Goal: Transaction & Acquisition: Purchase product/service

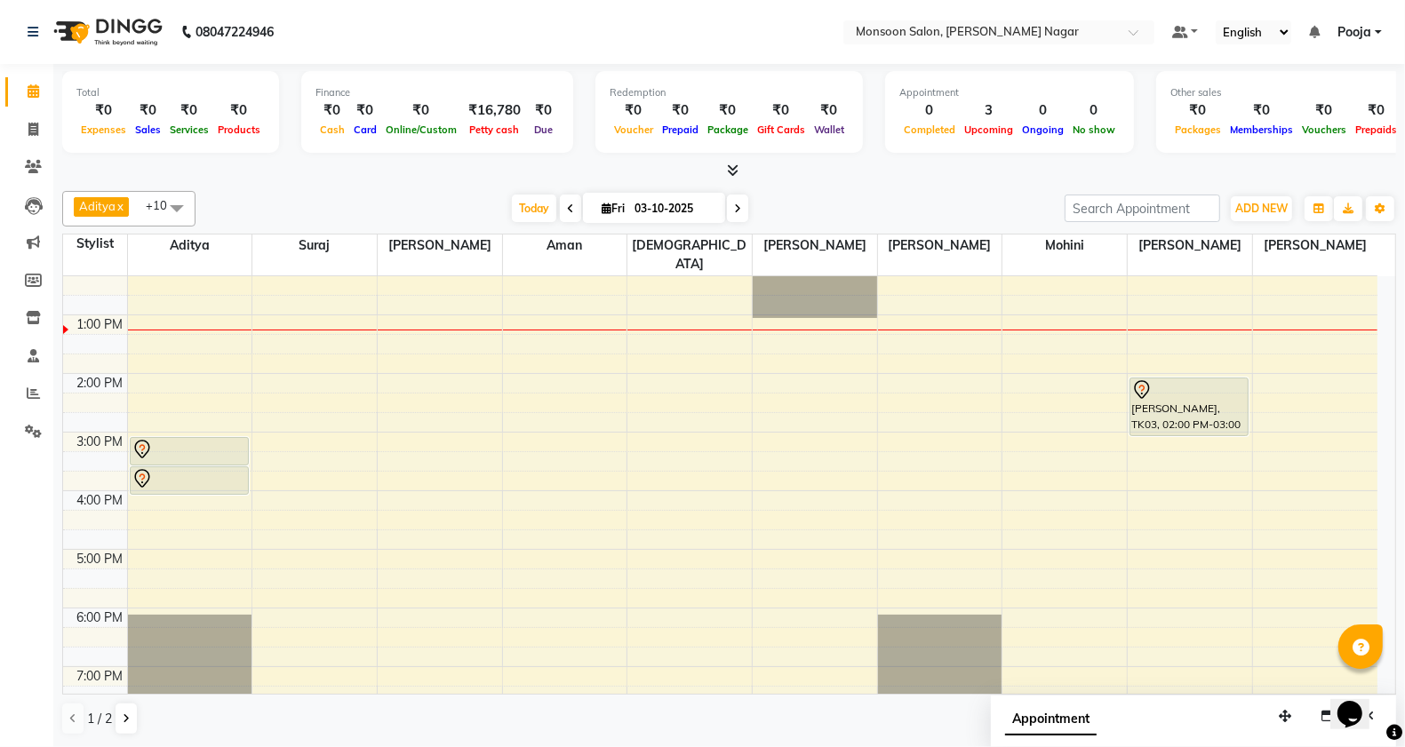
scroll to position [296, 0]
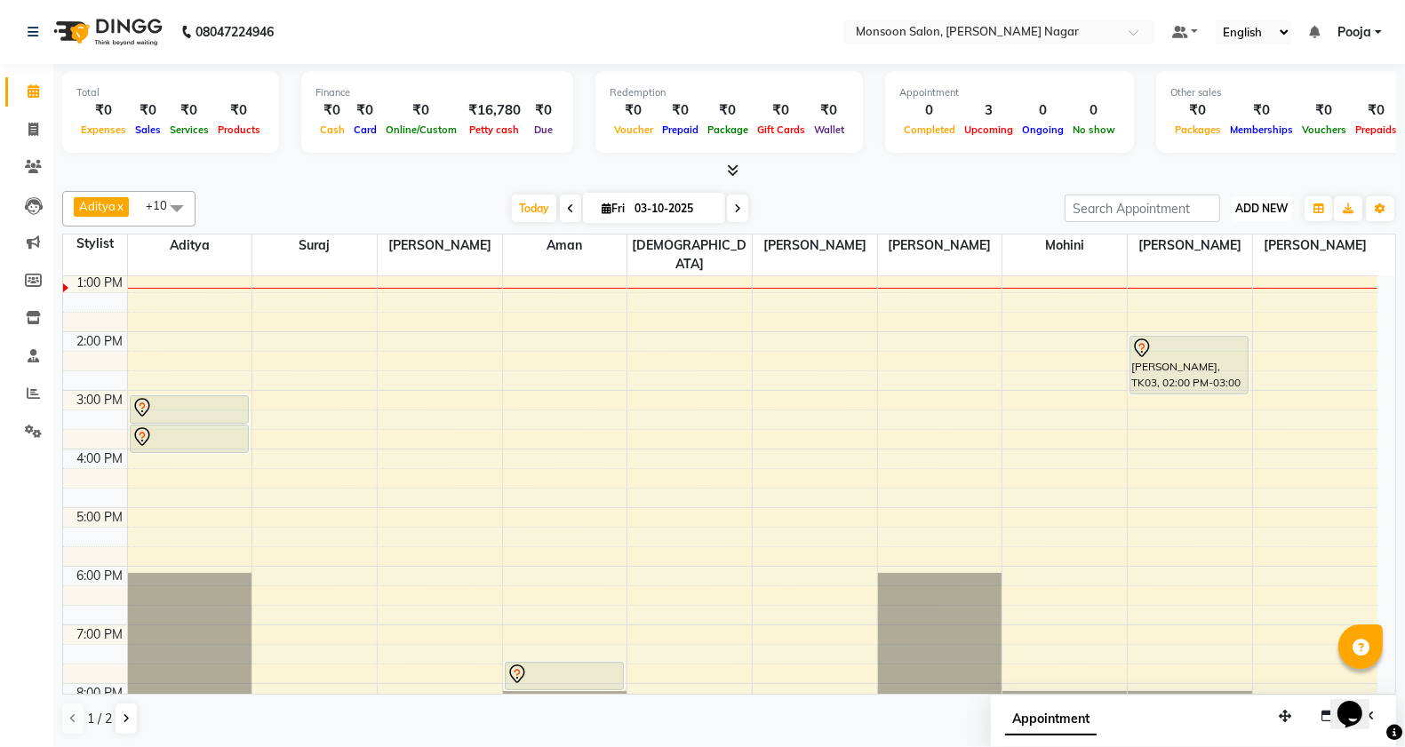
click at [1248, 210] on span "ADD NEW" at bounding box center [1261, 208] width 52 height 13
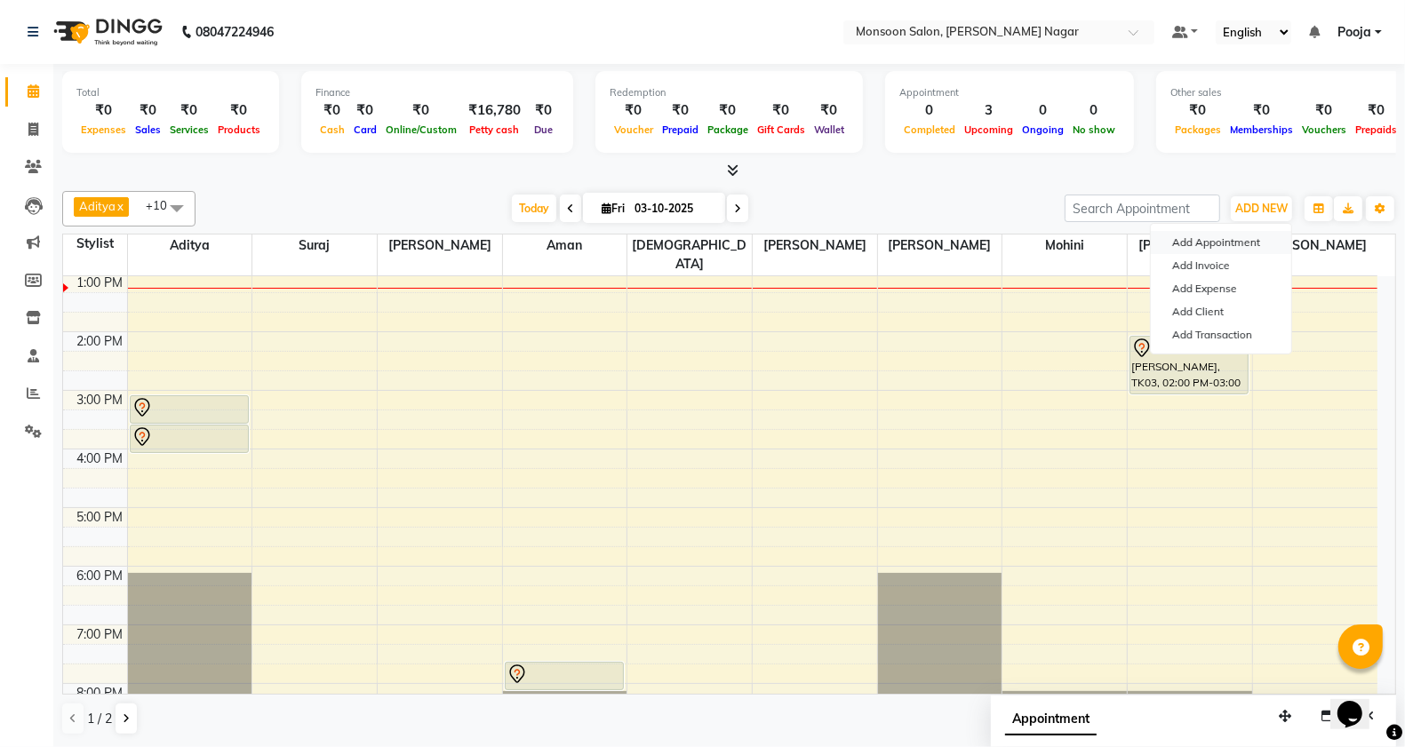
click at [1222, 246] on button "Add Appointment" at bounding box center [1220, 242] width 140 height 23
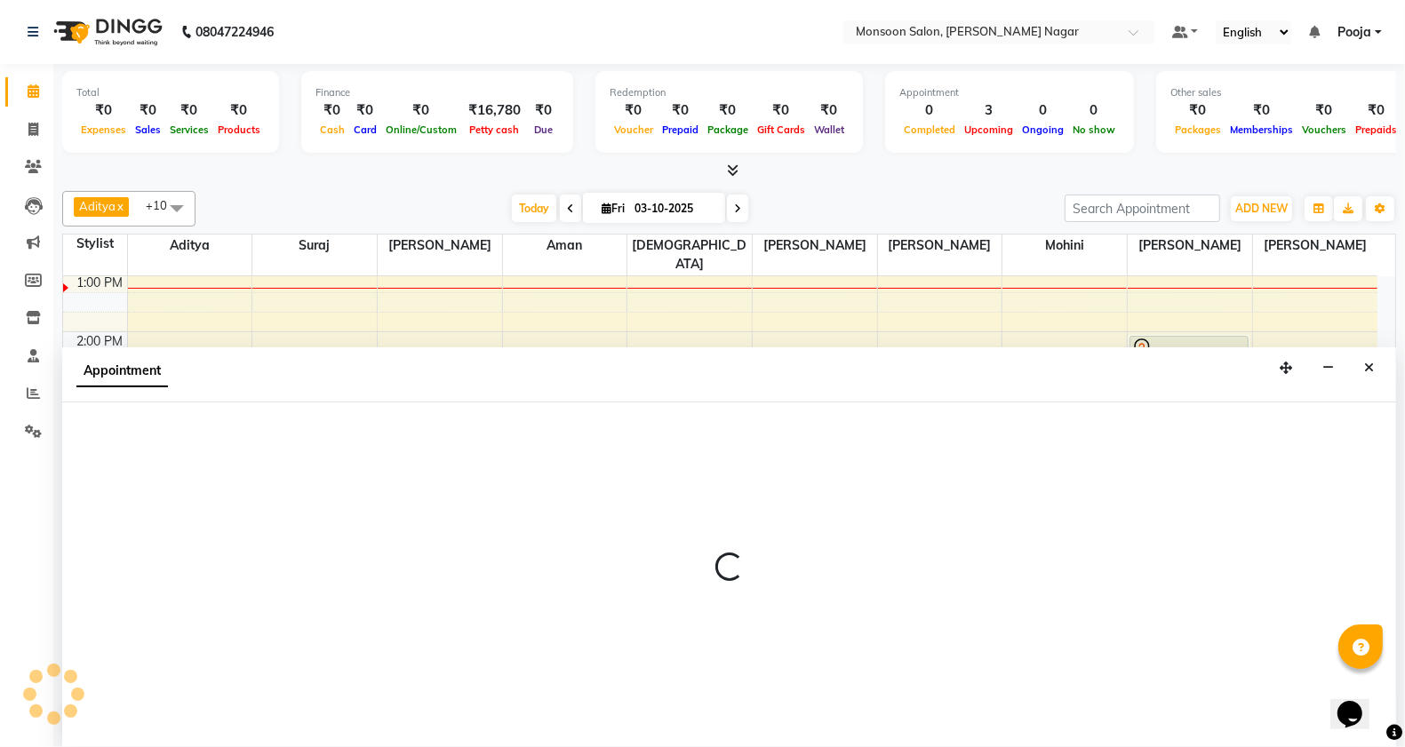
scroll to position [1, 0]
select select "540"
select select "tentative"
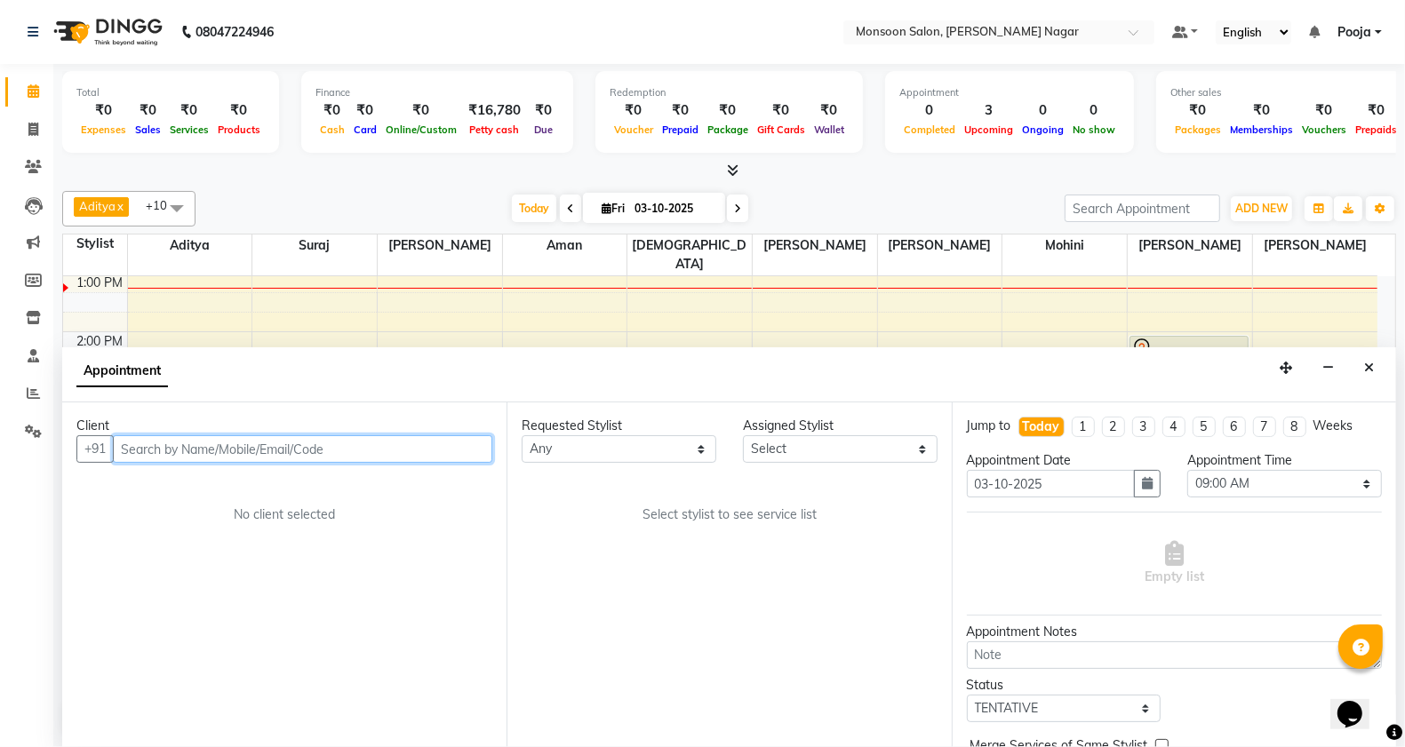
click at [258, 441] on input "text" at bounding box center [302, 449] width 379 height 28
paste input "78758 30000"
click at [163, 447] on input "78758 30000" at bounding box center [266, 449] width 306 height 28
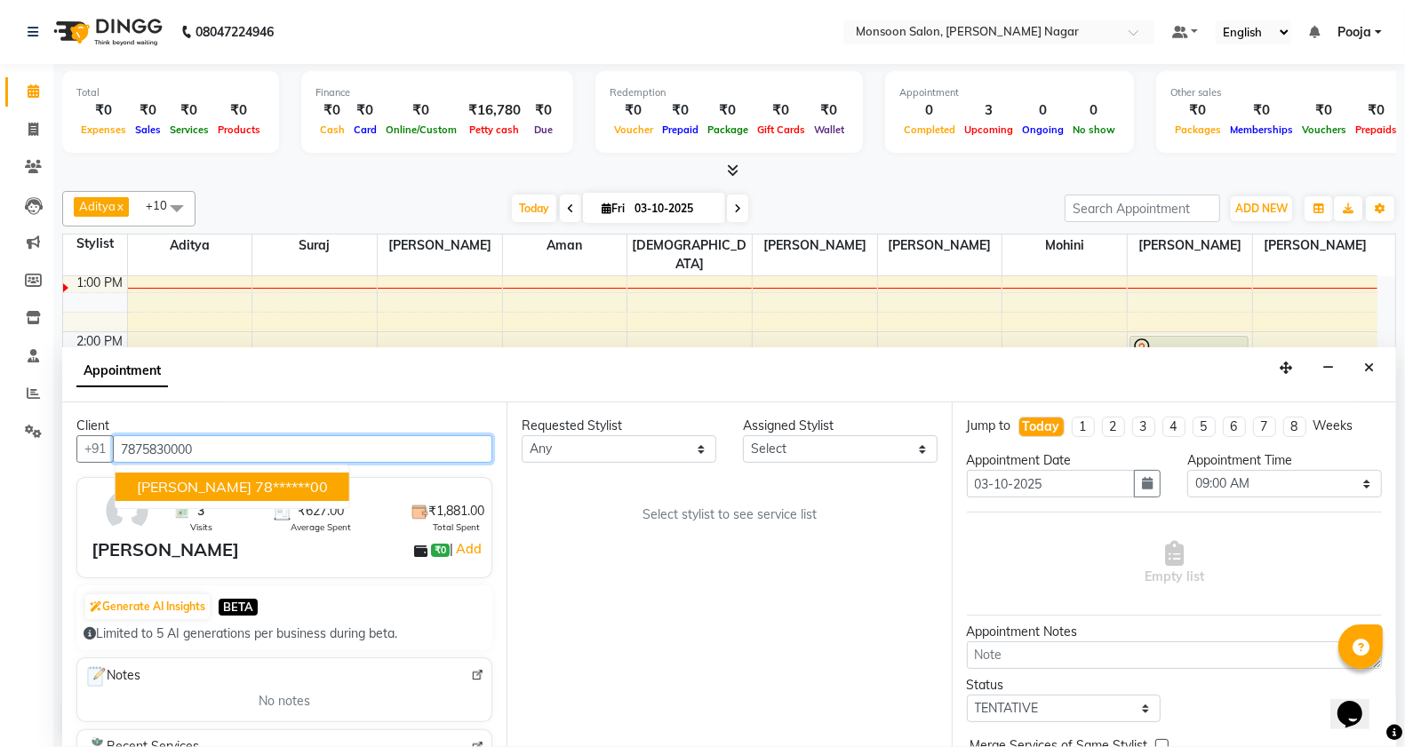
click at [188, 497] on button "[PERSON_NAME] 78******00" at bounding box center [232, 487] width 234 height 28
type input "78******00"
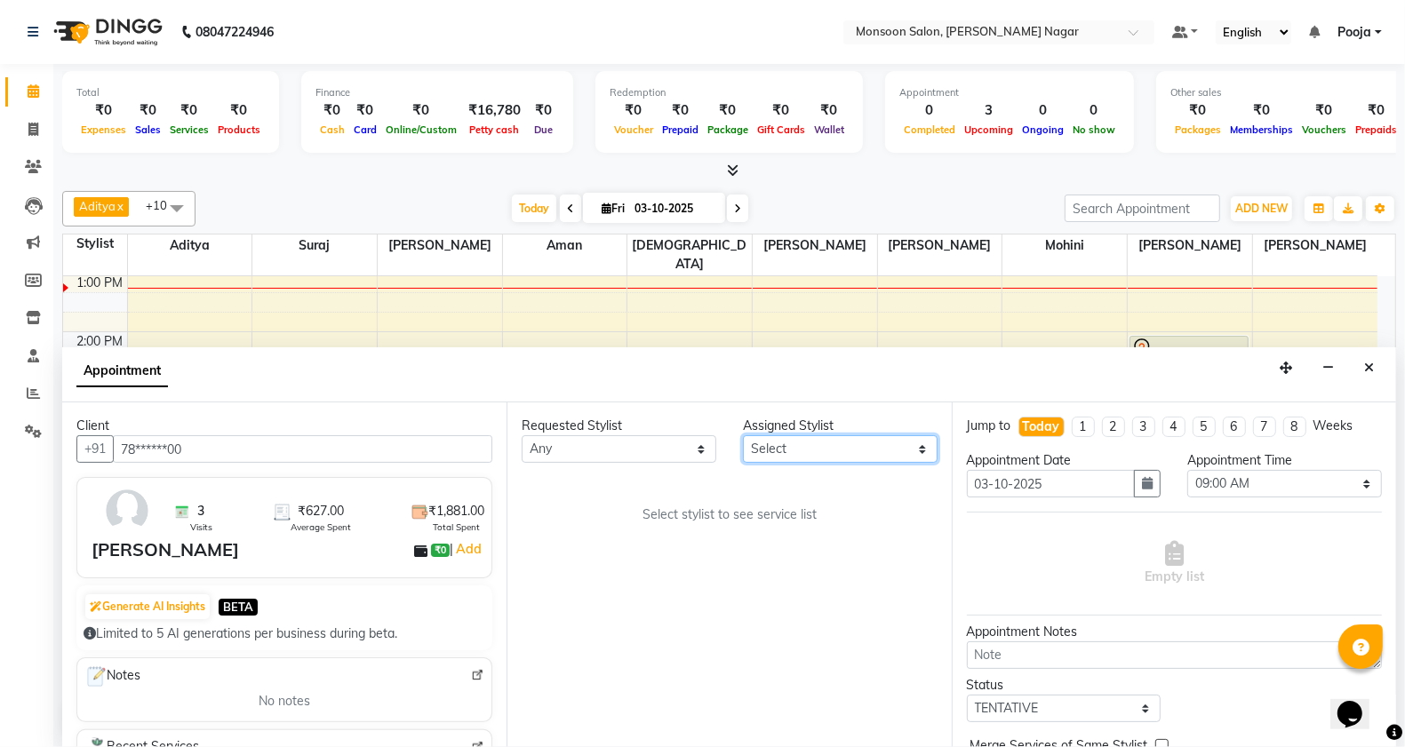
click at [802, 454] on select "Select [PERSON_NAME] [PERSON_NAME] [PERSON_NAME] [PERSON_NAME] [PERSON_NAME] Po…" at bounding box center [840, 449] width 195 height 28
select select "37925"
click at [743, 435] on select "Select [PERSON_NAME] [PERSON_NAME] [PERSON_NAME] [PERSON_NAME] [PERSON_NAME] Po…" at bounding box center [840, 449] width 195 height 28
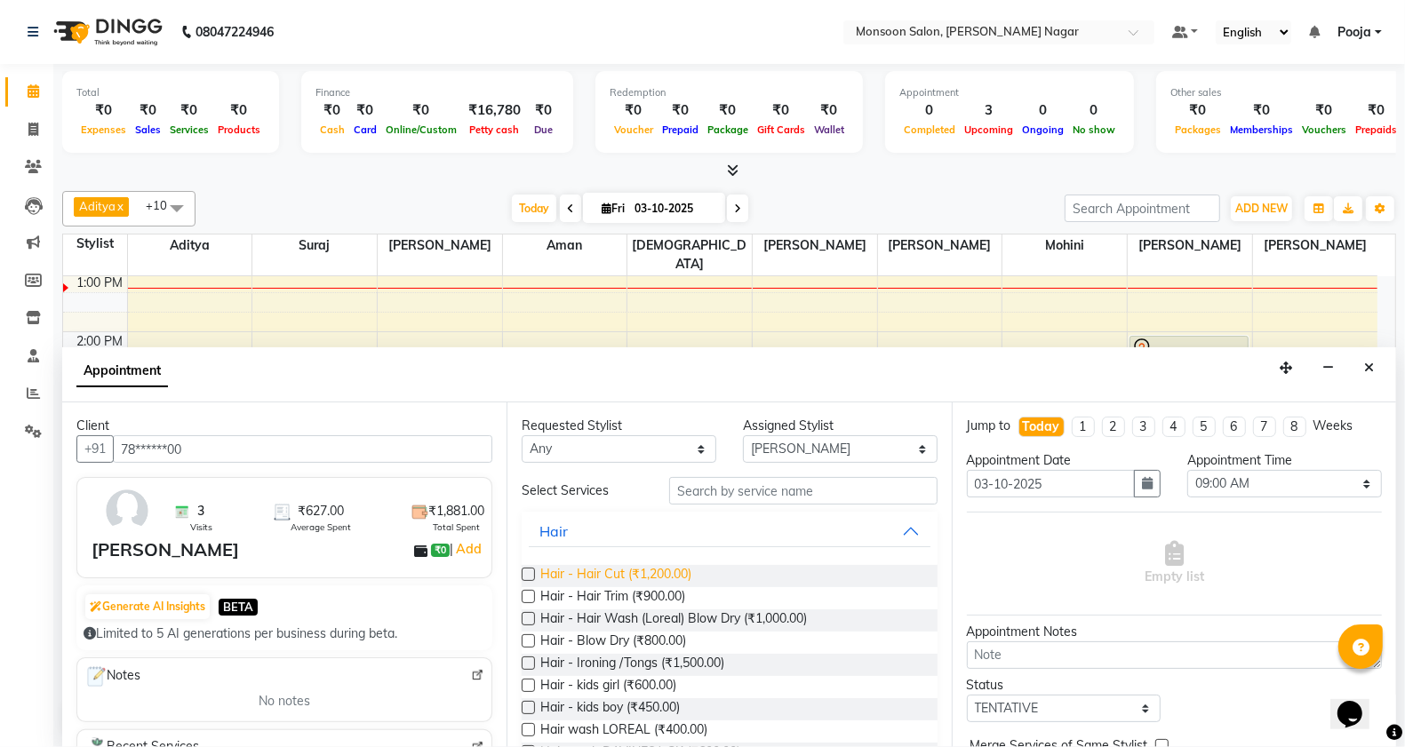
click at [667, 570] on span "Hair - Hair Cut (₹1,200.00)" at bounding box center [615, 576] width 151 height 22
checkbox input "false"
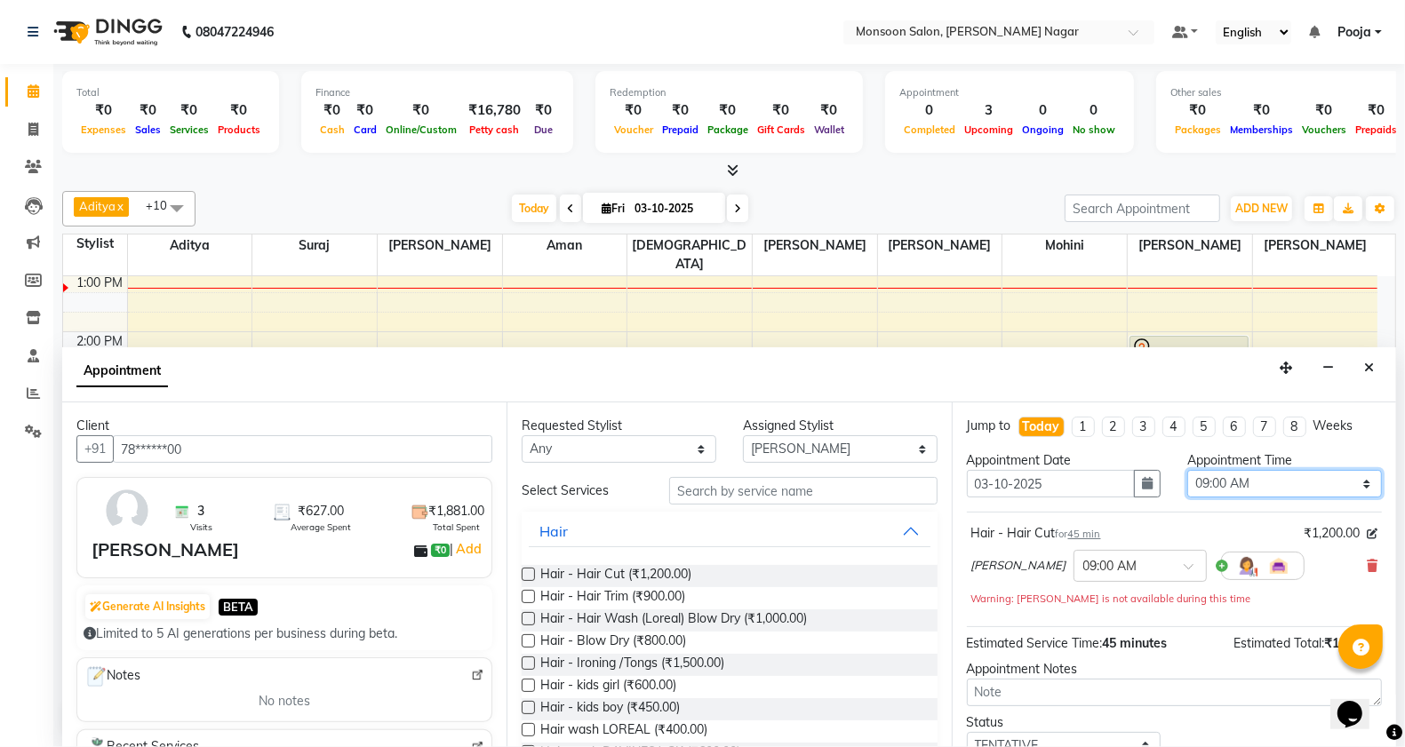
click at [1201, 481] on select "Select 09:00 AM 09:15 AM 09:30 AM 09:45 AM 10:00 AM 10:15 AM 10:30 AM 10:45 AM …" at bounding box center [1284, 484] width 195 height 28
select select "1020"
click at [1187, 470] on select "Select 09:00 AM 09:15 AM 09:30 AM 09:45 AM 10:00 AM 10:15 AM 10:30 AM 10:45 AM …" at bounding box center [1284, 484] width 195 height 28
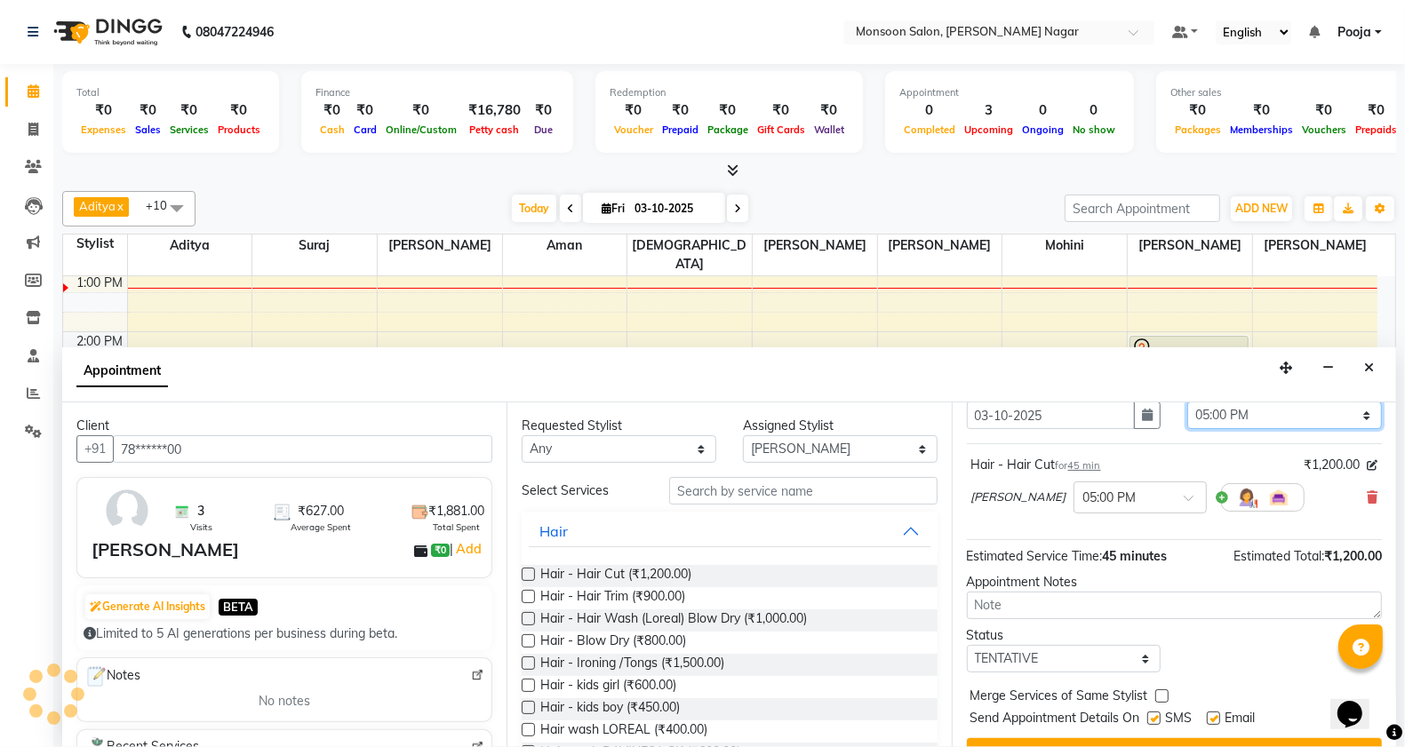
scroll to position [107, 0]
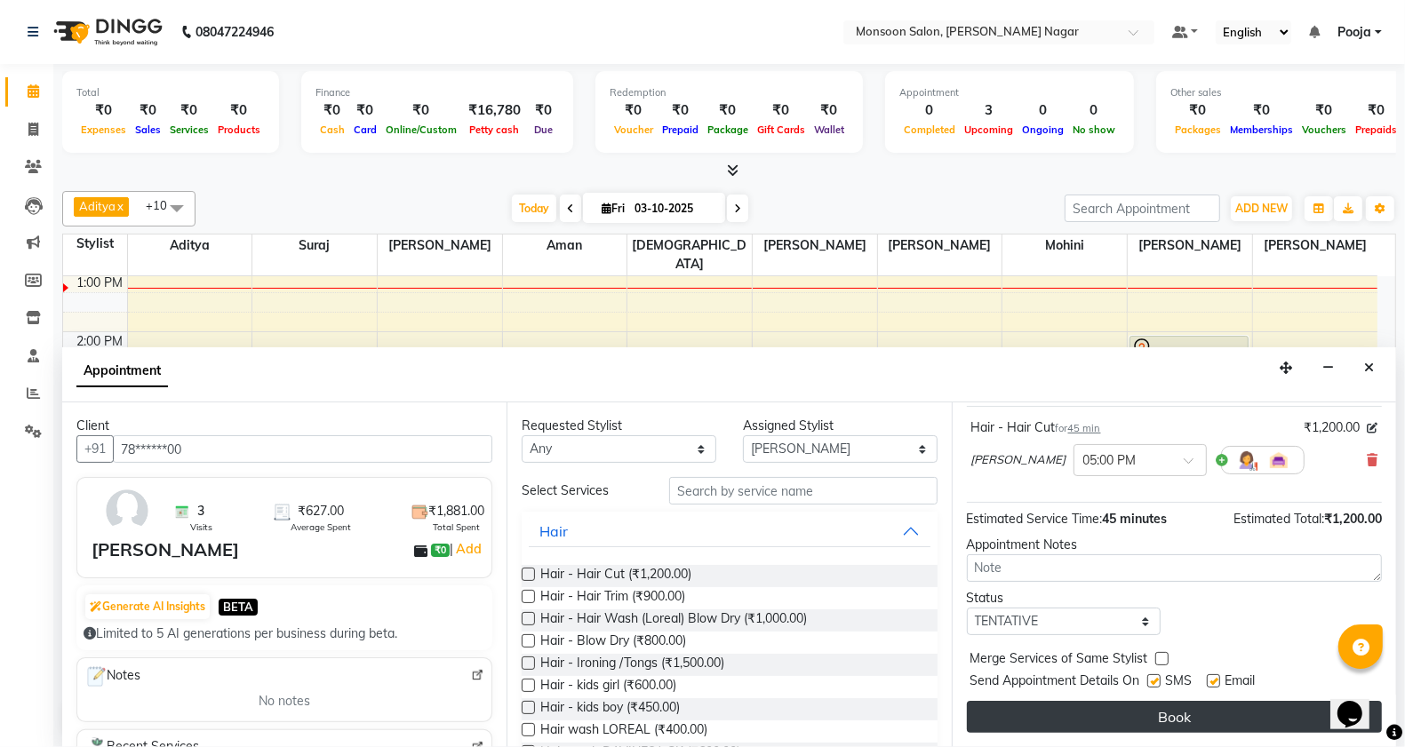
click at [1150, 725] on button "Book" at bounding box center [1174, 717] width 415 height 32
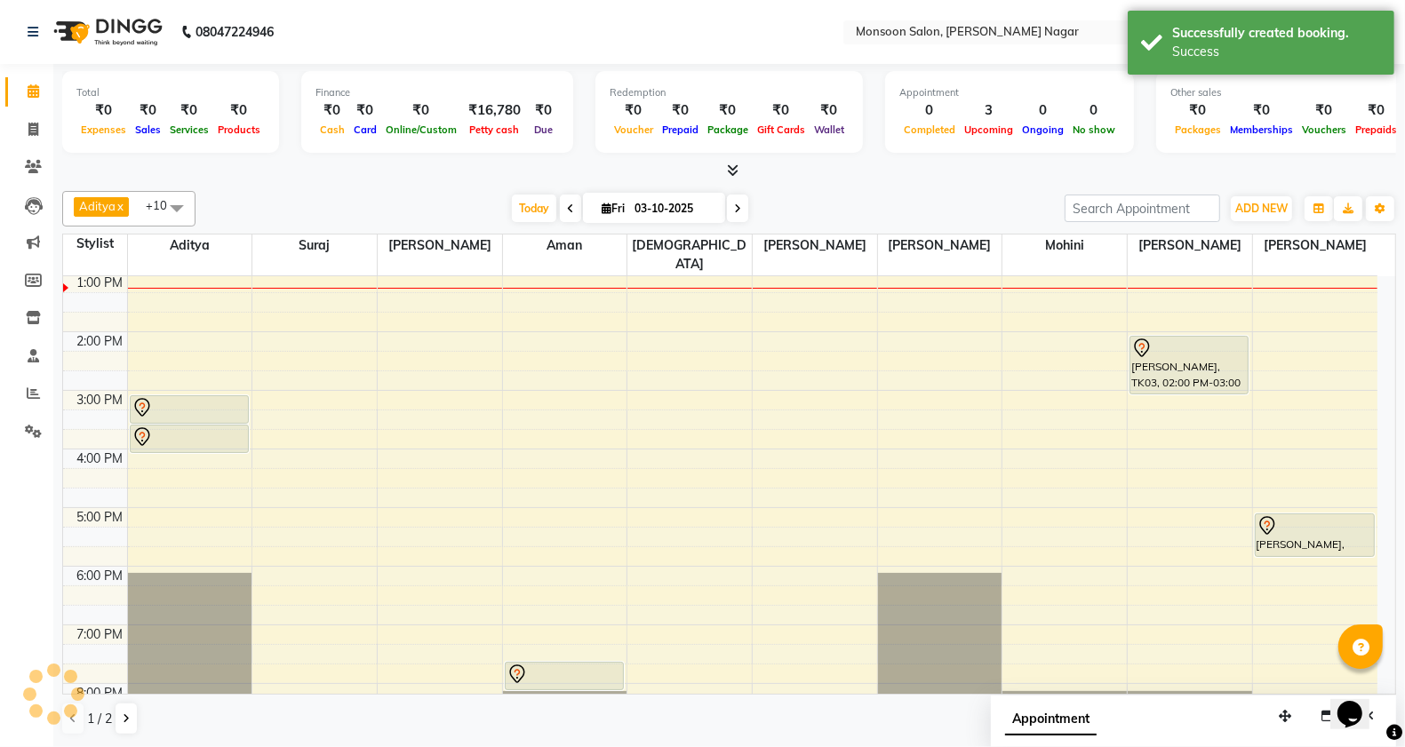
scroll to position [0, 0]
click at [1270, 218] on button "ADD NEW Toggle Dropdown" at bounding box center [1260, 208] width 61 height 25
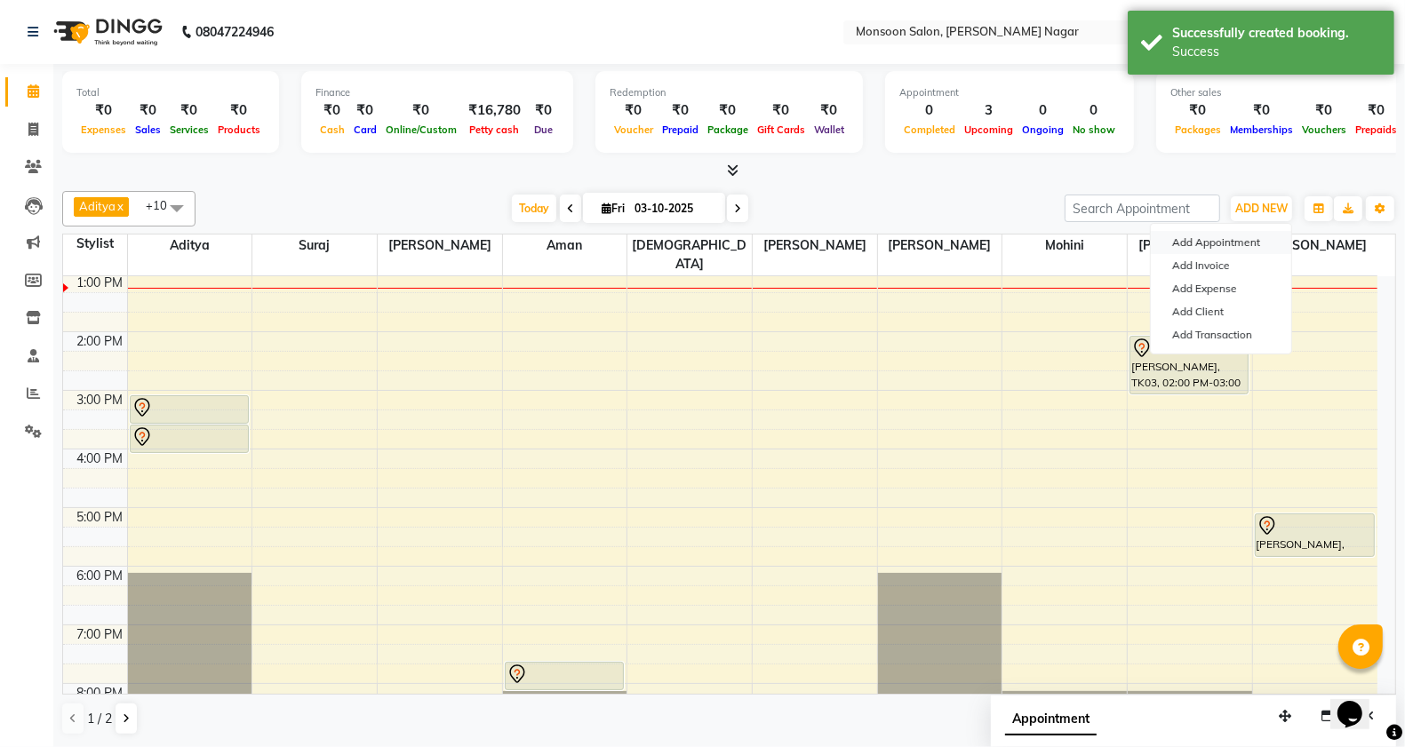
click at [1231, 241] on button "Add Appointment" at bounding box center [1220, 242] width 140 height 23
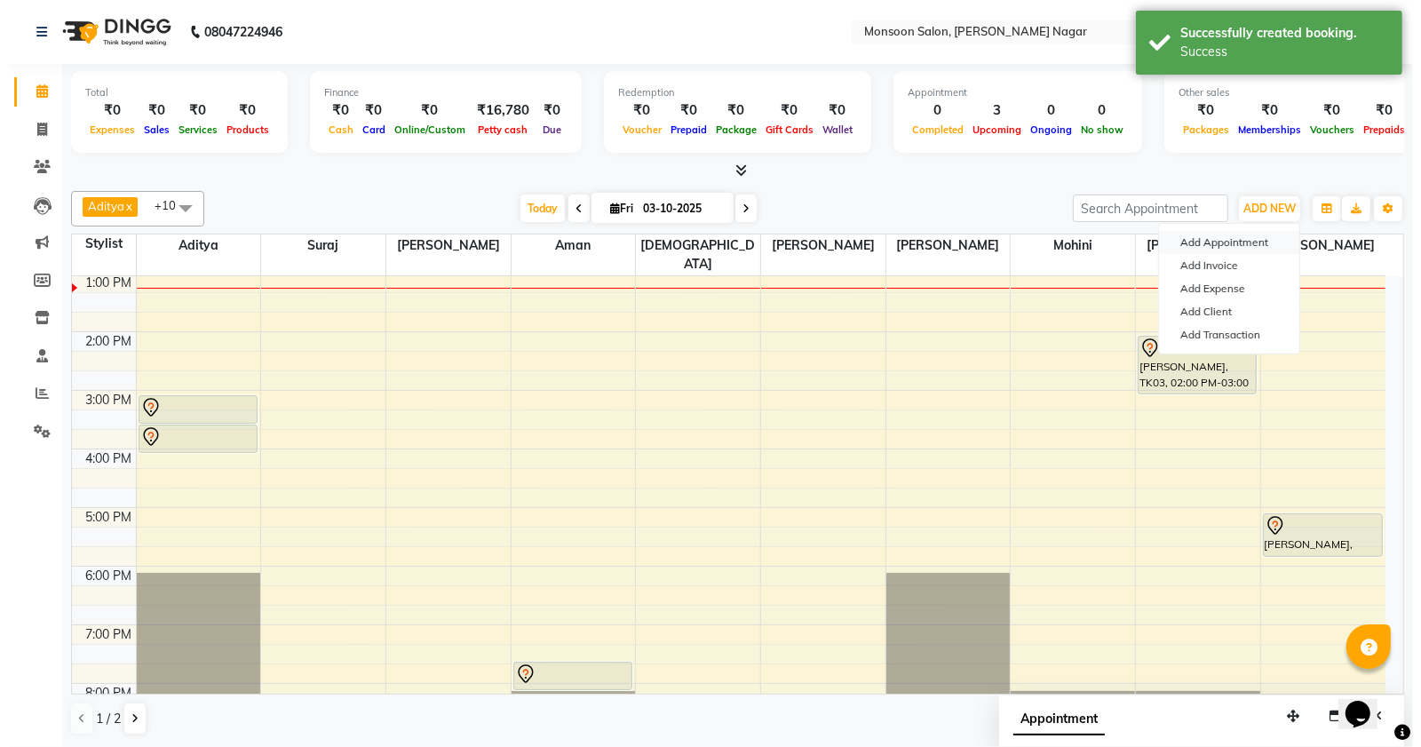
scroll to position [1, 0]
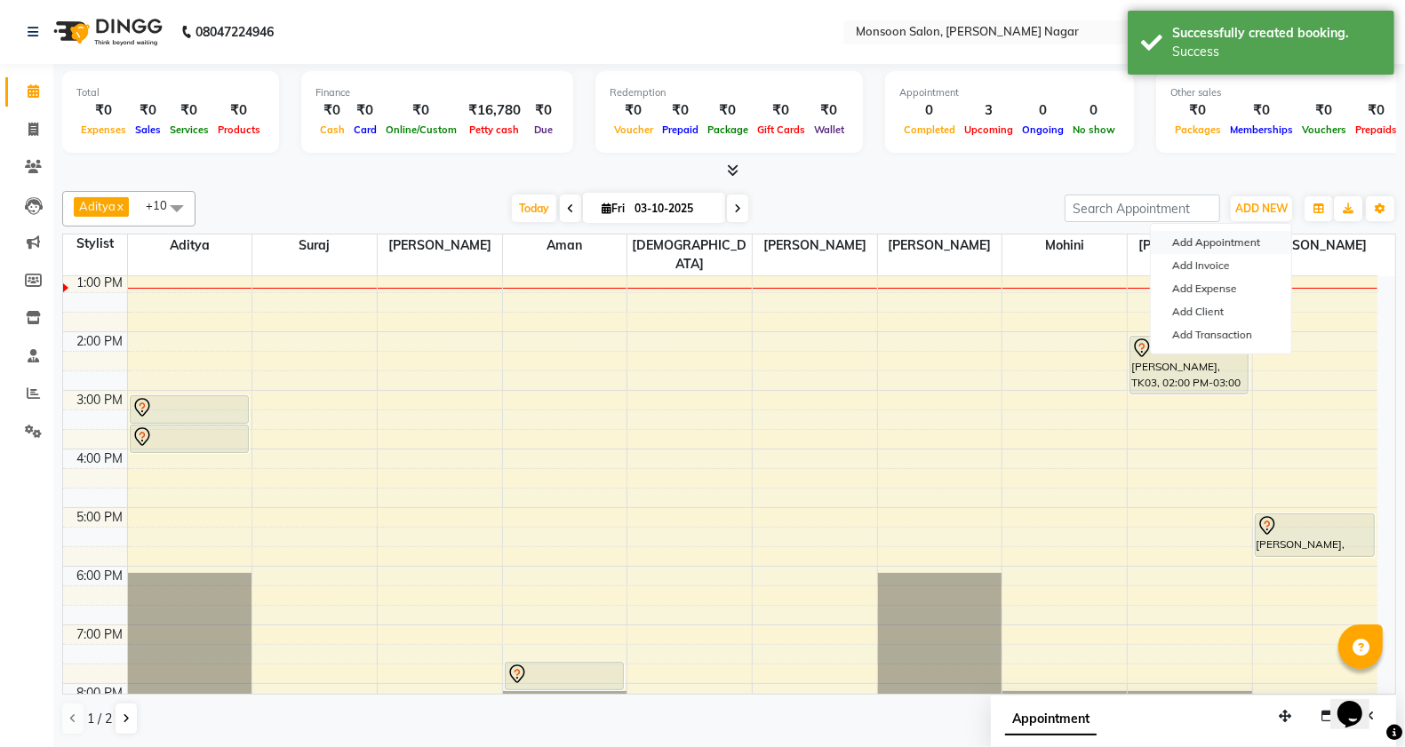
select select "540"
select select "tentative"
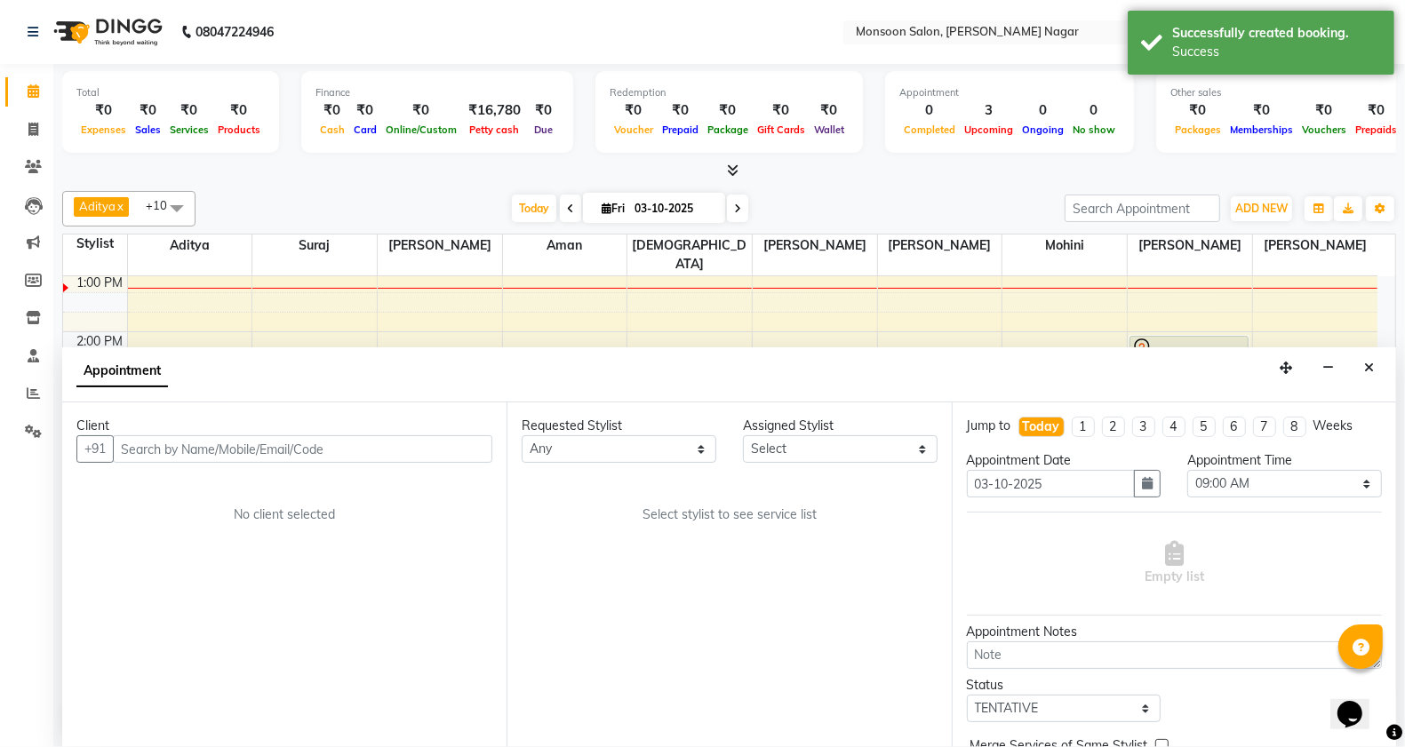
click at [469, 453] on input "text" at bounding box center [302, 449] width 379 height 28
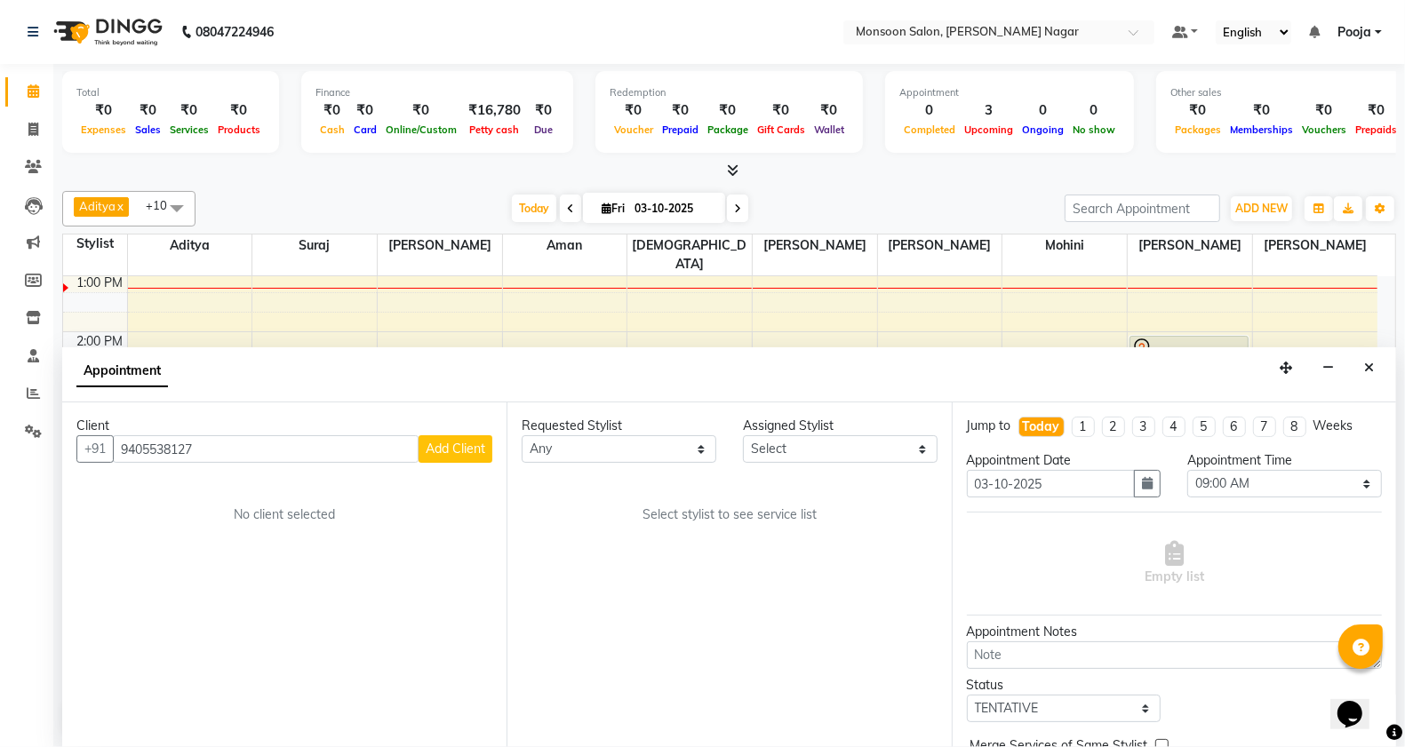
type input "9405538127"
click at [469, 453] on span "Add Client" at bounding box center [456, 449] width 60 height 16
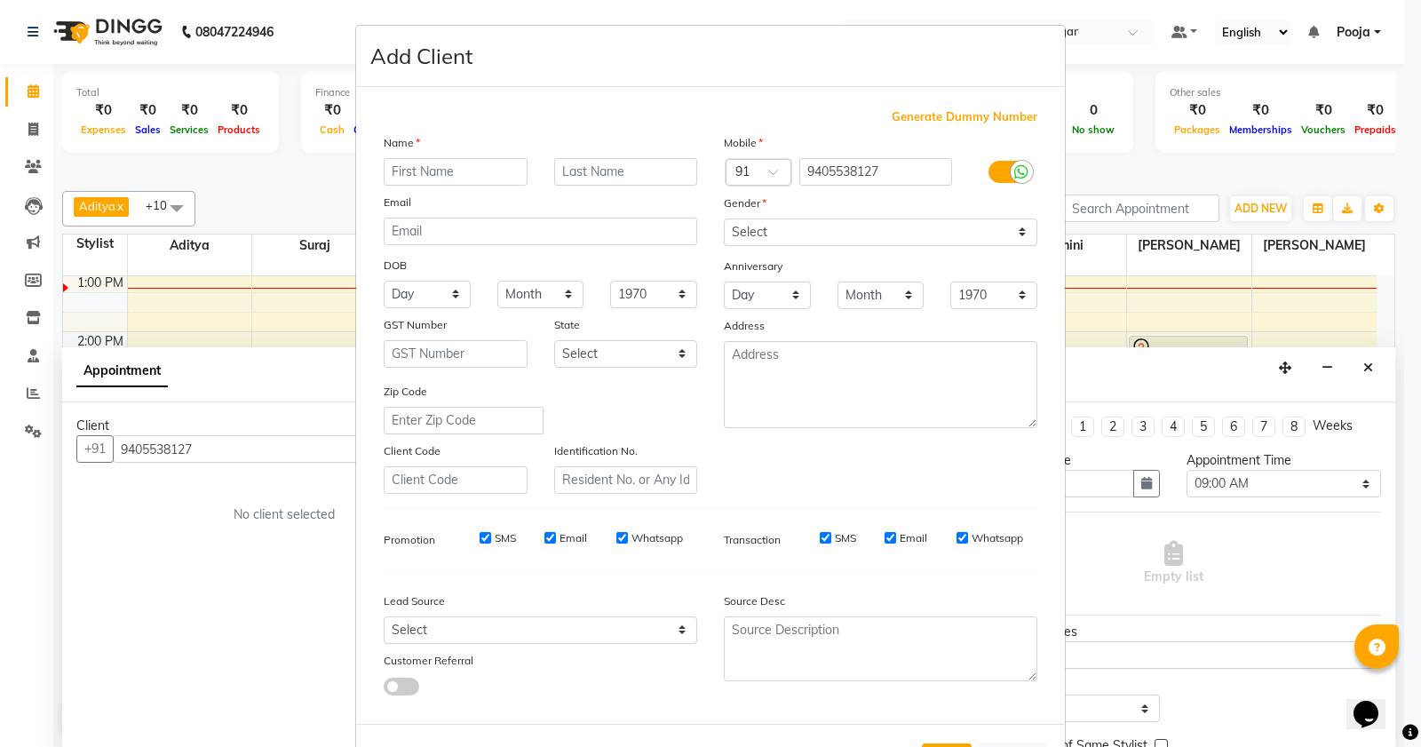
click at [426, 171] on input "text" at bounding box center [456, 172] width 144 height 28
type input "kv"
click at [814, 240] on select "Select [DEMOGRAPHIC_DATA] [DEMOGRAPHIC_DATA] Other Prefer Not To Say" at bounding box center [881, 233] width 314 height 28
select select "[DEMOGRAPHIC_DATA]"
click at [724, 219] on select "Select [DEMOGRAPHIC_DATA] [DEMOGRAPHIC_DATA] Other Prefer Not To Say" at bounding box center [881, 233] width 314 height 28
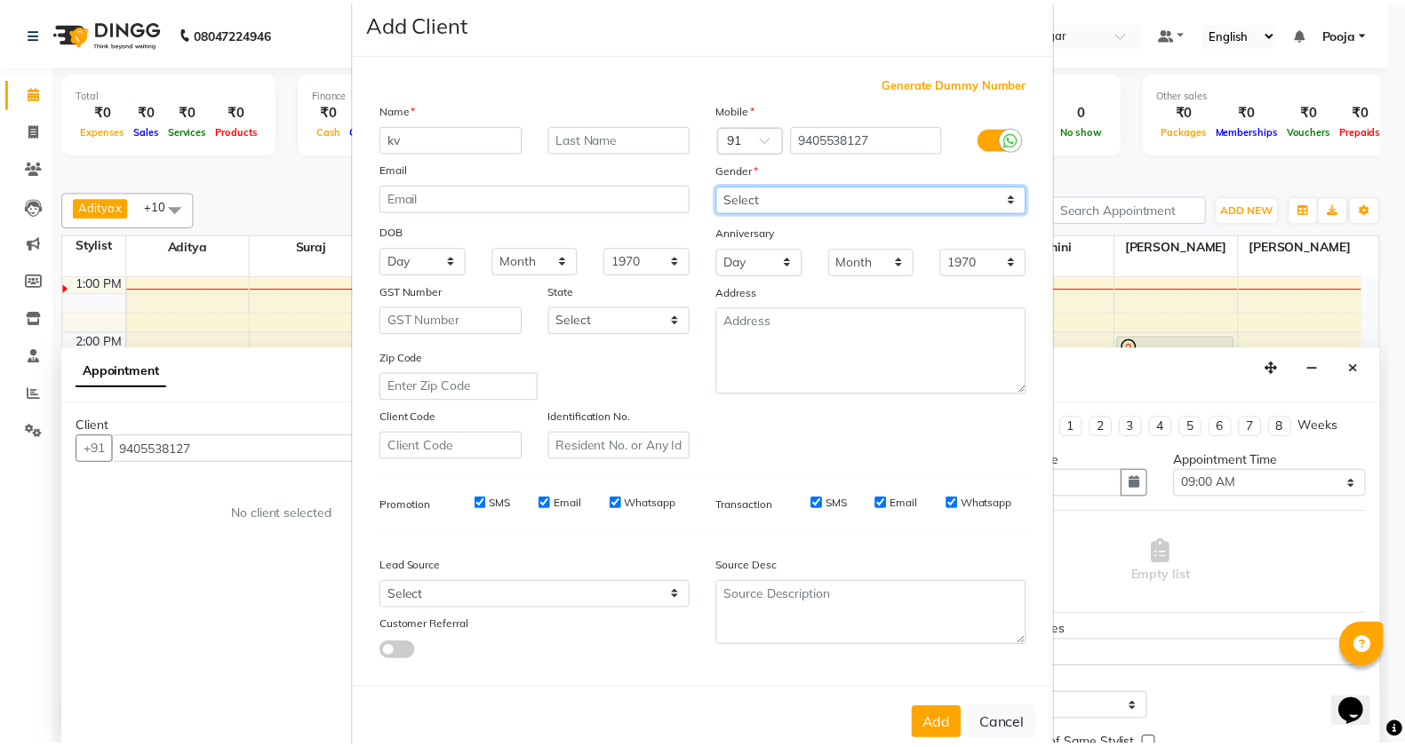
scroll to position [67, 0]
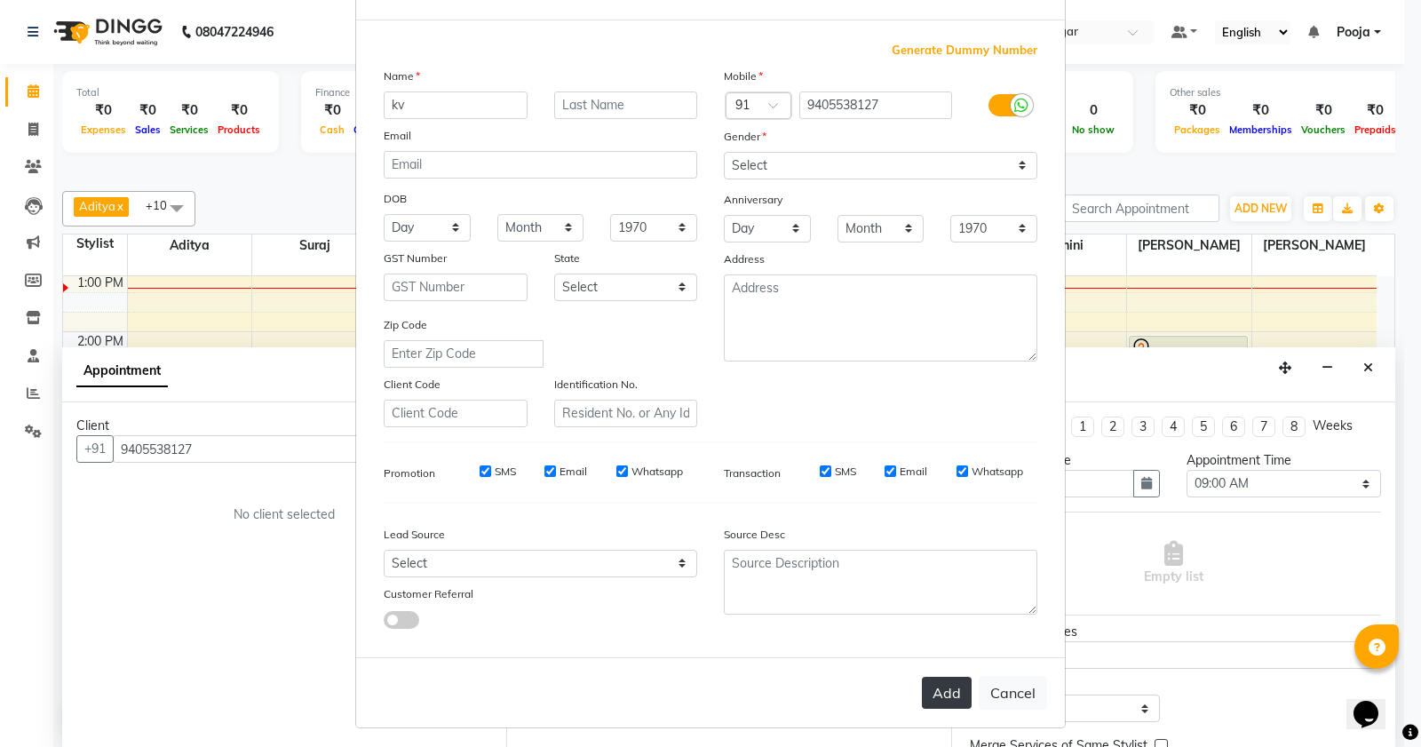
click at [943, 685] on button "Add" at bounding box center [947, 693] width 50 height 32
type input "94******27"
select select
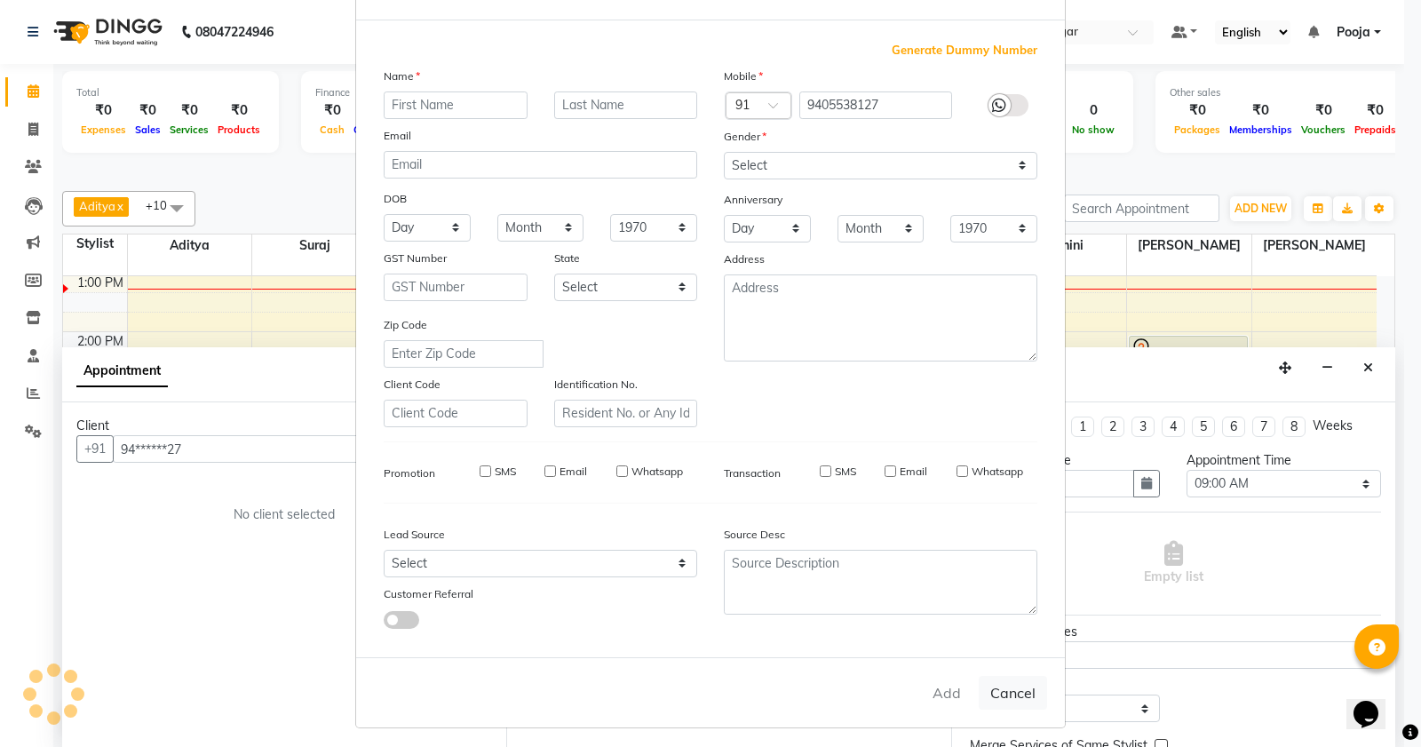
select select
checkbox input "false"
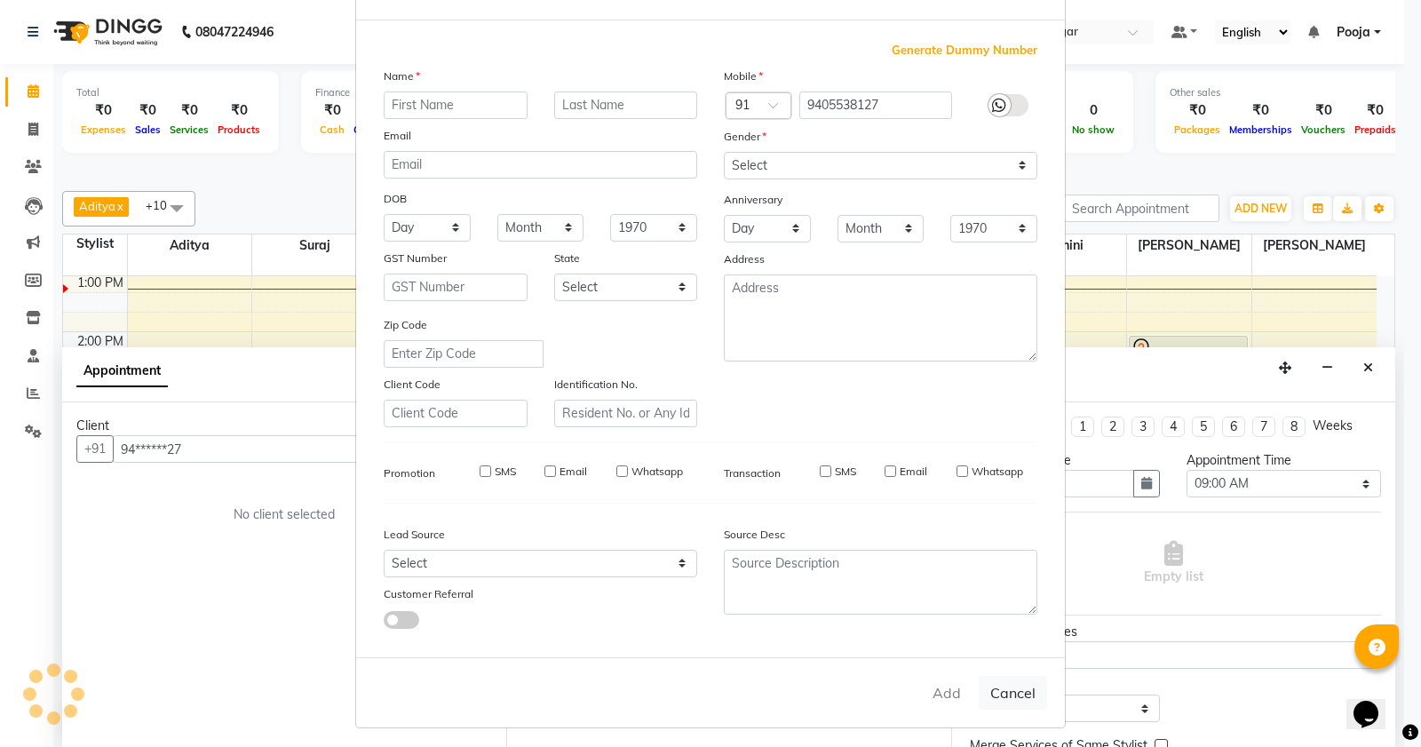
checkbox input "false"
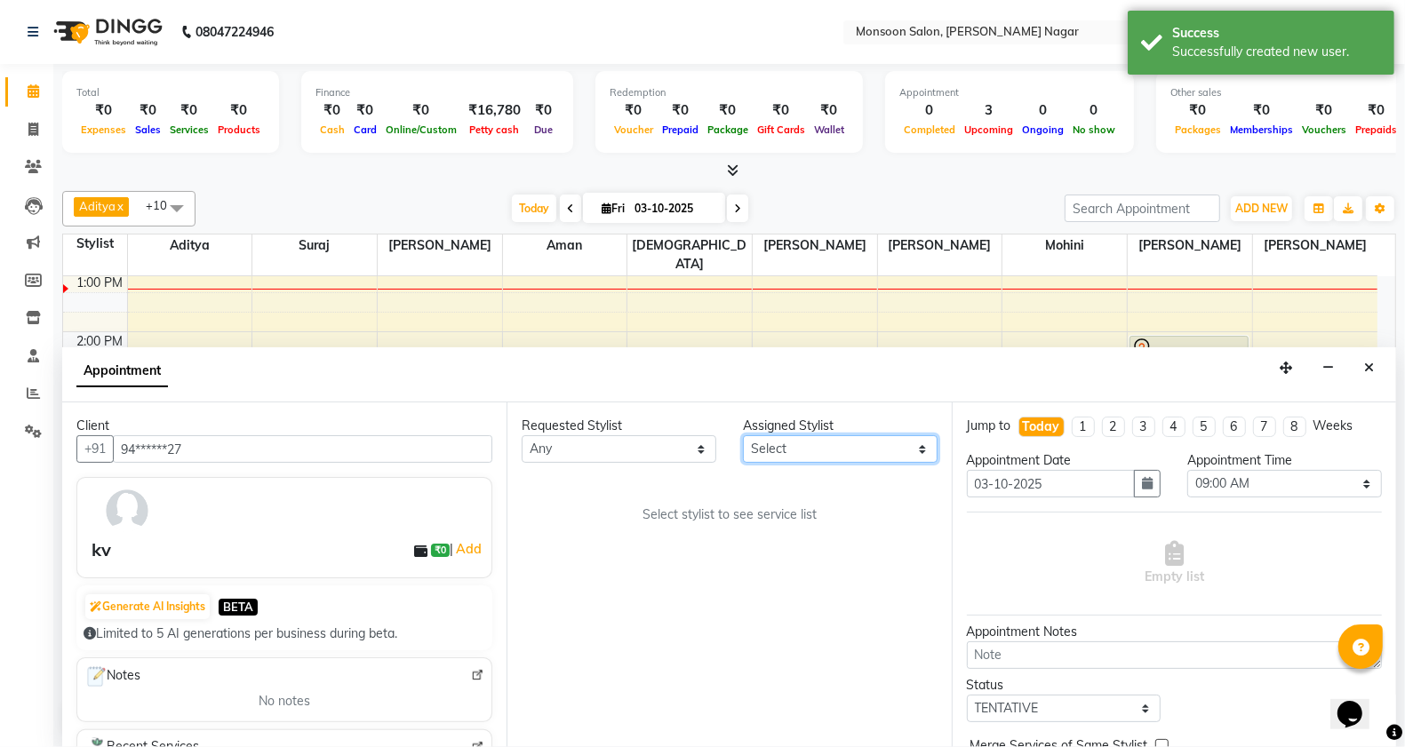
click at [802, 449] on select "Select [PERSON_NAME] [PERSON_NAME] [PERSON_NAME] [PERSON_NAME] [PERSON_NAME] Po…" at bounding box center [840, 449] width 195 height 28
select select "37925"
click at [743, 435] on select "Select [PERSON_NAME] [PERSON_NAME] [PERSON_NAME] [PERSON_NAME] [PERSON_NAME] Po…" at bounding box center [840, 449] width 195 height 28
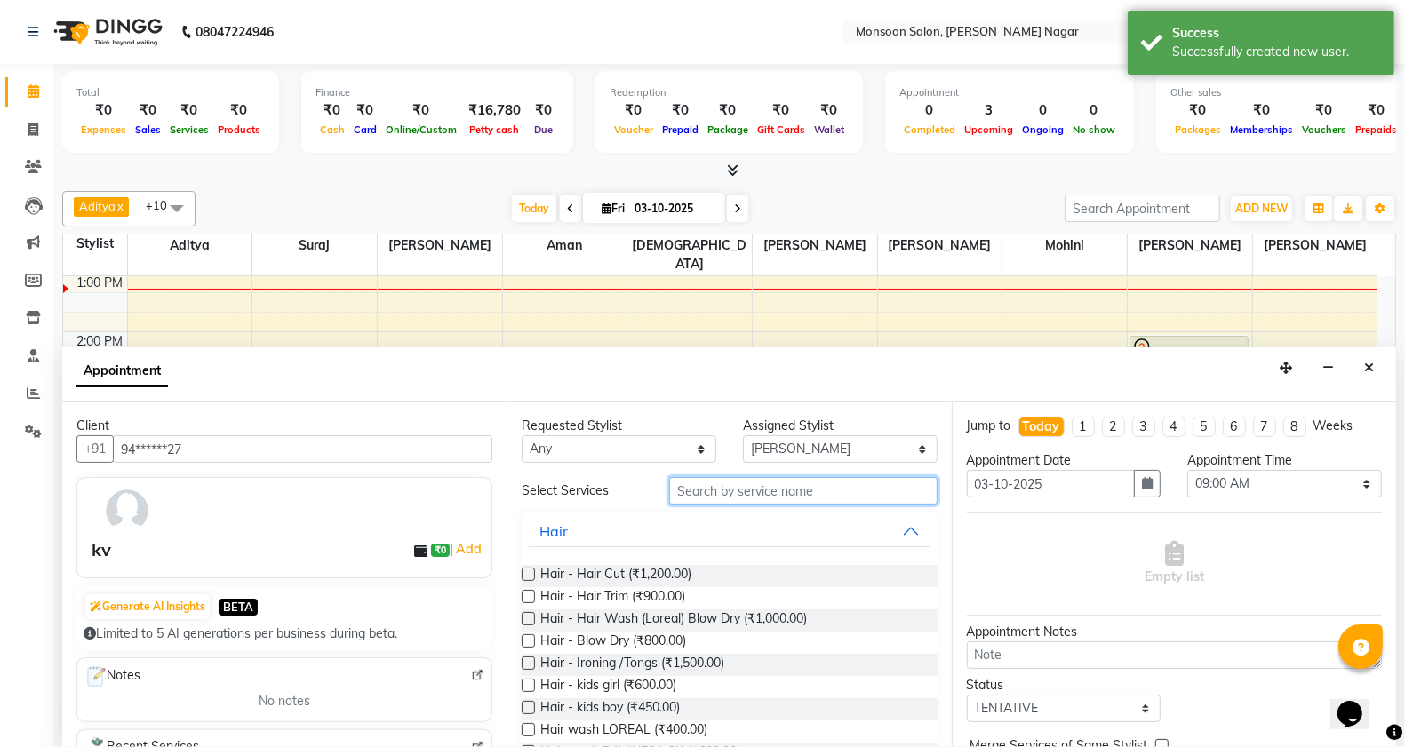
click at [712, 497] on input "text" at bounding box center [803, 491] width 268 height 28
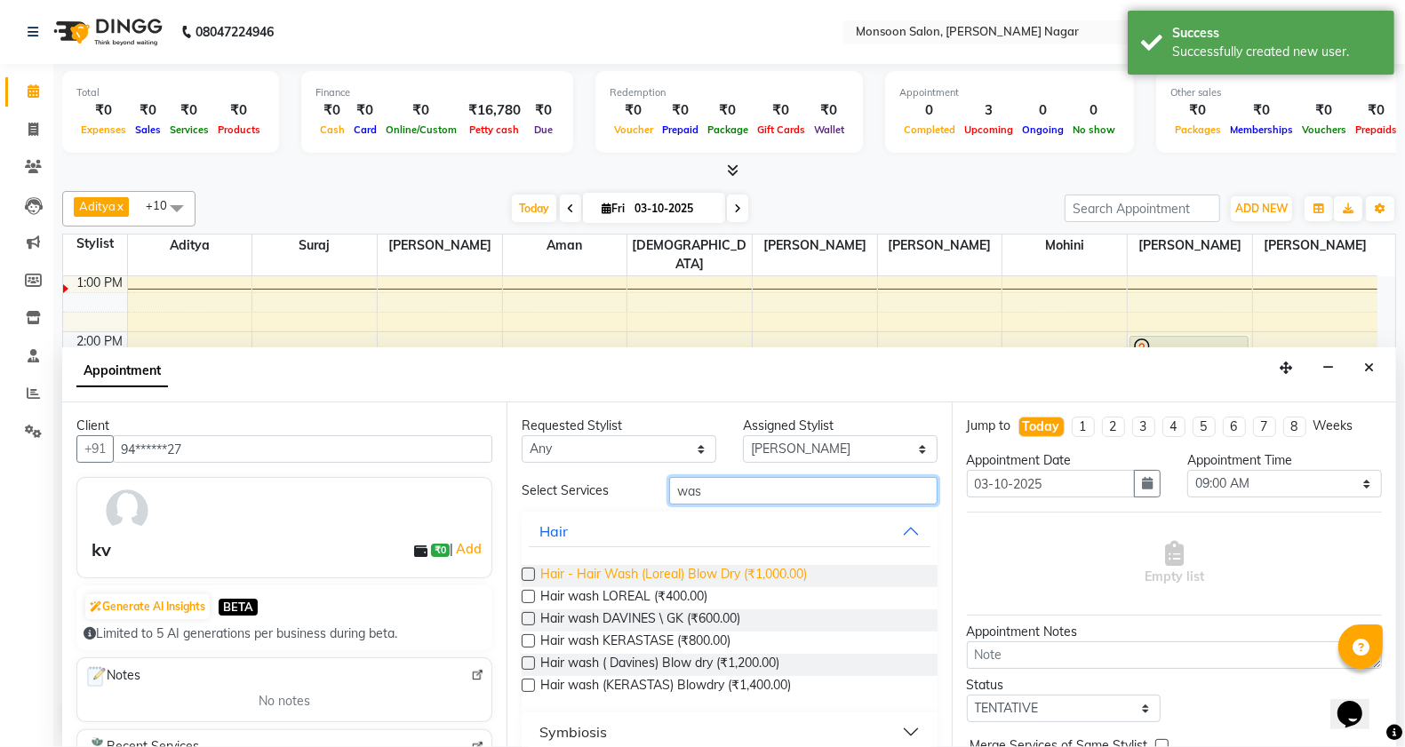
type input "was"
click at [752, 579] on span "Hair - Hair Wash (Loreal) Blow Dry (₹1,000.00)" at bounding box center [673, 576] width 267 height 22
checkbox input "false"
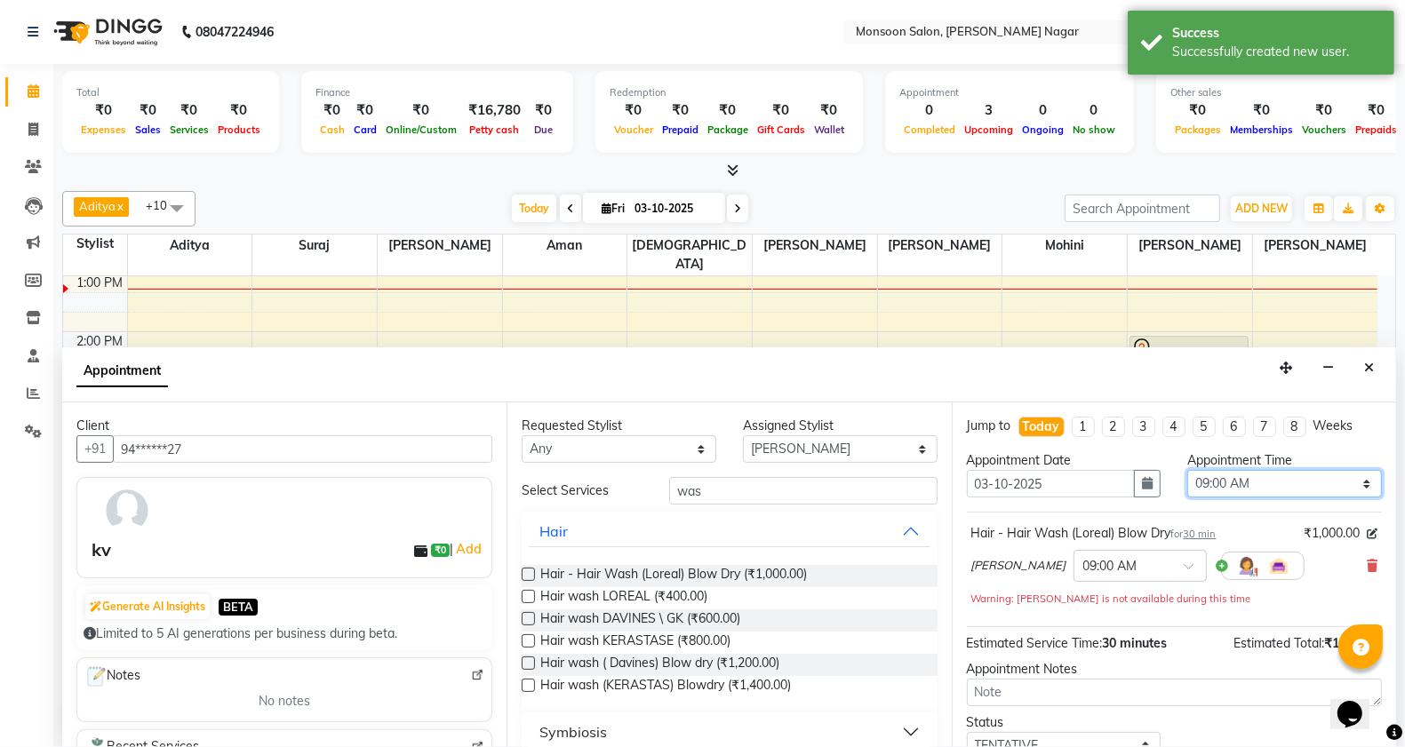
click at [1222, 480] on select "Select 09:00 AM 09:15 AM 09:30 AM 09:45 AM 10:00 AM 10:15 AM 10:30 AM 10:45 AM …" at bounding box center [1284, 484] width 195 height 28
select select "990"
click at [1187, 470] on select "Select 09:00 AM 09:15 AM 09:30 AM 09:45 AM 10:00 AM 10:15 AM 10:30 AM 10:45 AM …" at bounding box center [1284, 484] width 195 height 28
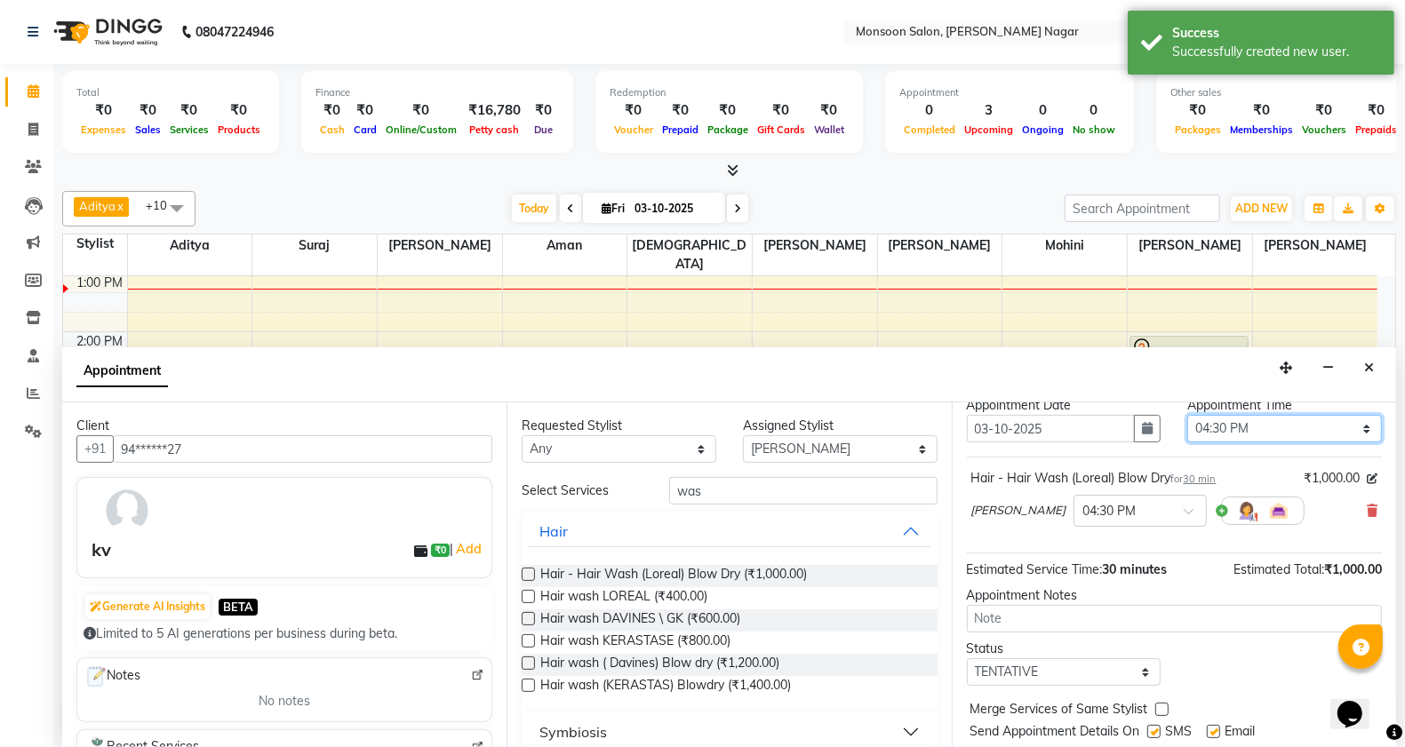
scroll to position [107, 0]
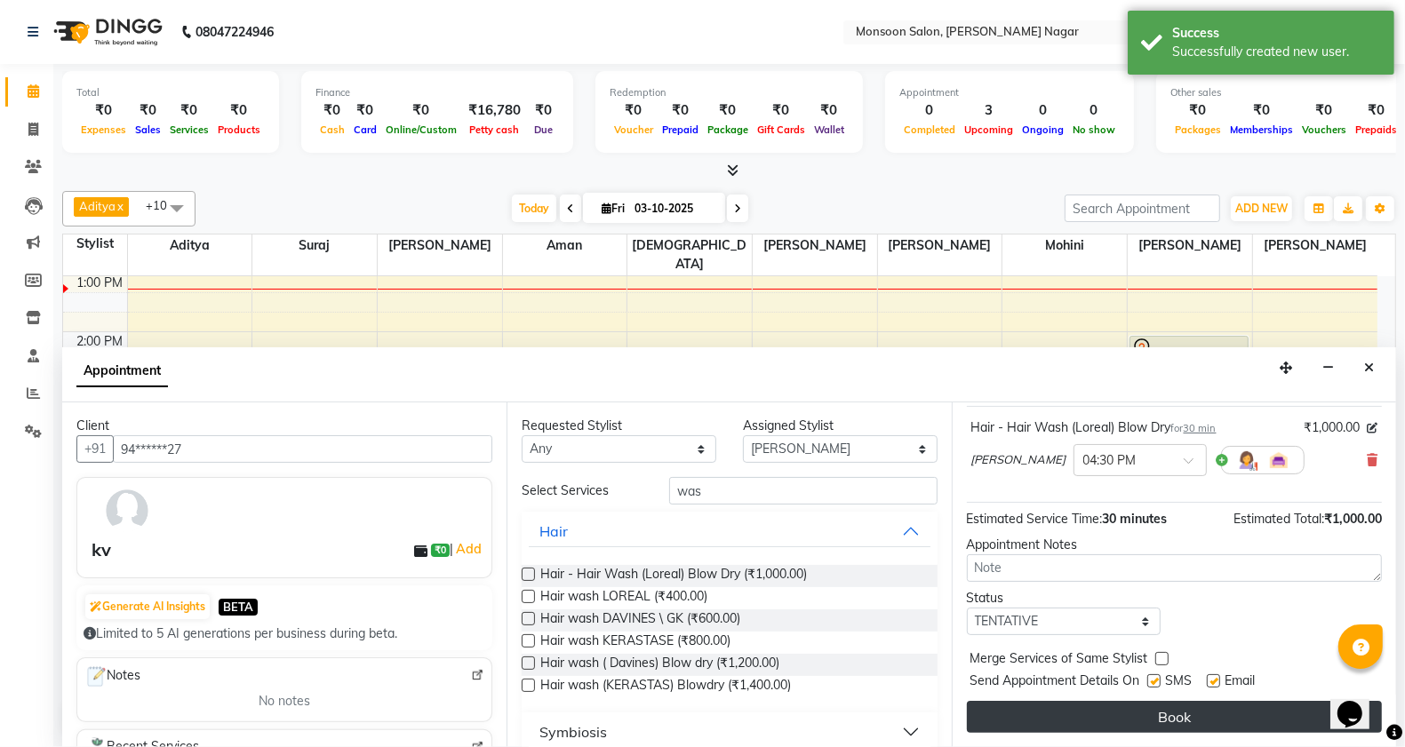
click at [1149, 726] on button "Book" at bounding box center [1174, 717] width 415 height 32
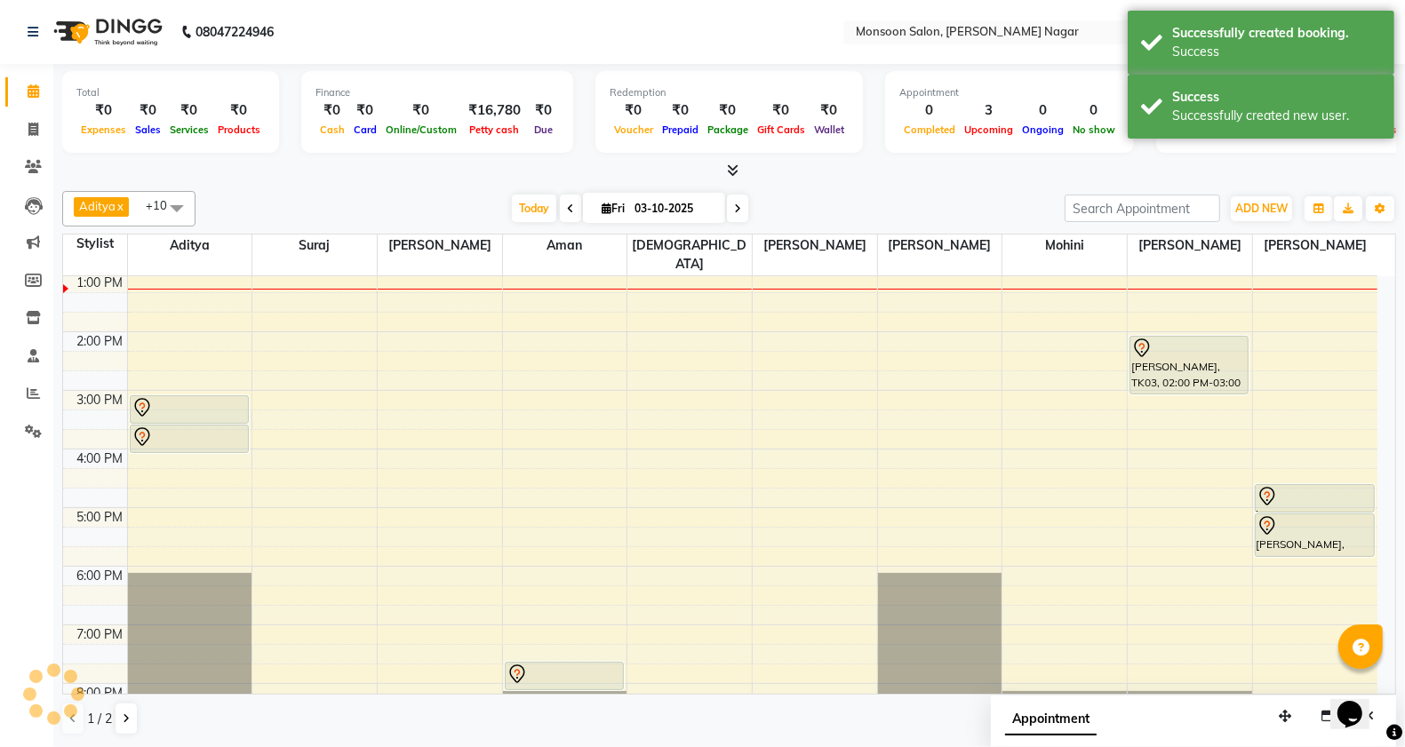
scroll to position [0, 0]
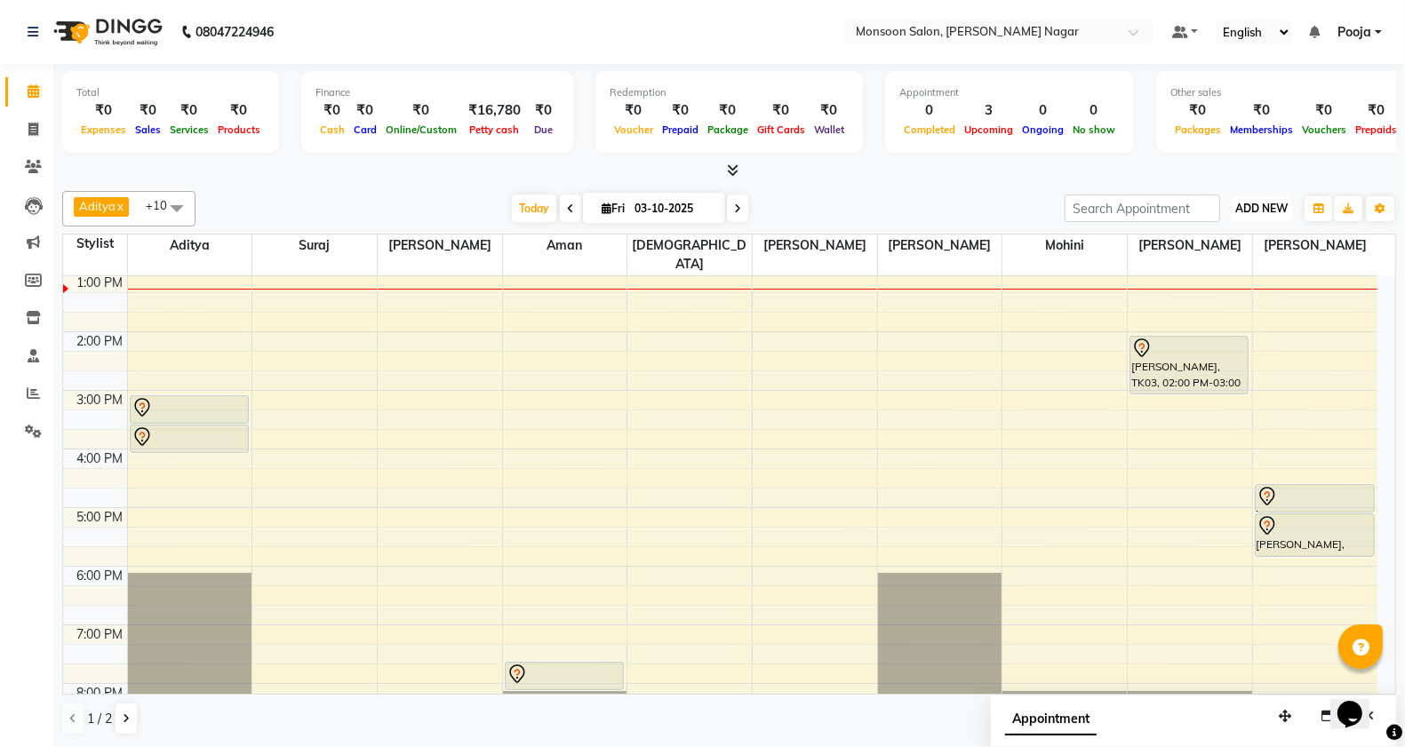
click at [1260, 213] on span "ADD NEW" at bounding box center [1261, 208] width 52 height 13
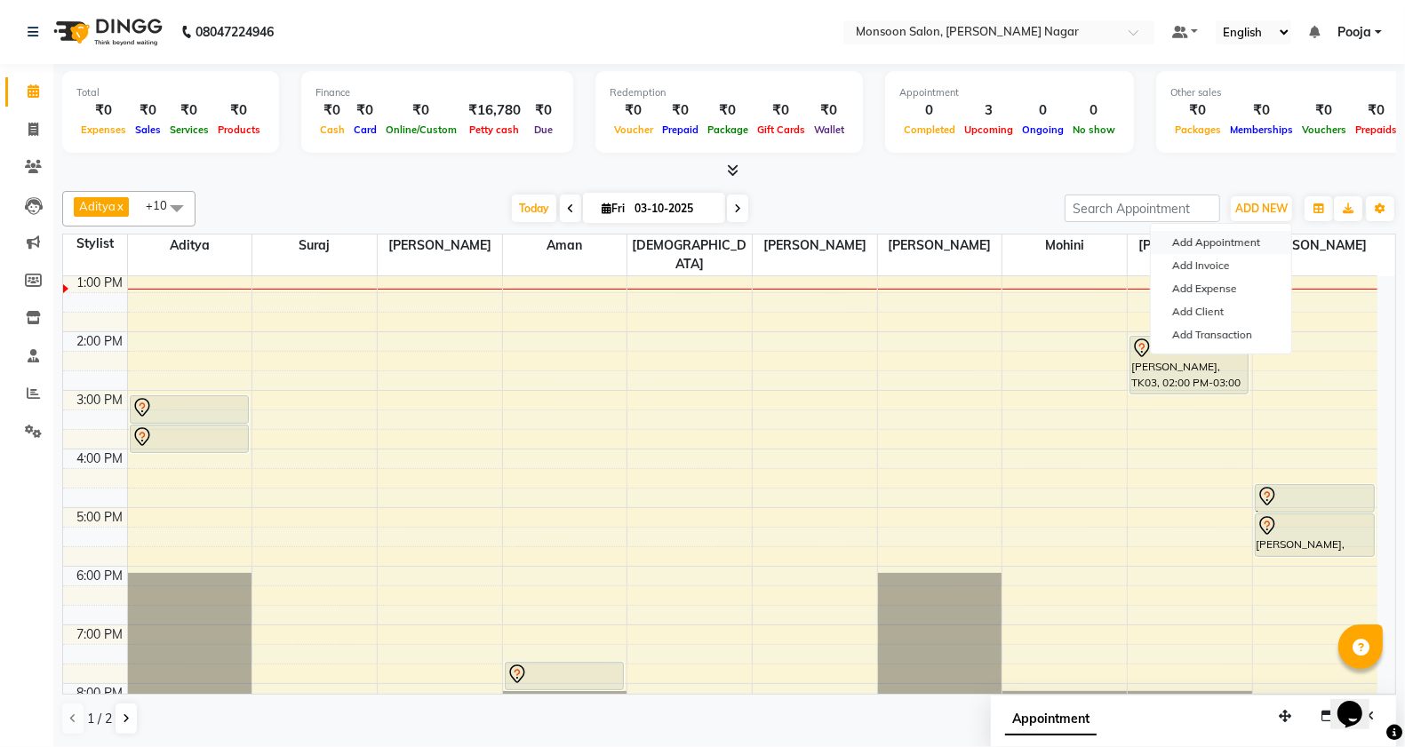
click at [1211, 242] on button "Add Appointment" at bounding box center [1220, 242] width 140 height 23
select select "tentative"
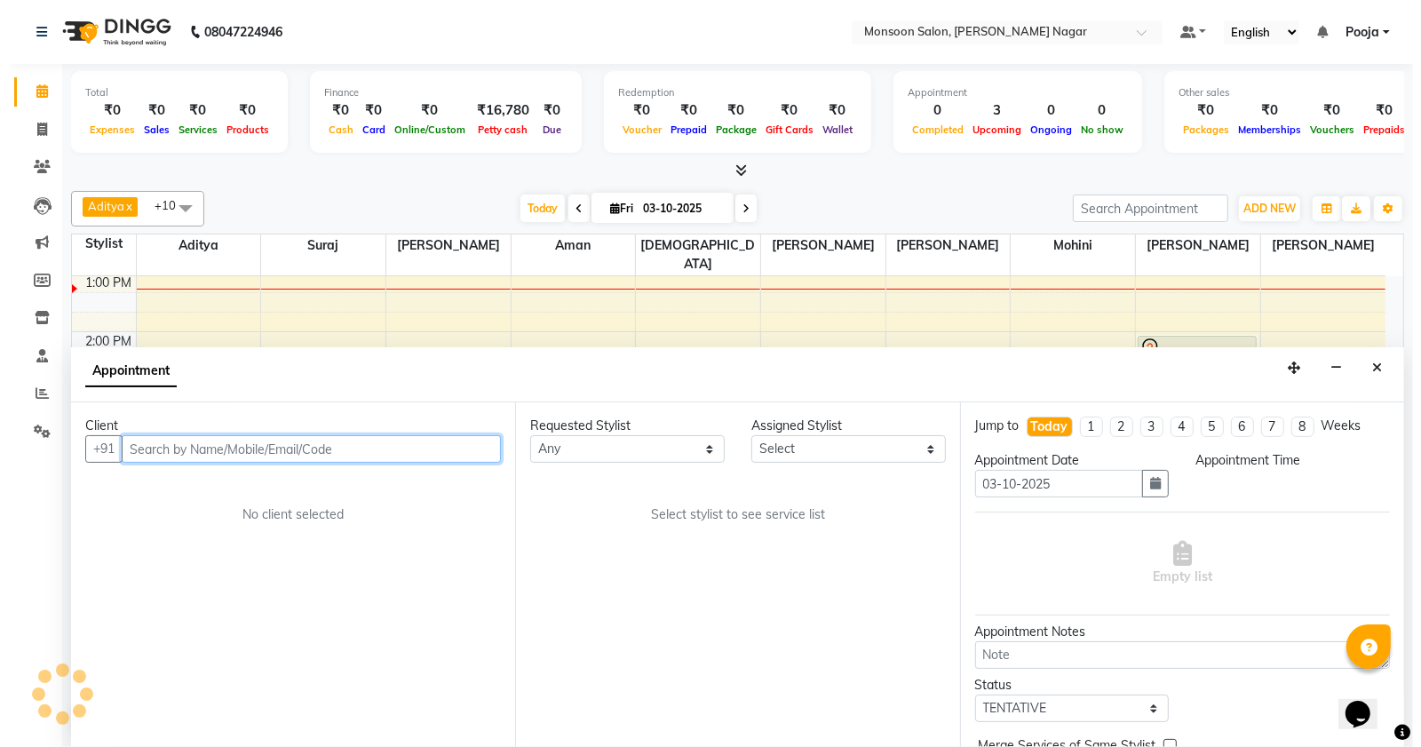
scroll to position [1, 0]
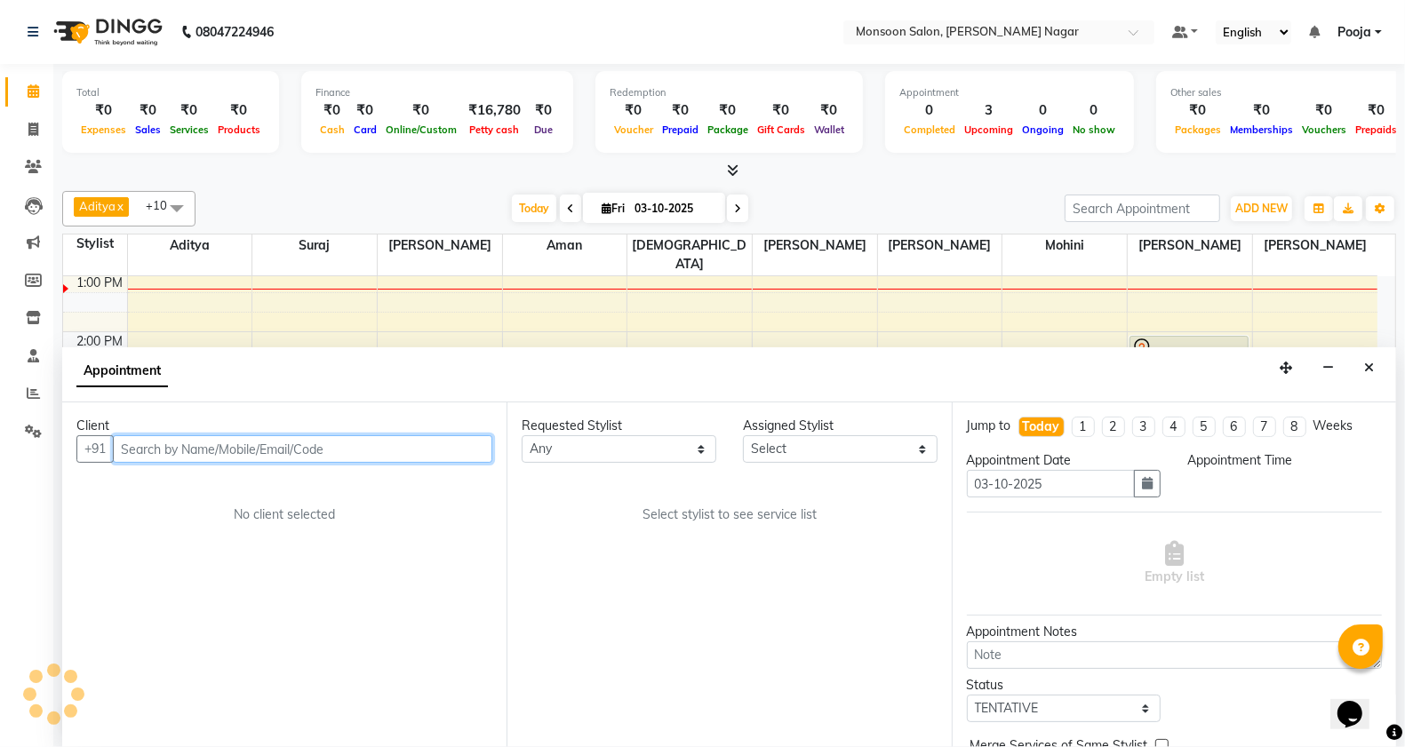
select select "540"
click at [366, 449] on input "text" at bounding box center [302, 449] width 379 height 28
type input "8975677018"
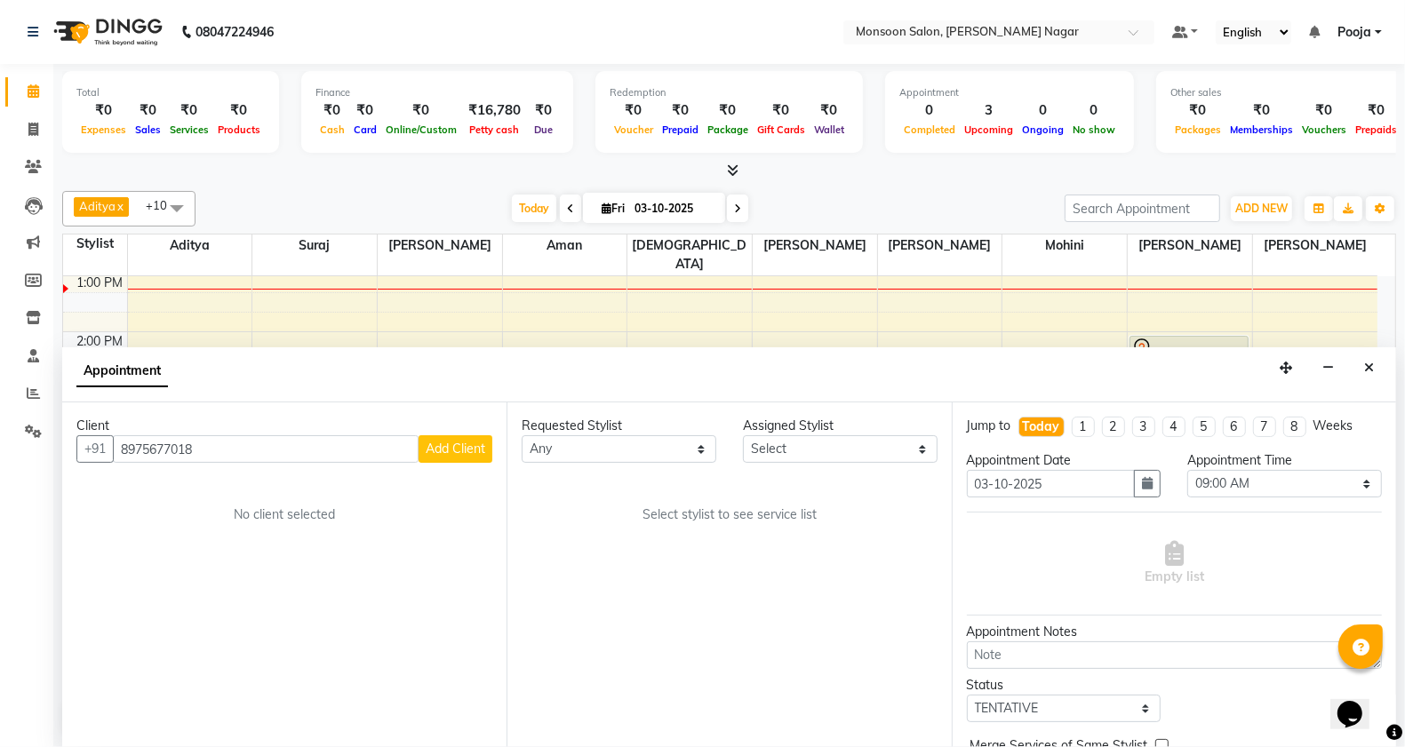
click at [450, 450] on span "Add Client" at bounding box center [456, 449] width 60 height 16
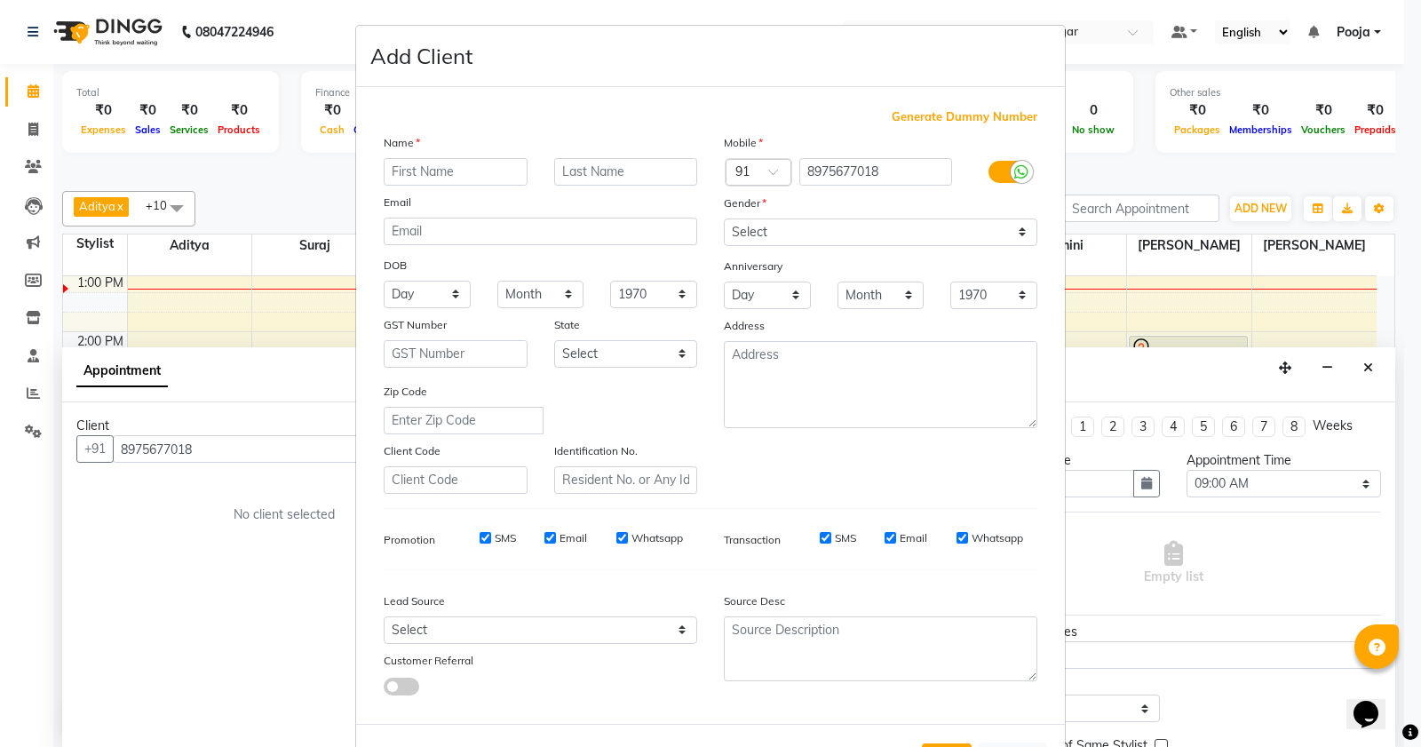
click at [465, 167] on input "text" at bounding box center [456, 172] width 144 height 28
type input "[PERSON_NAME]"
click at [734, 234] on select "Select [DEMOGRAPHIC_DATA] [DEMOGRAPHIC_DATA] Other Prefer Not To Say" at bounding box center [881, 233] width 314 height 28
select select "[DEMOGRAPHIC_DATA]"
click at [724, 219] on select "Select [DEMOGRAPHIC_DATA] [DEMOGRAPHIC_DATA] Other Prefer Not To Say" at bounding box center [881, 233] width 314 height 28
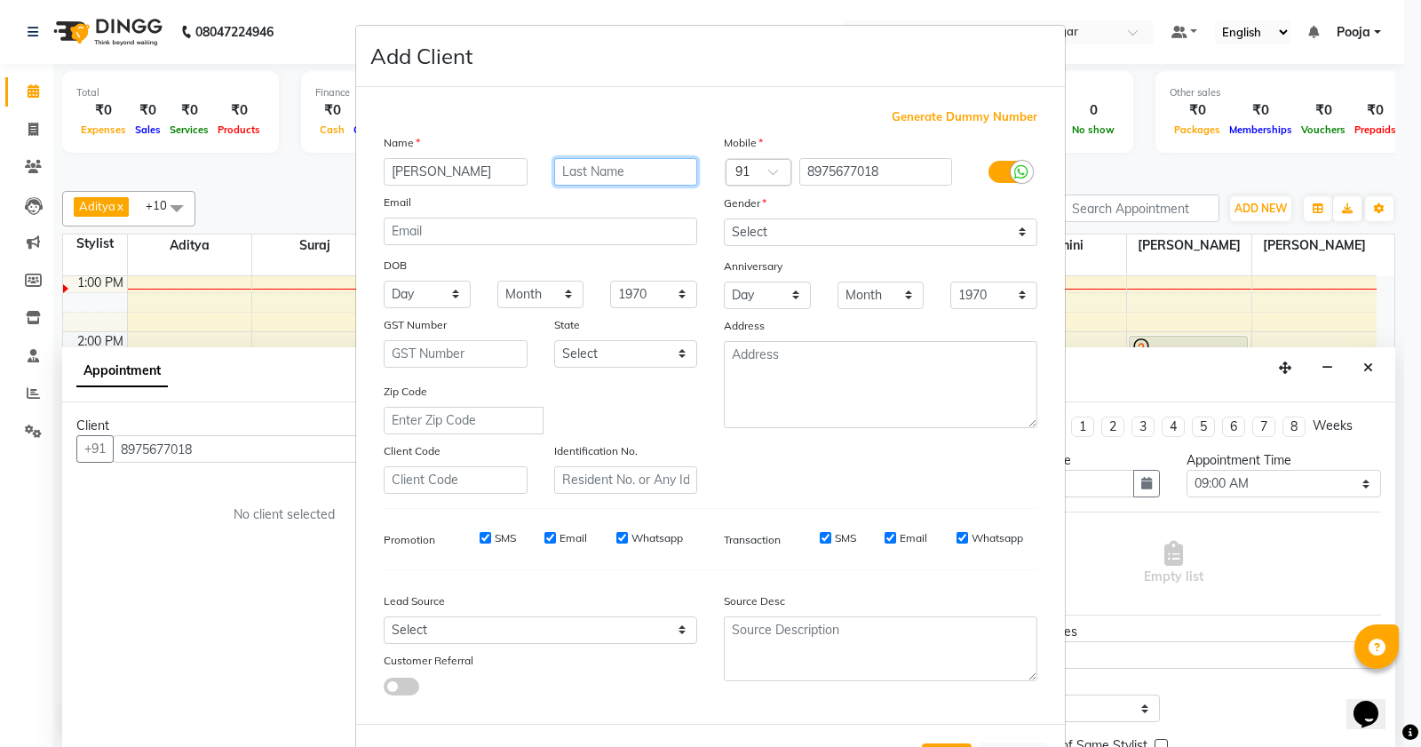
click at [596, 160] on input "text" at bounding box center [626, 172] width 144 height 28
type input "chokarwedy"
click at [778, 241] on select "Select [DEMOGRAPHIC_DATA] [DEMOGRAPHIC_DATA] Other Prefer Not To Say" at bounding box center [881, 233] width 314 height 28
click at [724, 219] on select "Select [DEMOGRAPHIC_DATA] [DEMOGRAPHIC_DATA] Other Prefer Not To Say" at bounding box center [881, 233] width 314 height 28
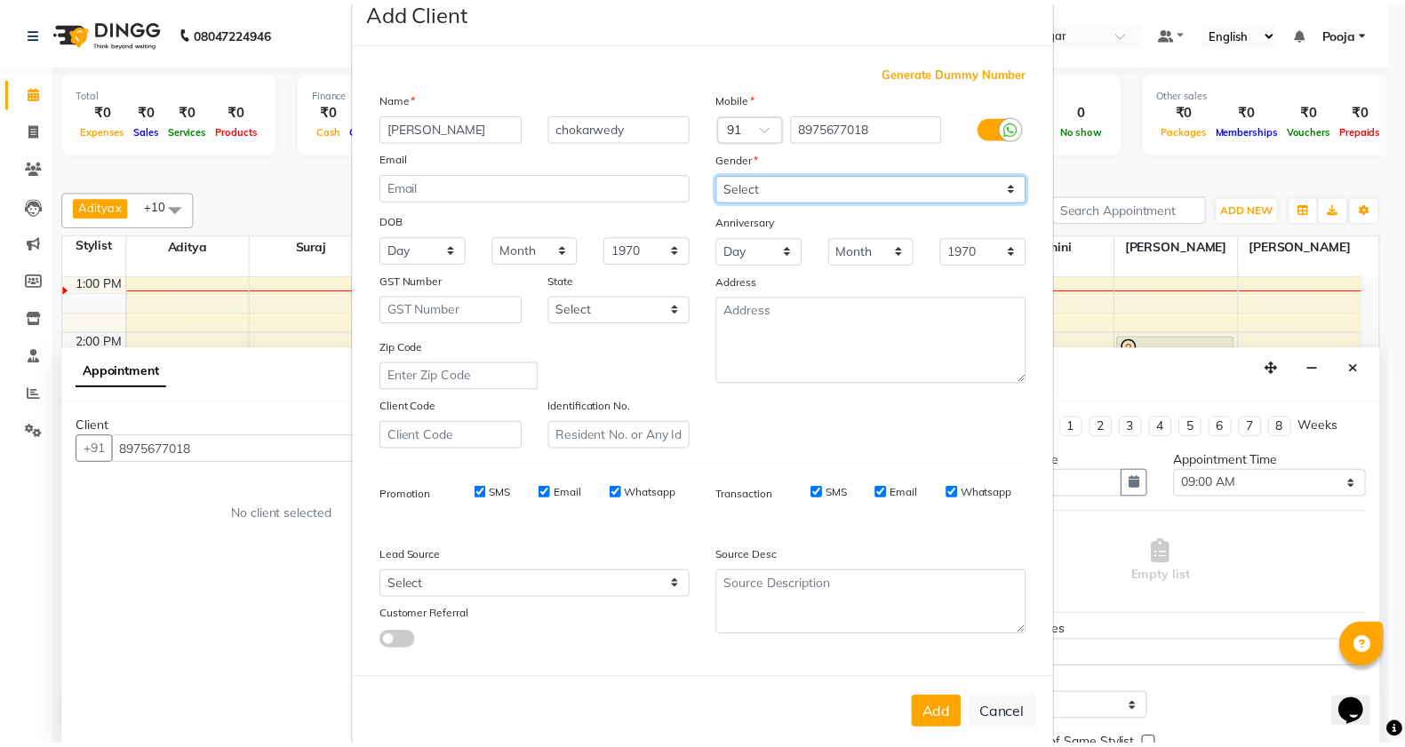
scroll to position [67, 0]
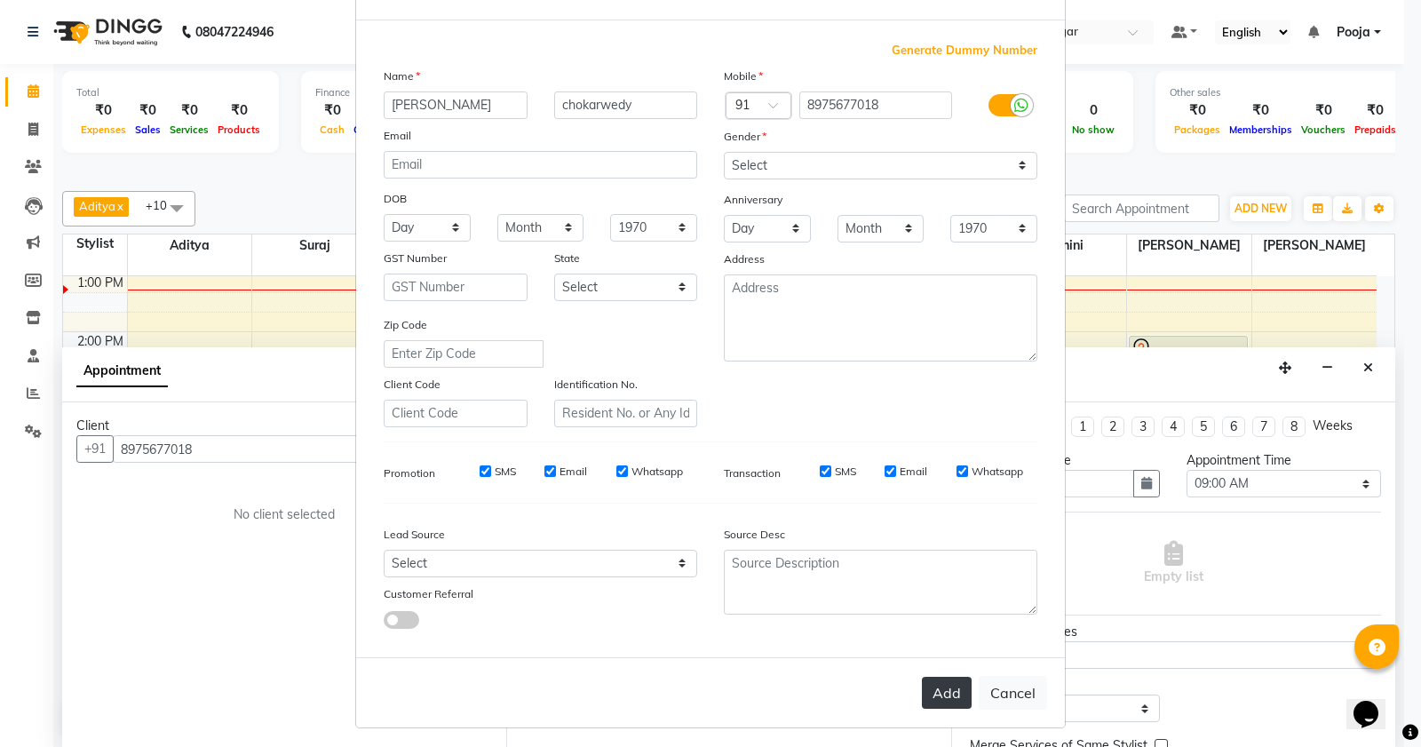
click at [940, 689] on button "Add" at bounding box center [947, 693] width 50 height 32
type input "89******18"
select select
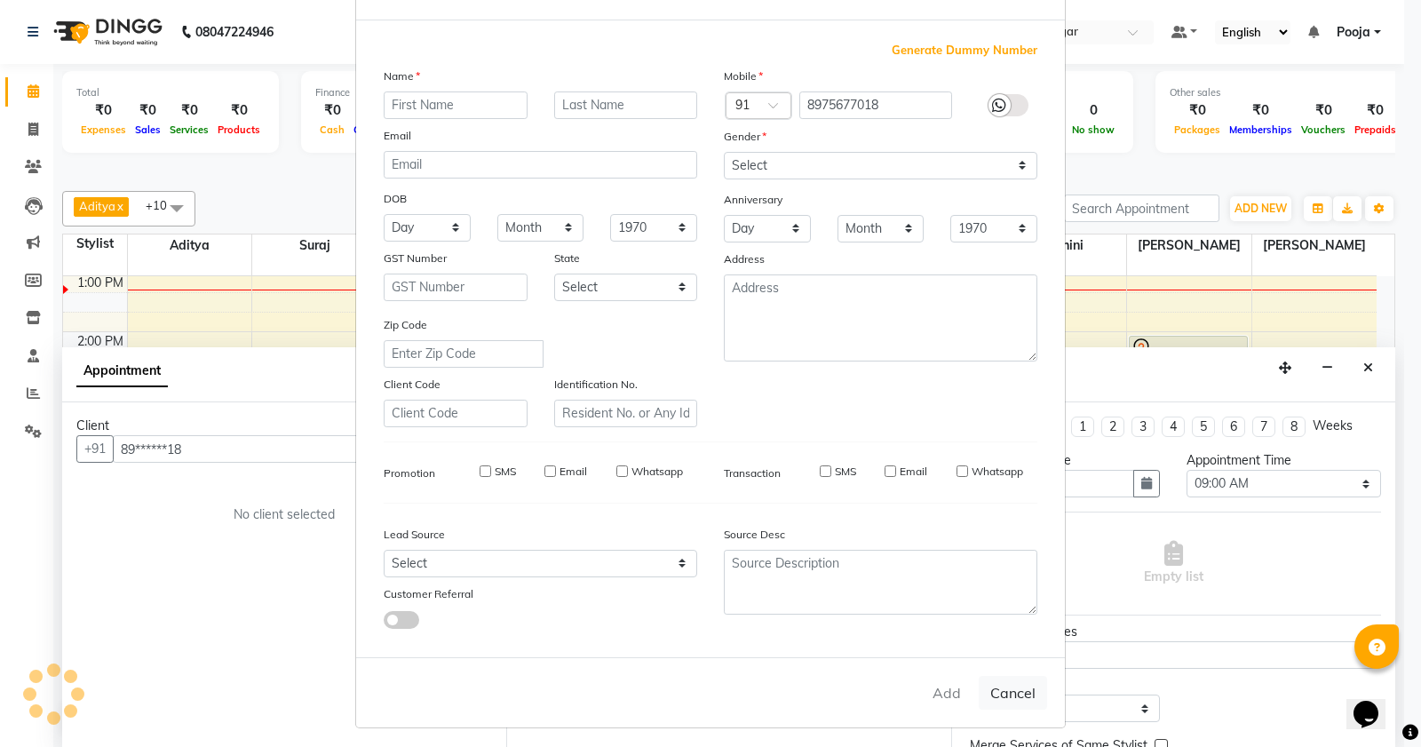
select select
checkbox input "false"
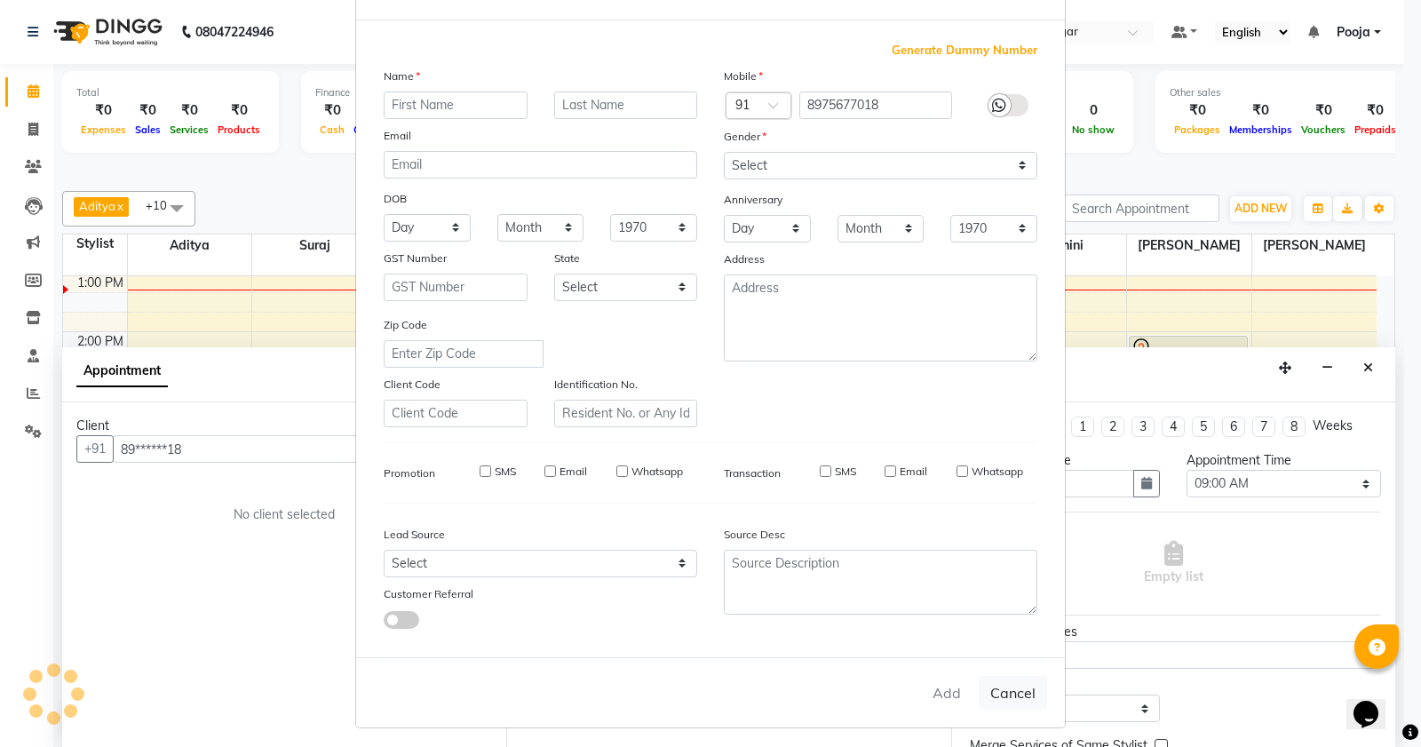
checkbox input "false"
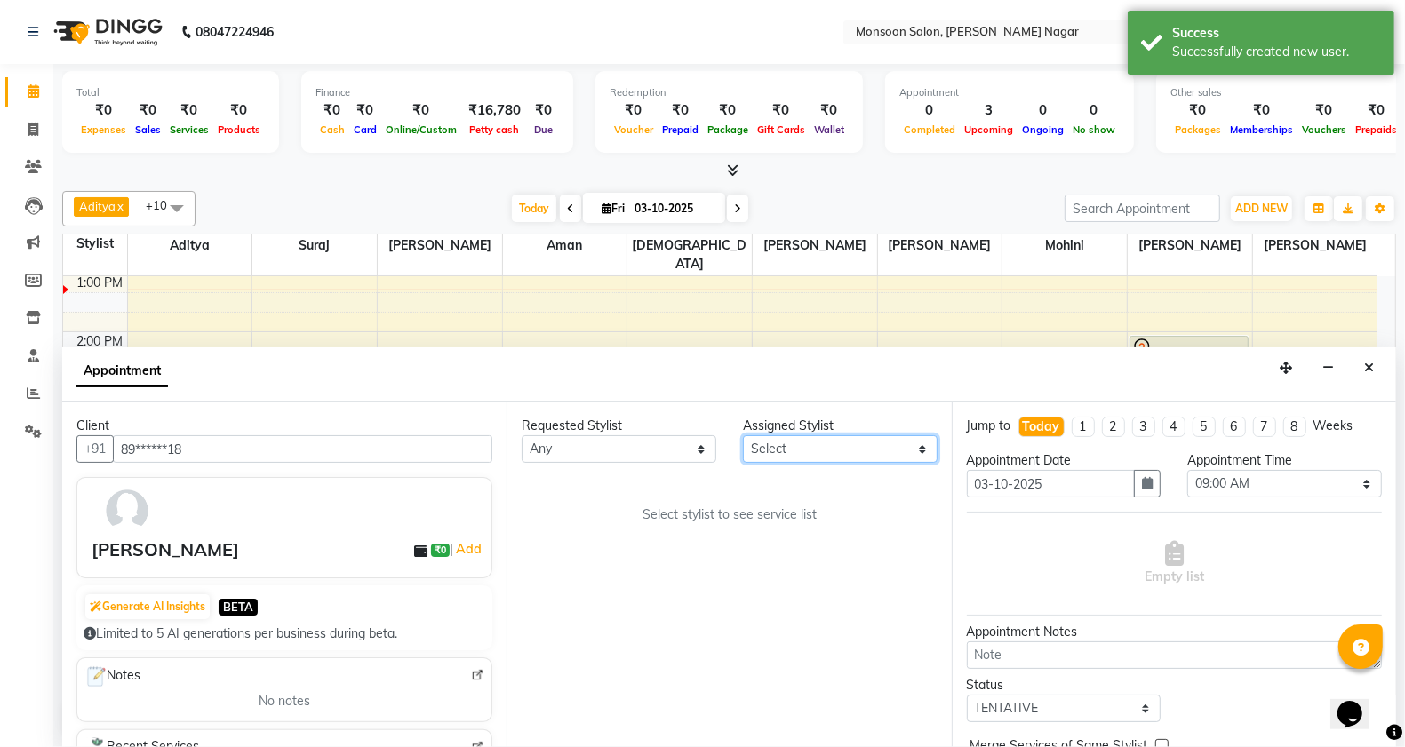
click at [793, 447] on select "Select [PERSON_NAME] [PERSON_NAME] [PERSON_NAME] [PERSON_NAME] [PERSON_NAME] Po…" at bounding box center [840, 449] width 195 height 28
select select "62989"
click at [743, 435] on select "Select [PERSON_NAME] [PERSON_NAME] [PERSON_NAME] [PERSON_NAME] [PERSON_NAME] Po…" at bounding box center [840, 449] width 195 height 28
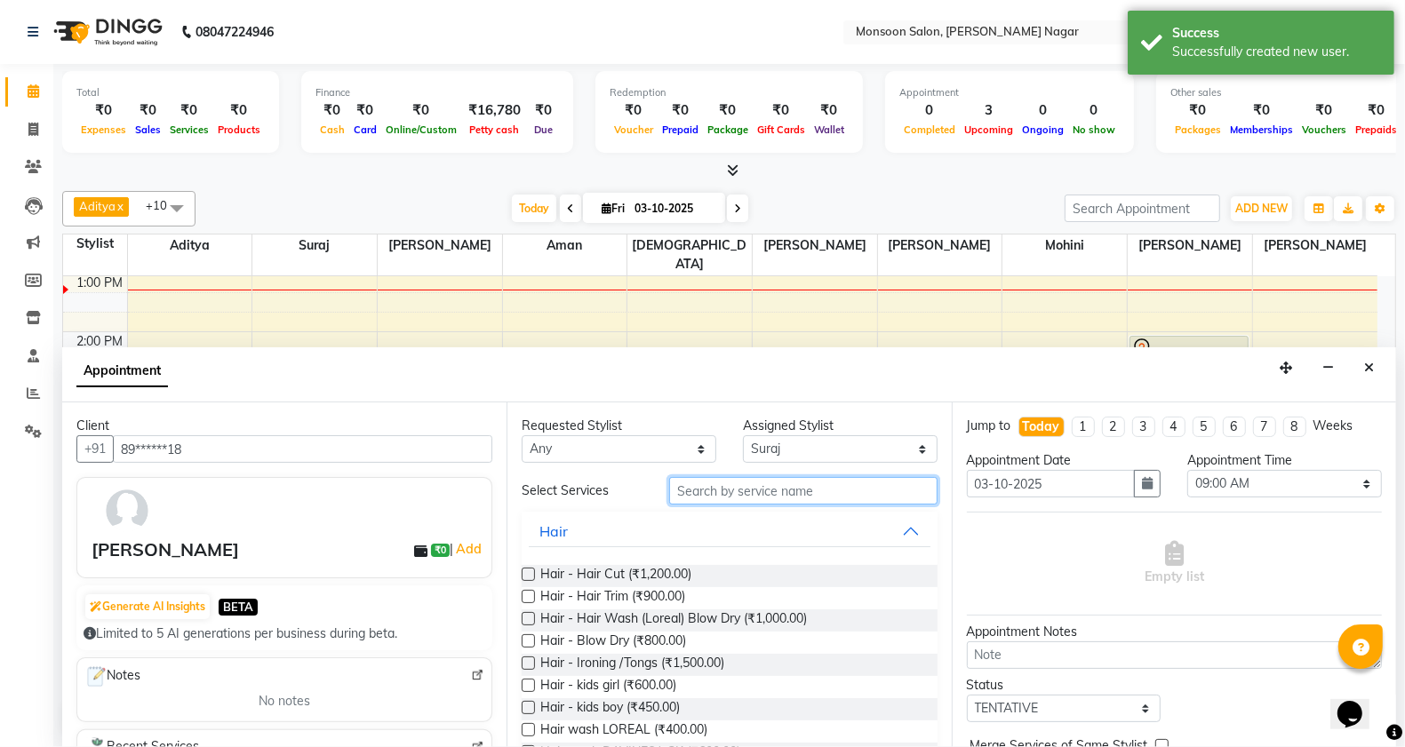
click at [704, 490] on input "text" at bounding box center [803, 491] width 268 height 28
click at [526, 573] on label at bounding box center [527, 574] width 13 height 13
click at [526, 573] on input "checkbox" at bounding box center [527, 576] width 12 height 12
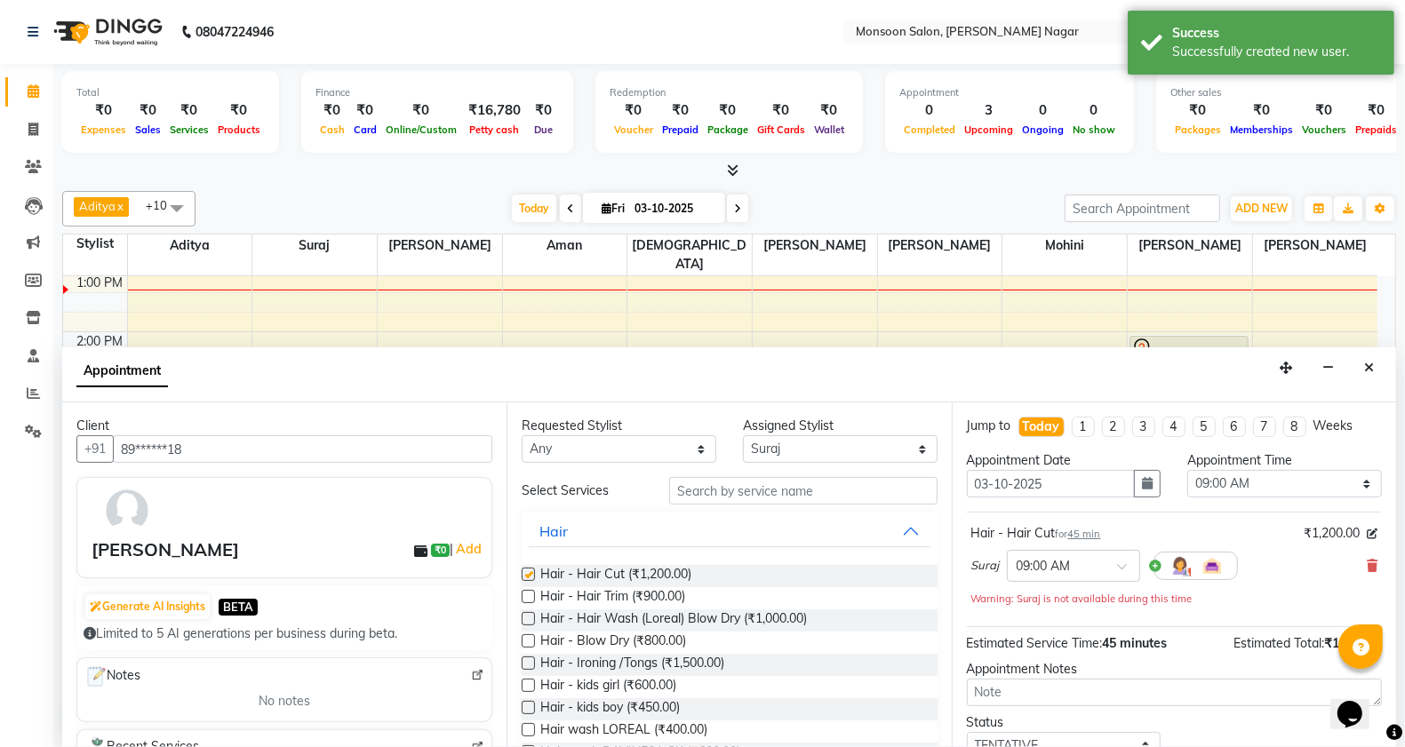
checkbox input "false"
click at [1217, 486] on select "Select 09:00 AM 09:15 AM 09:30 AM 09:45 AM 10:00 AM 10:15 AM 10:30 AM 10:45 AM …" at bounding box center [1284, 484] width 195 height 28
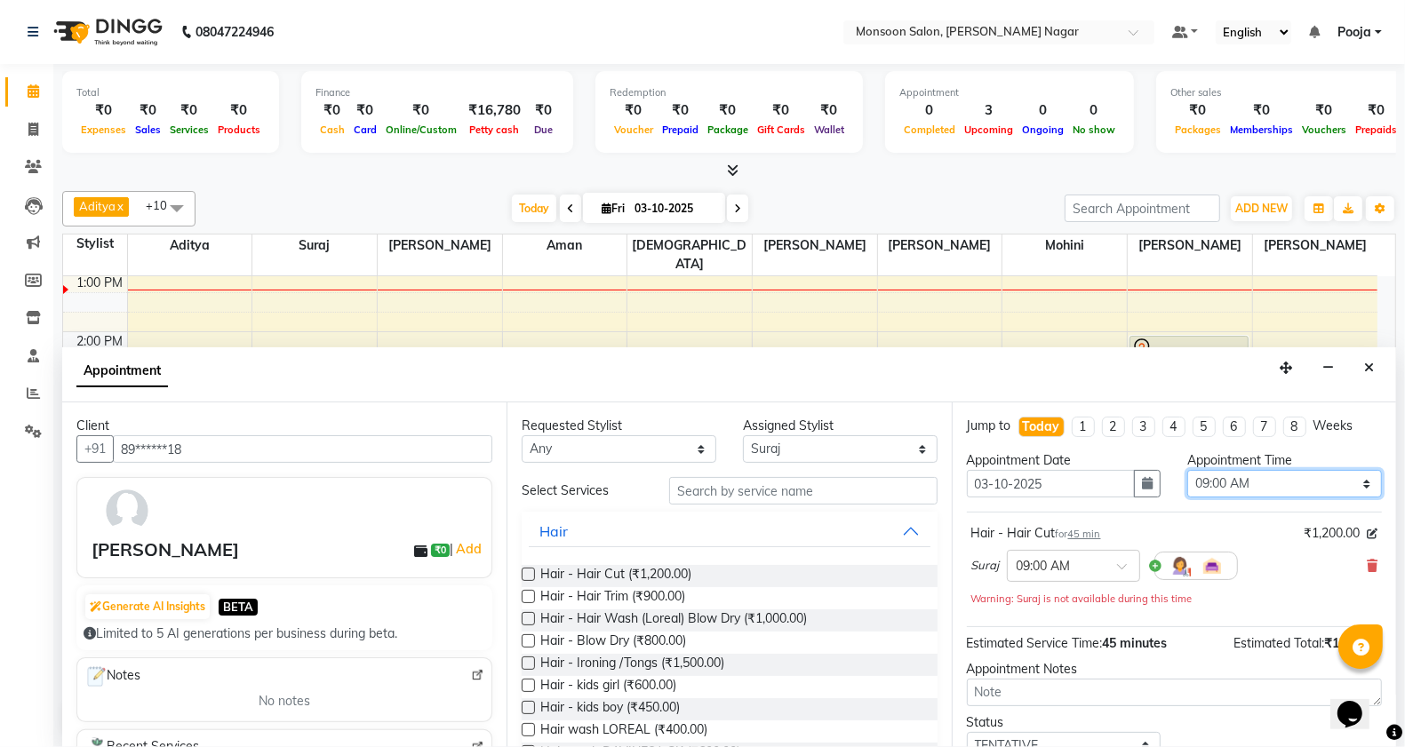
select select "930"
click at [1187, 470] on select "Select 09:00 AM 09:15 AM 09:30 AM 09:45 AM 10:00 AM 10:15 AM 10:30 AM 10:45 AM …" at bounding box center [1284, 484] width 195 height 28
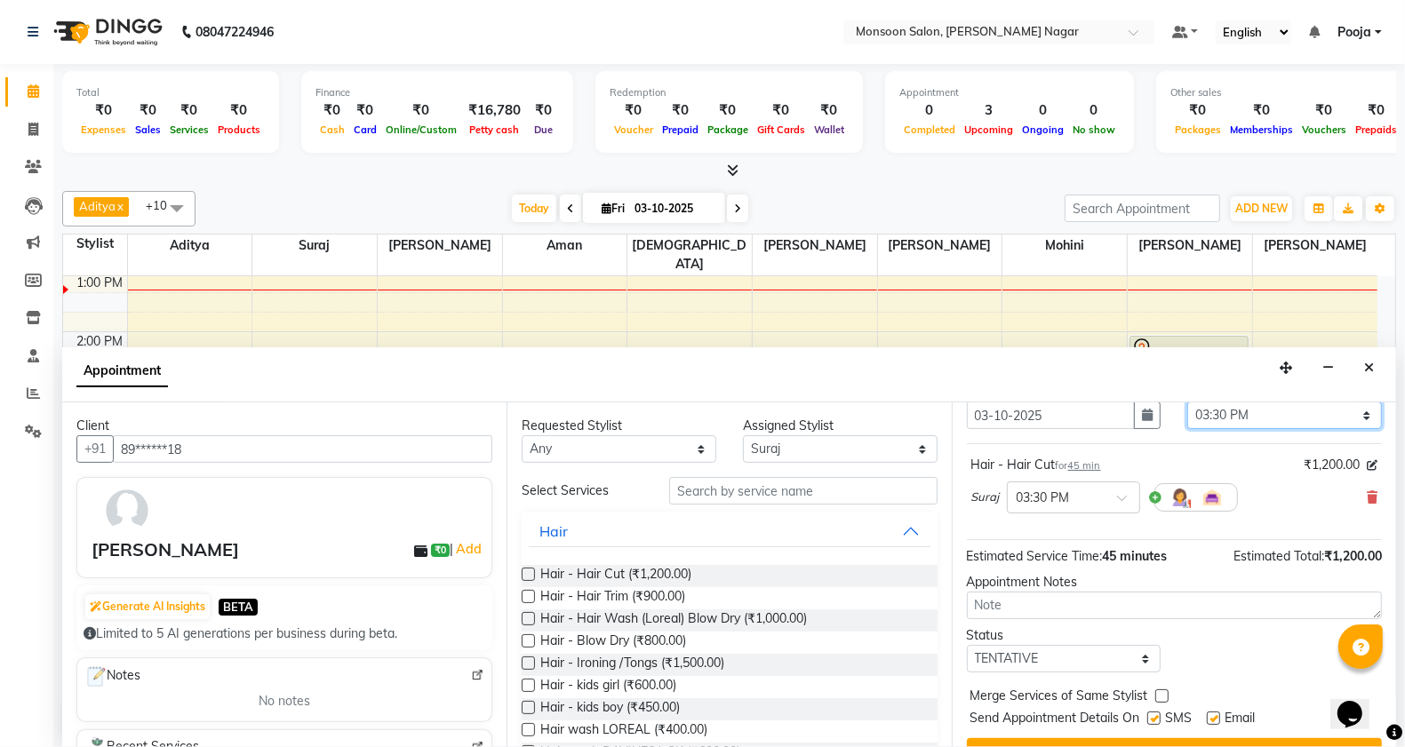
scroll to position [107, 0]
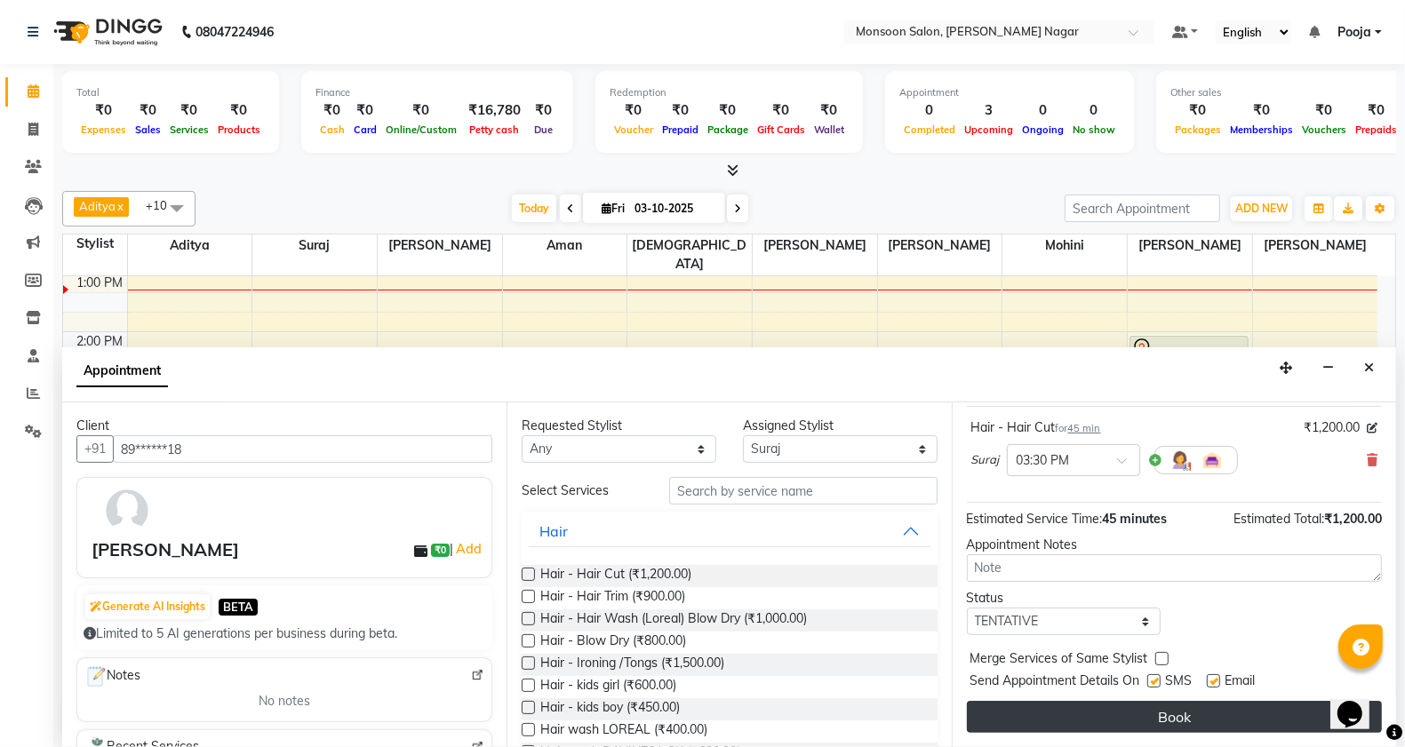
click at [1164, 729] on button "Book" at bounding box center [1174, 717] width 415 height 32
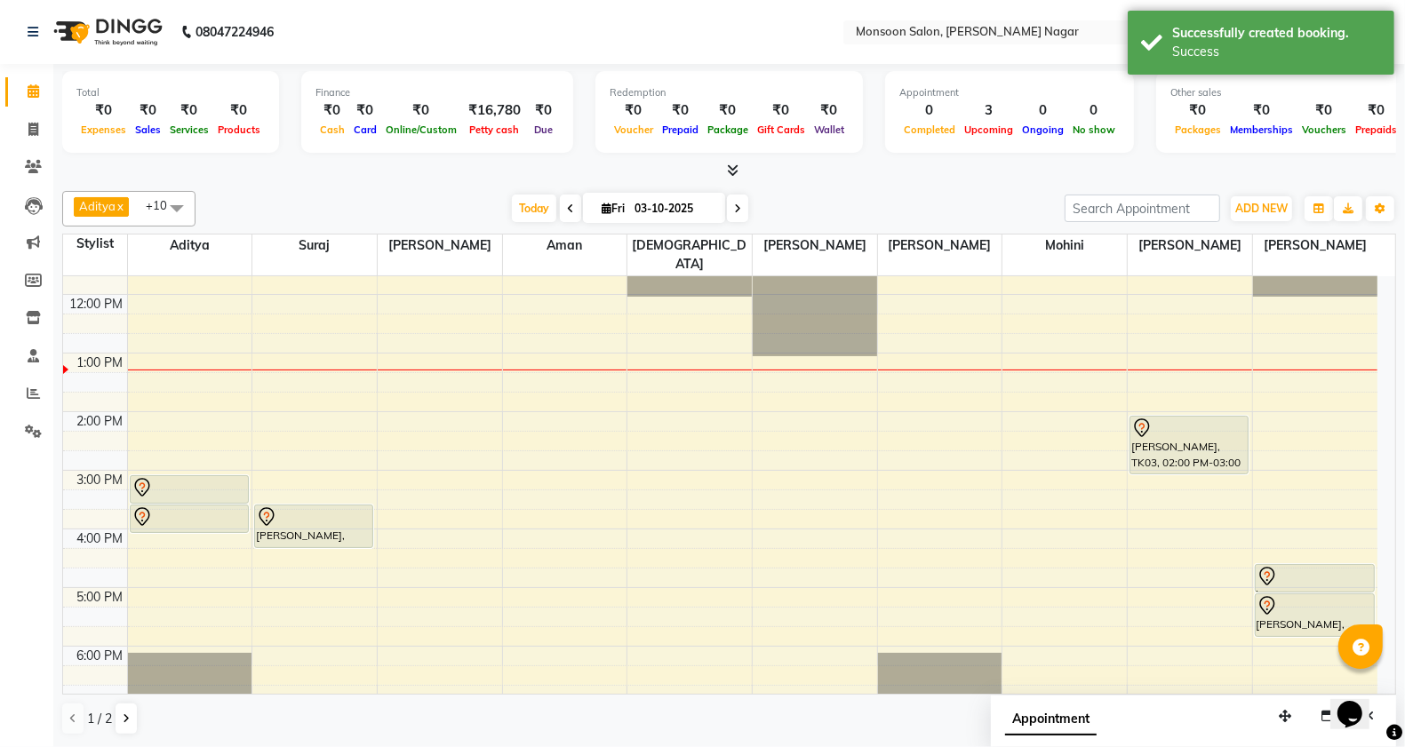
scroll to position [296, 0]
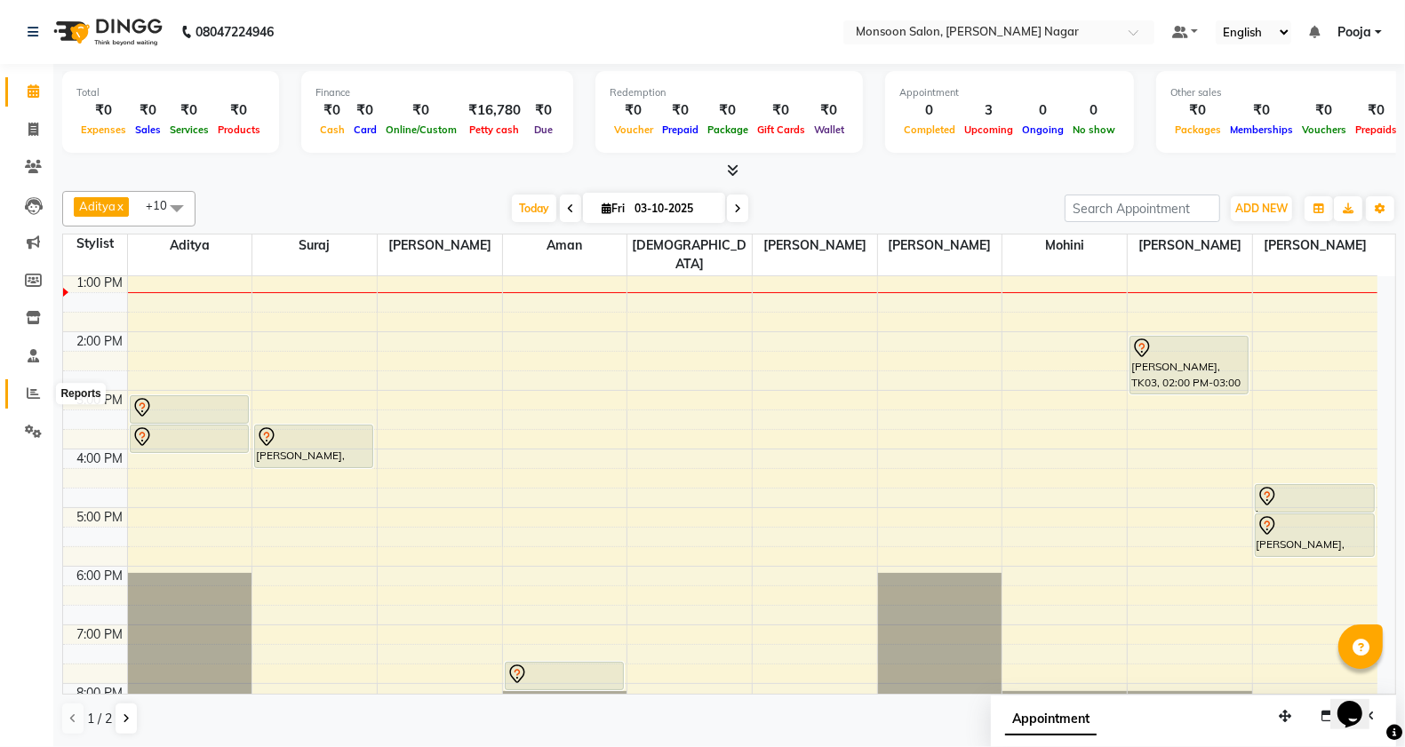
click at [36, 395] on icon at bounding box center [33, 392] width 13 height 13
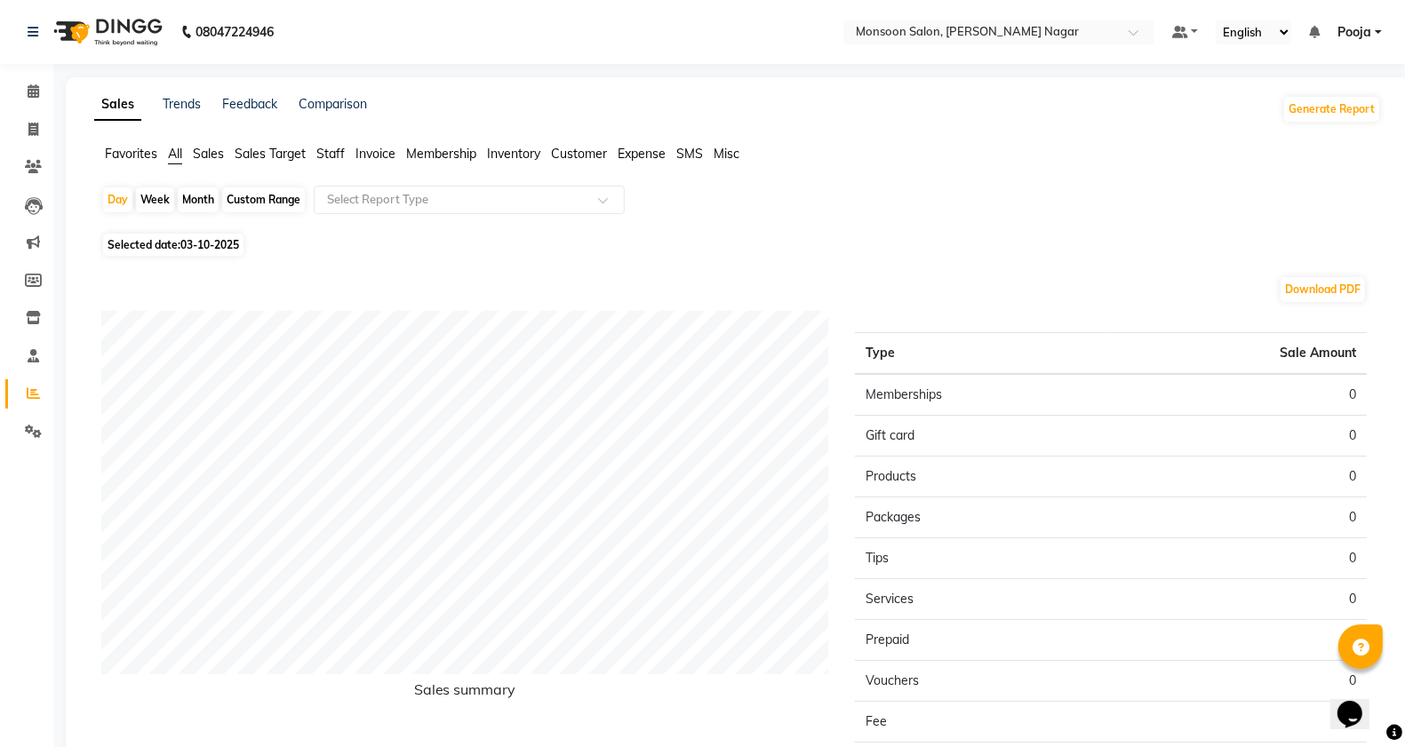
click at [641, 160] on span "Expense" at bounding box center [641, 154] width 48 height 16
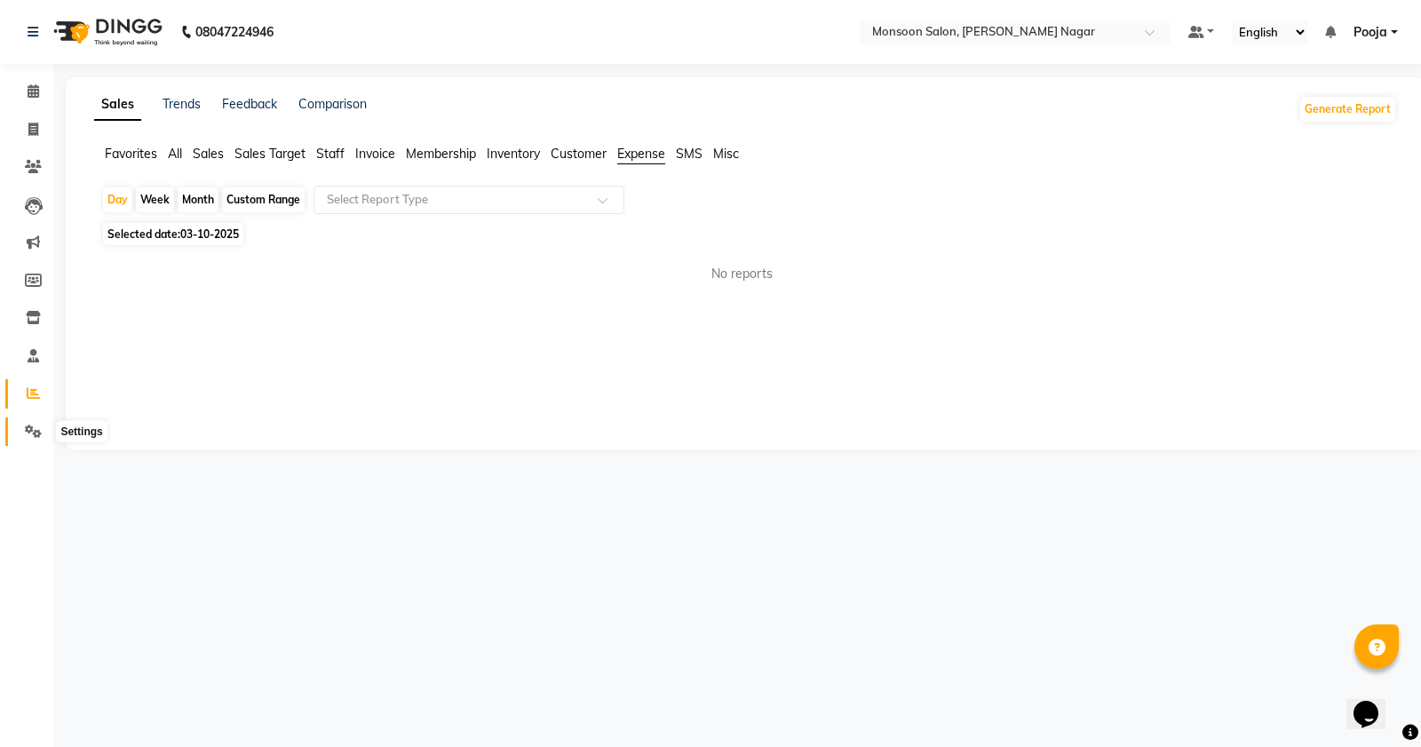
click at [36, 433] on icon at bounding box center [33, 431] width 17 height 13
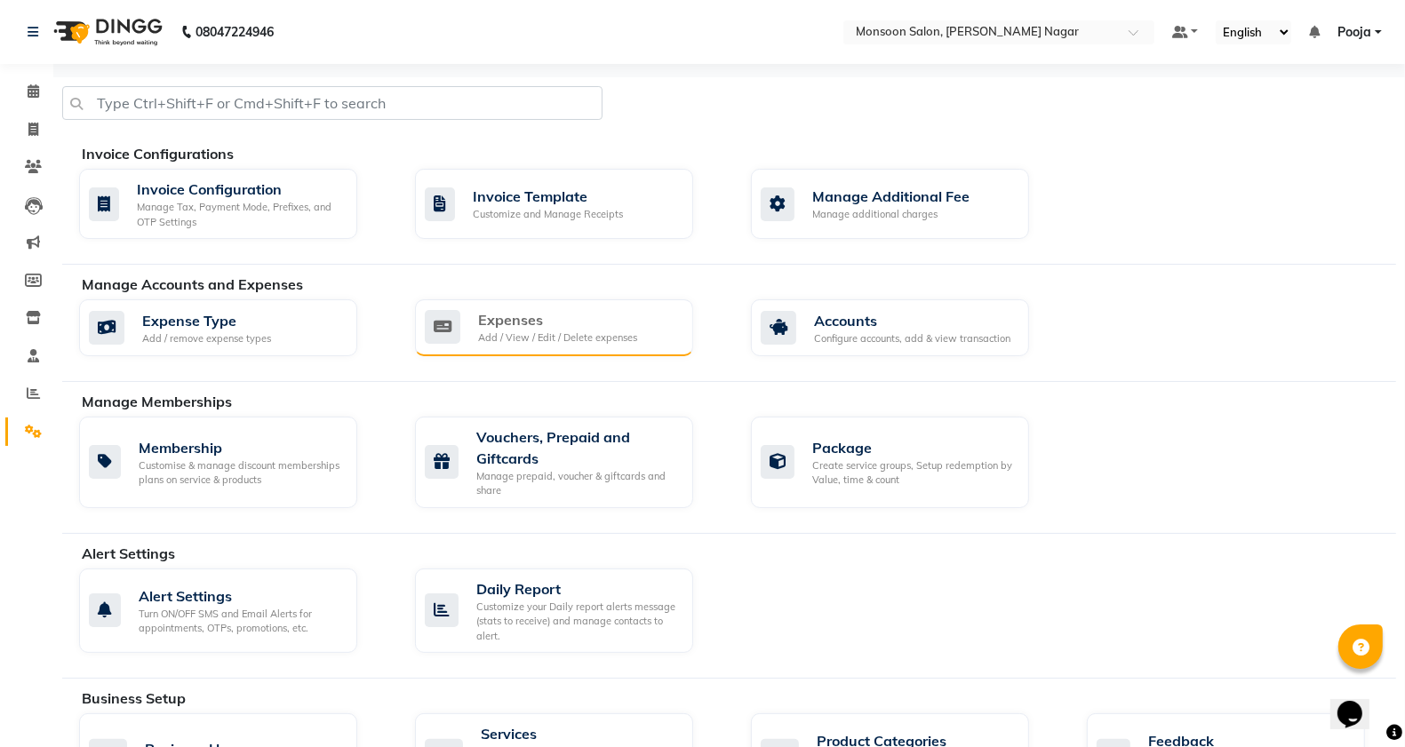
click at [595, 345] on div "Add / View / Edit / Delete expenses" at bounding box center [557, 337] width 159 height 15
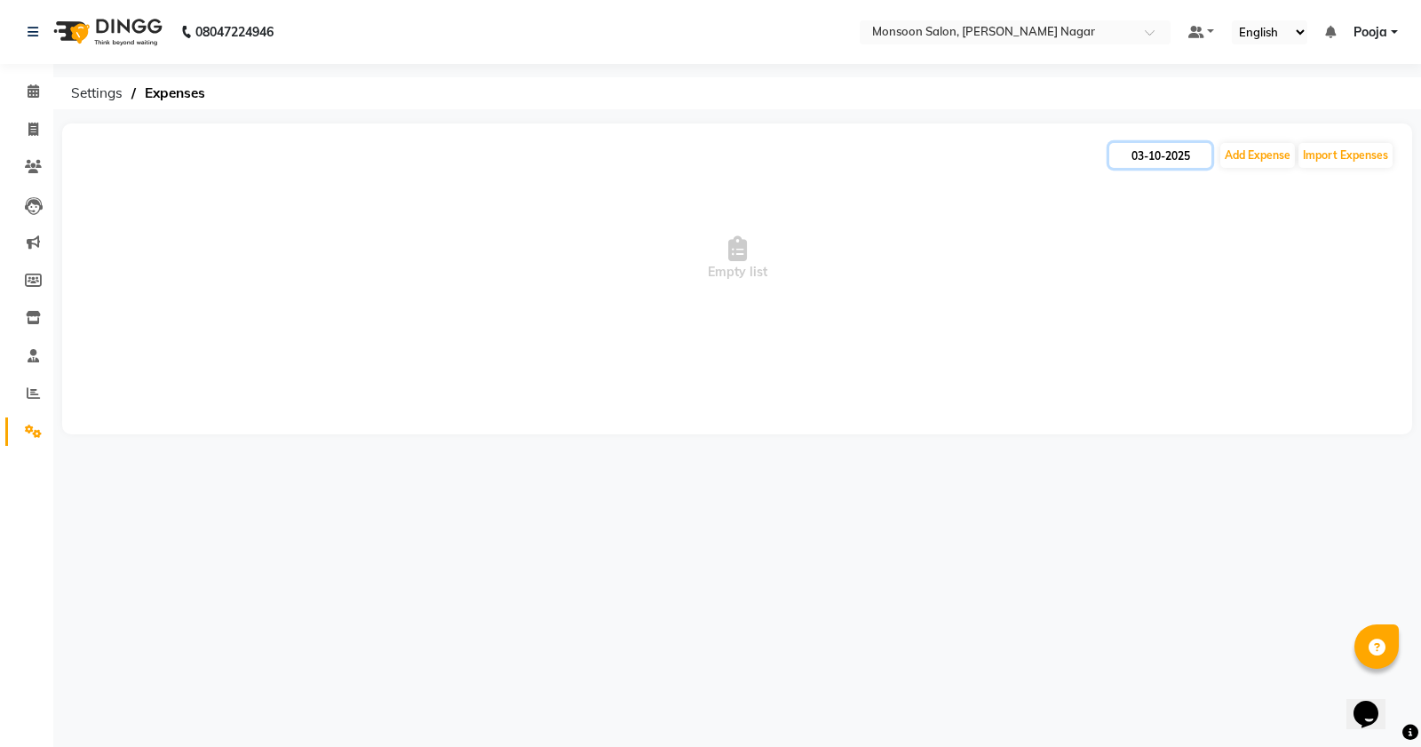
click at [1124, 153] on input "03-10-2025" at bounding box center [1161, 155] width 102 height 25
select select "10"
select select "2025"
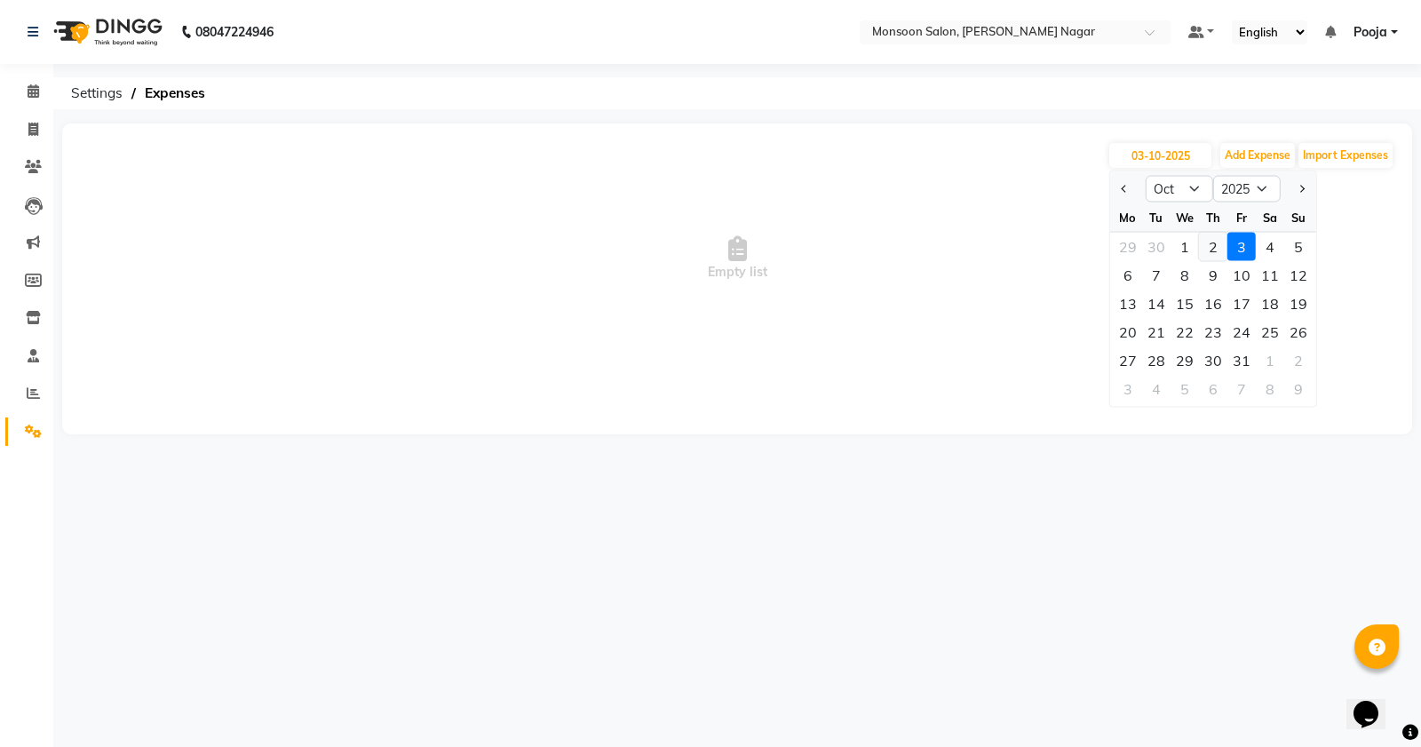
click at [1214, 250] on div "2" at bounding box center [1213, 247] width 28 height 28
type input "02-10-2025"
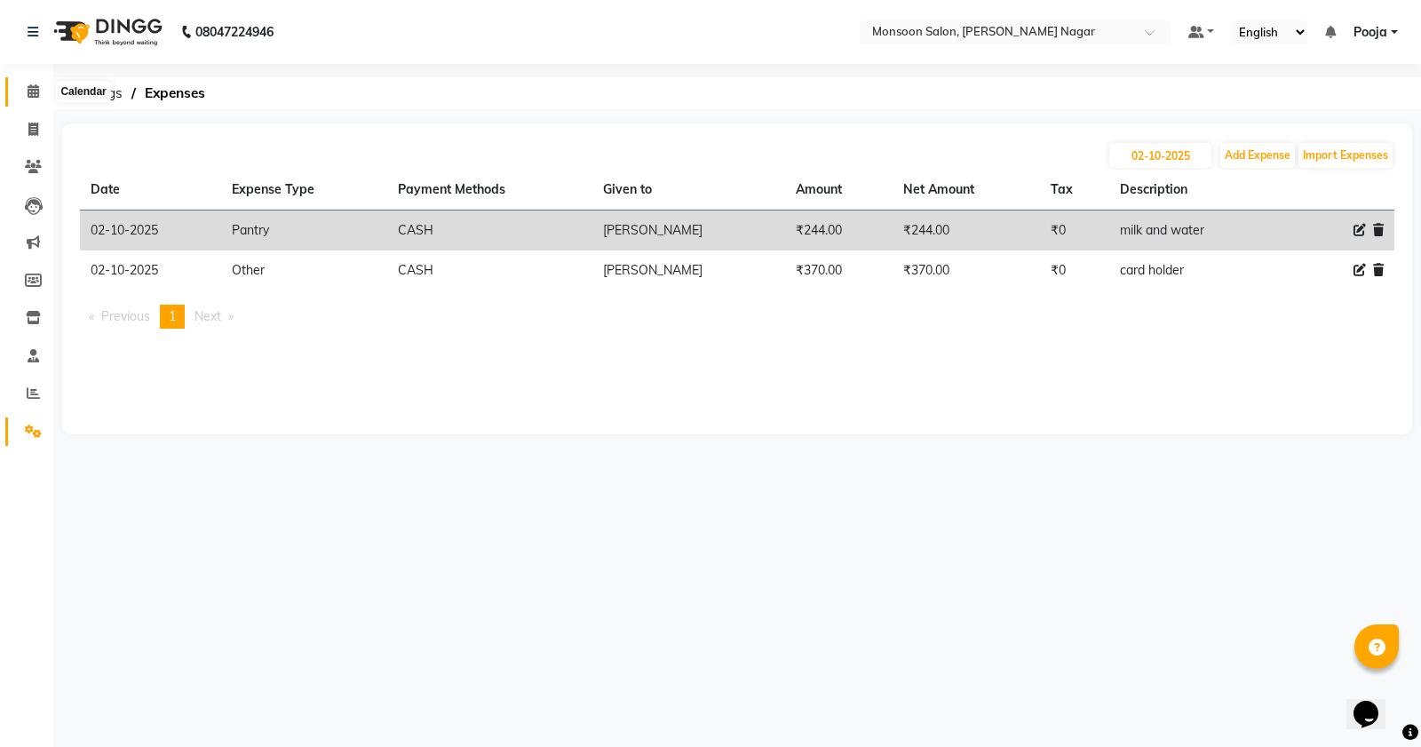
click at [36, 86] on icon at bounding box center [34, 90] width 12 height 13
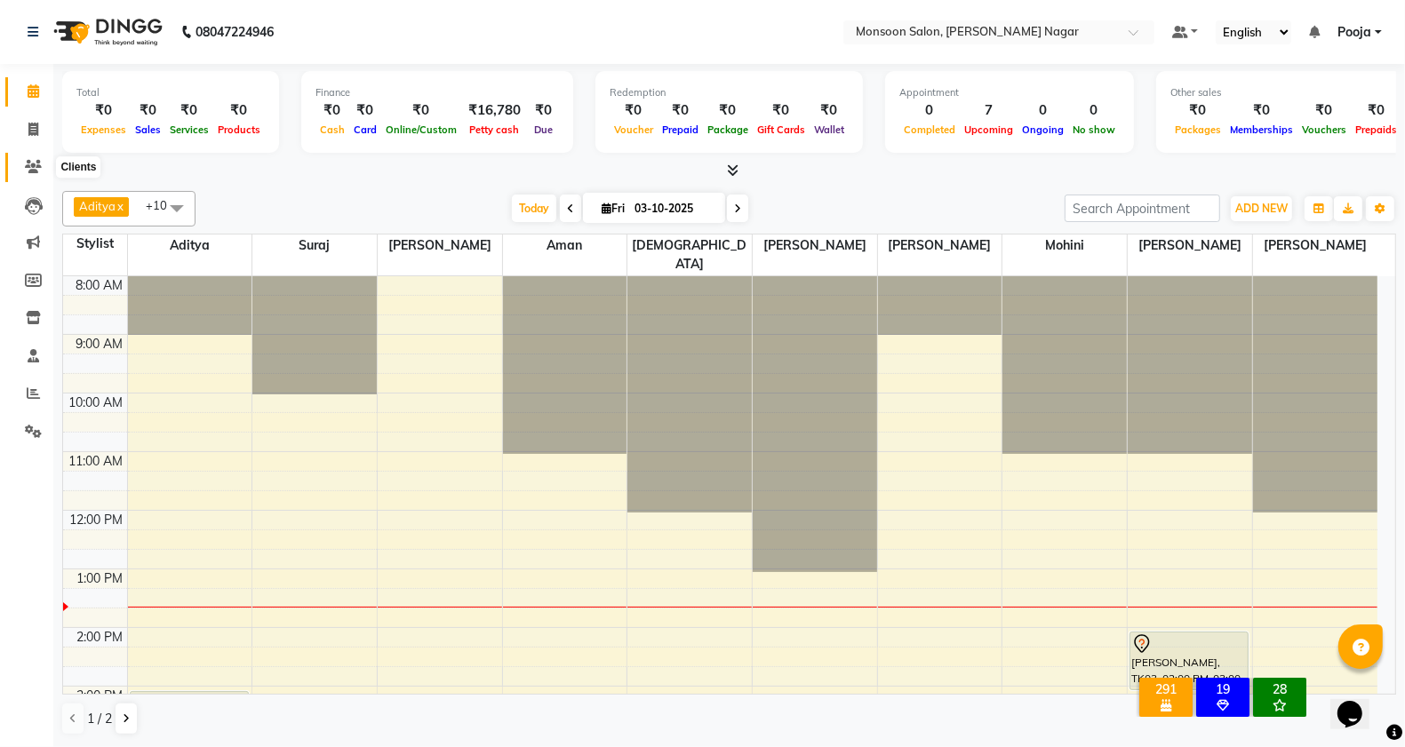
click at [28, 171] on icon at bounding box center [33, 166] width 17 height 13
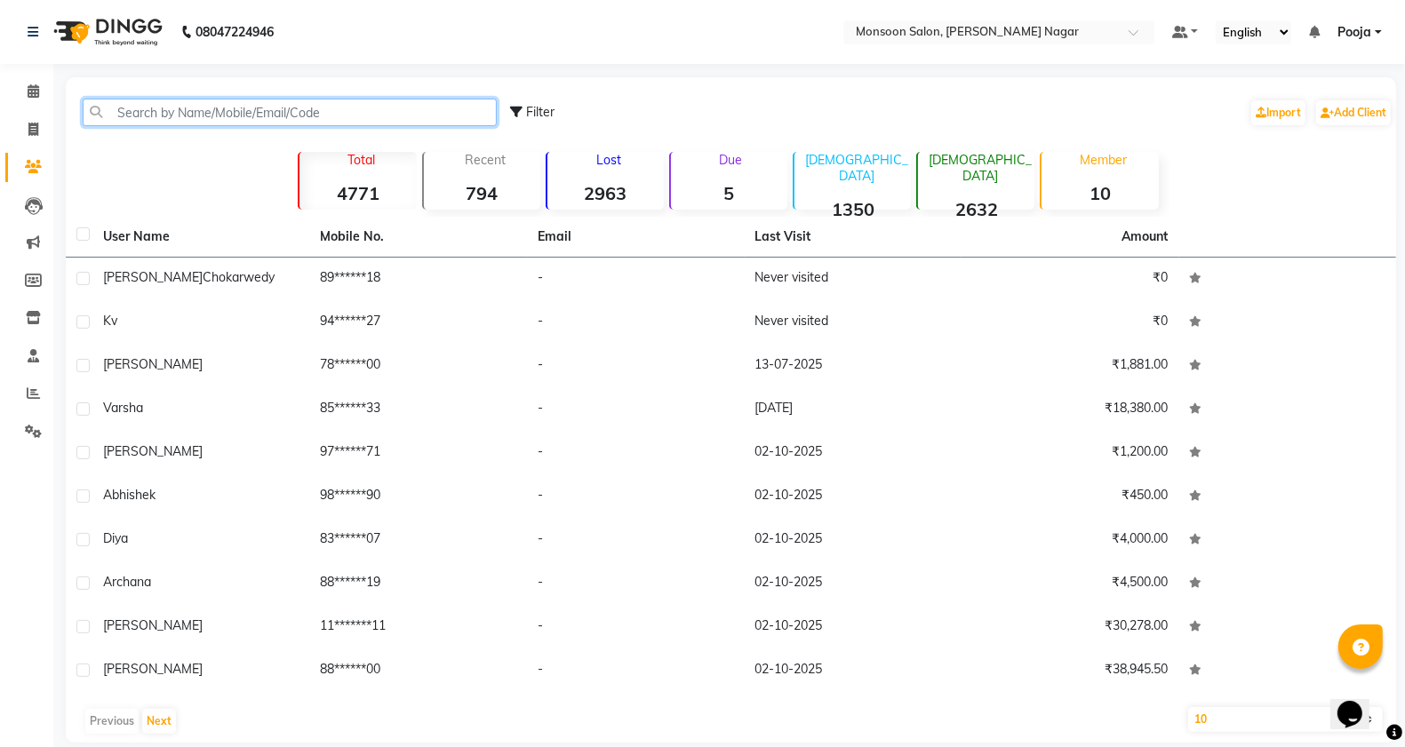
click at [184, 113] on input "text" at bounding box center [290, 113] width 414 height 28
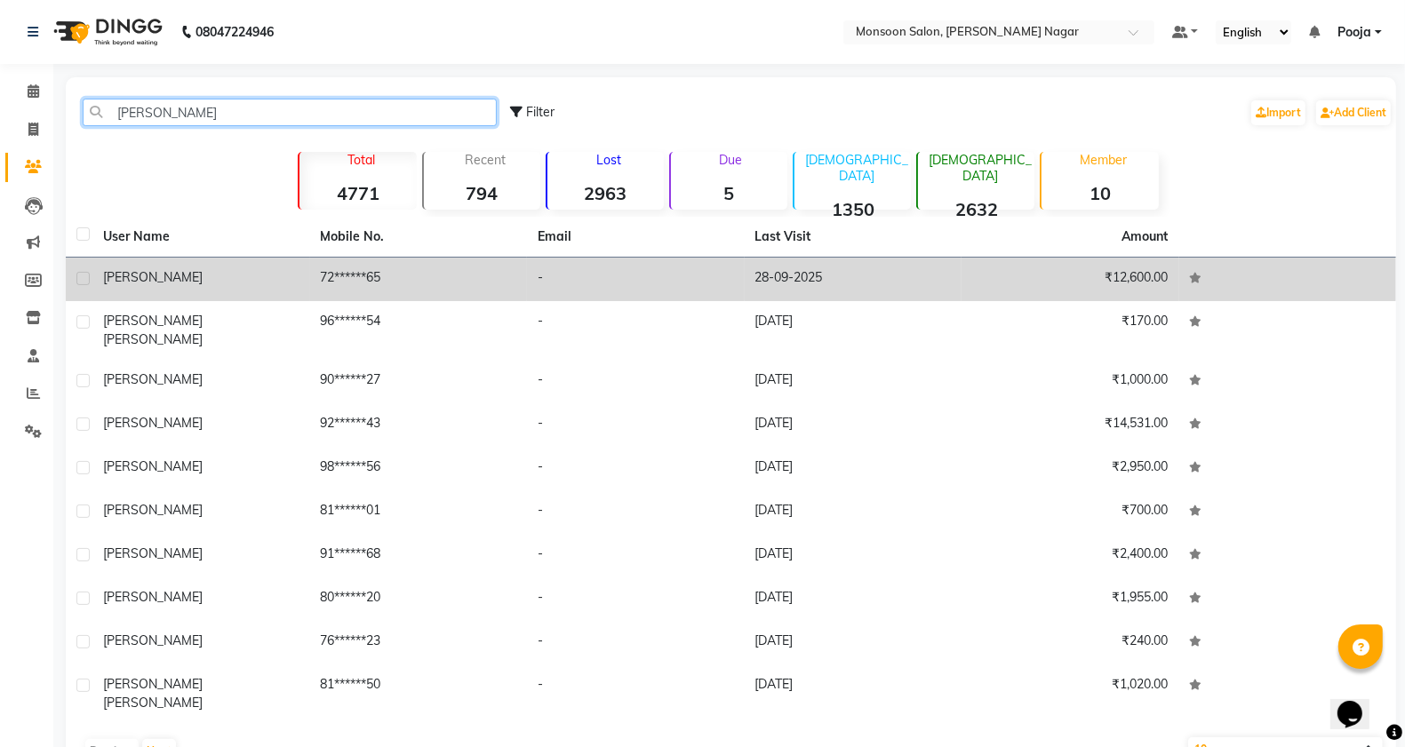
type input "[PERSON_NAME]"
click at [1031, 286] on td "₹12,600.00" at bounding box center [1070, 280] width 218 height 44
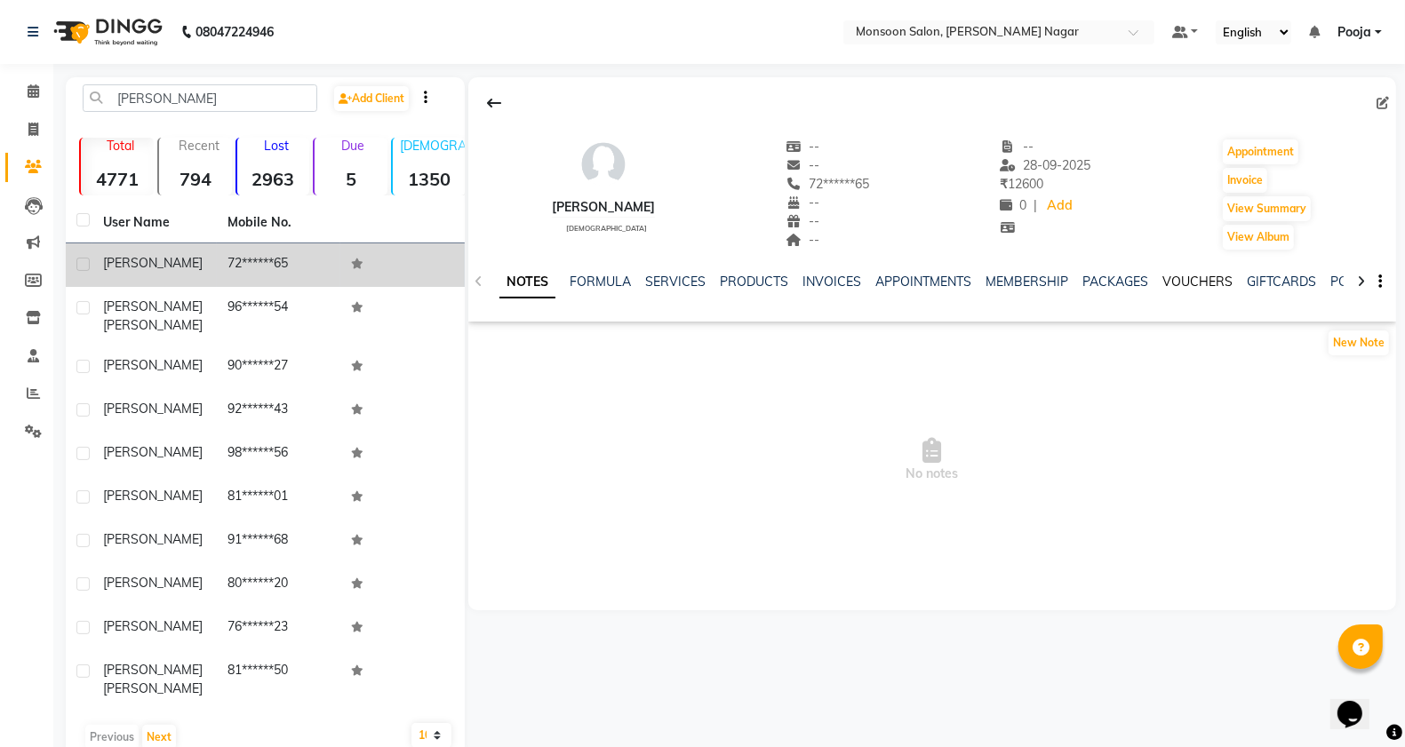
click at [1198, 277] on link "VOUCHERS" at bounding box center [1197, 282] width 70 height 16
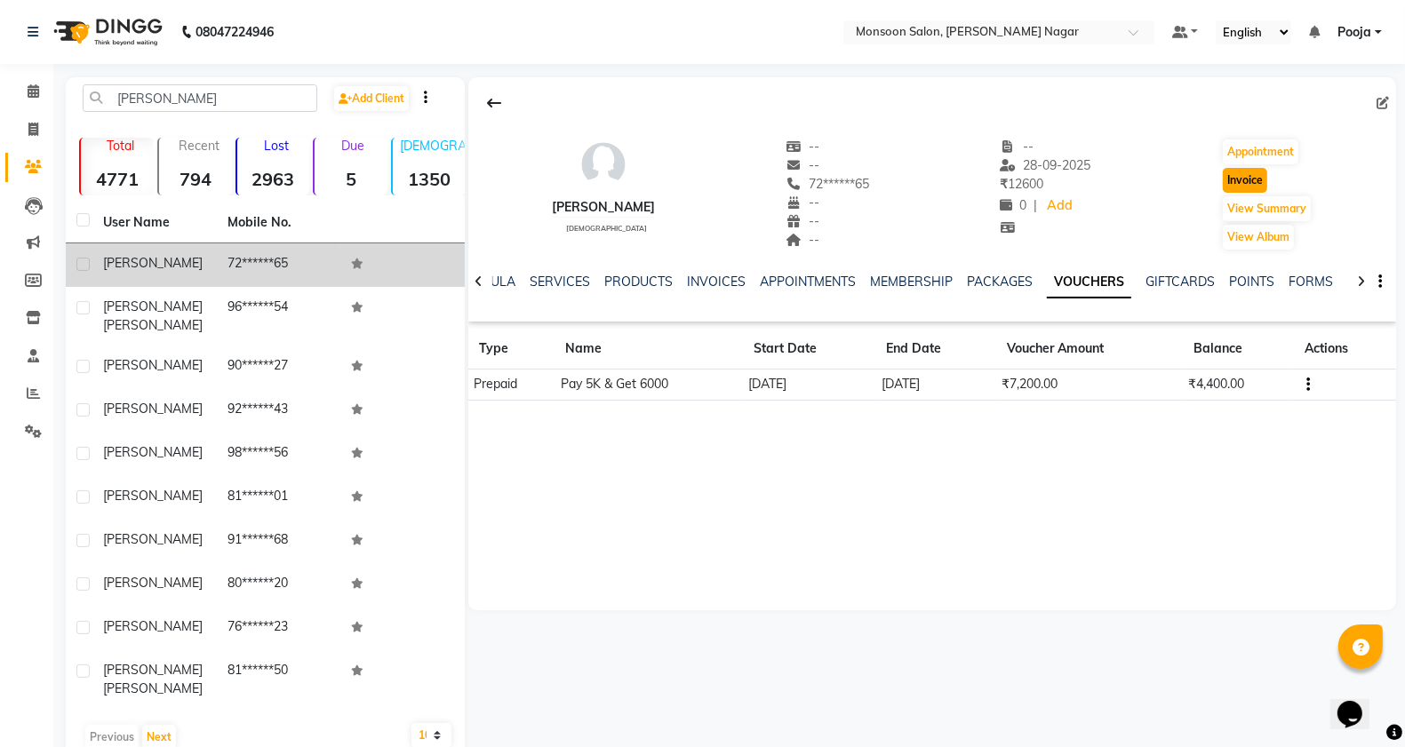
click at [1246, 179] on button "Invoice" at bounding box center [1244, 180] width 44 height 25
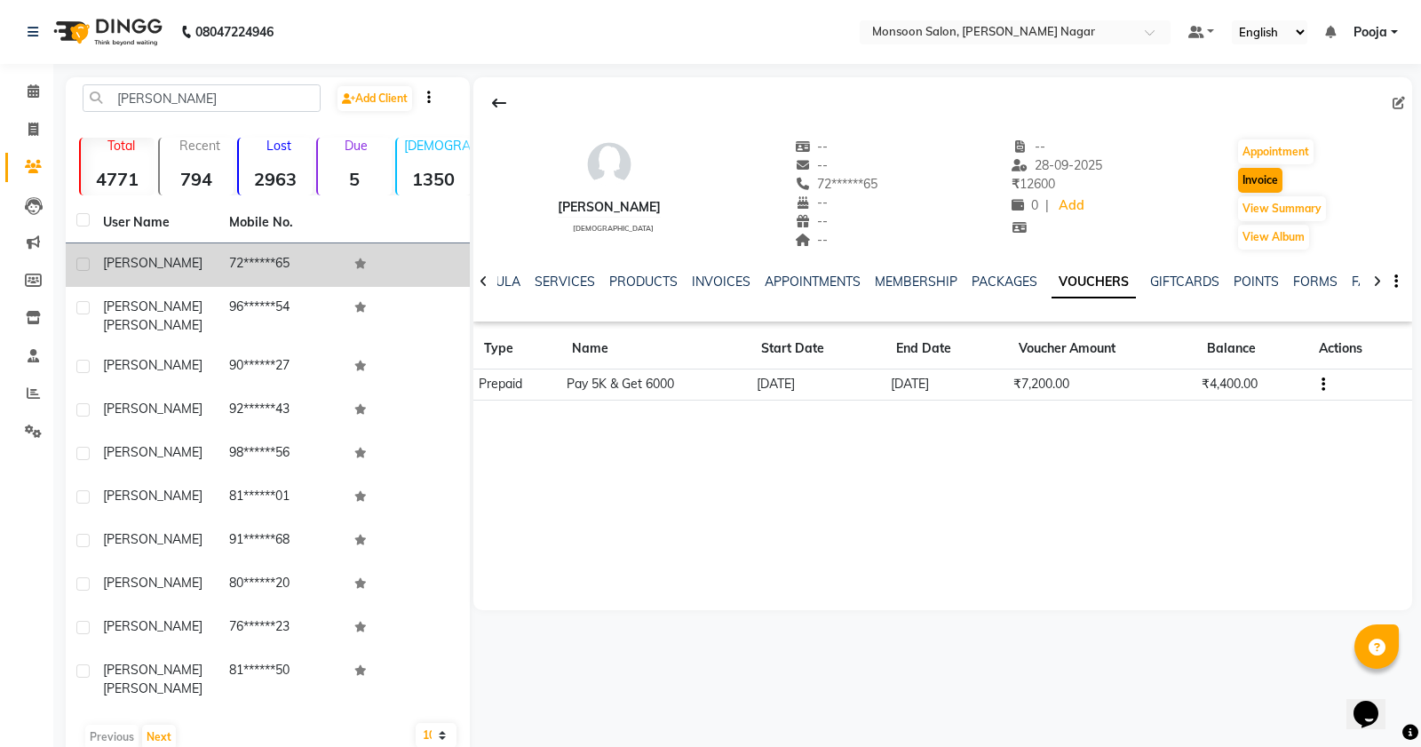
select select "4905"
select select "service"
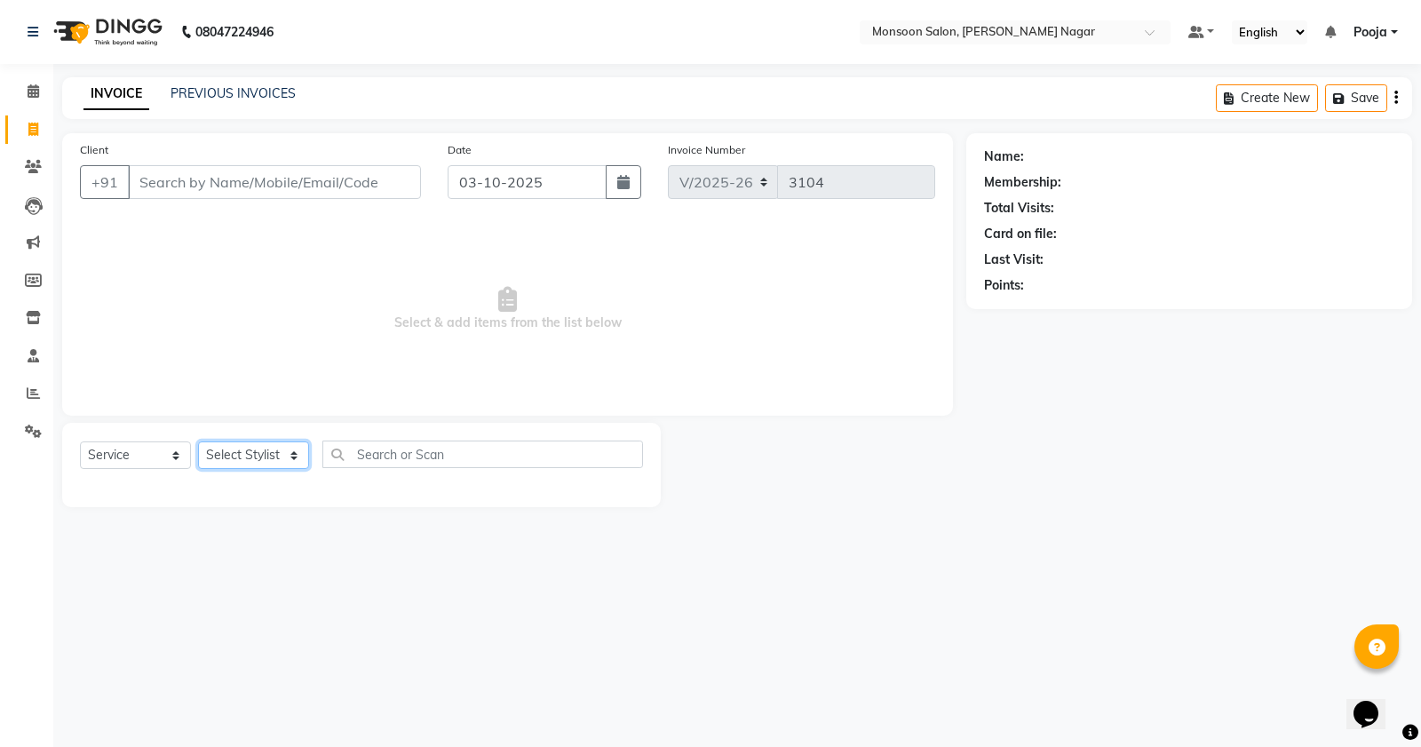
click at [246, 455] on select "Select Stylist" at bounding box center [253, 456] width 111 height 28
type input "72******65"
select select "1: Object"
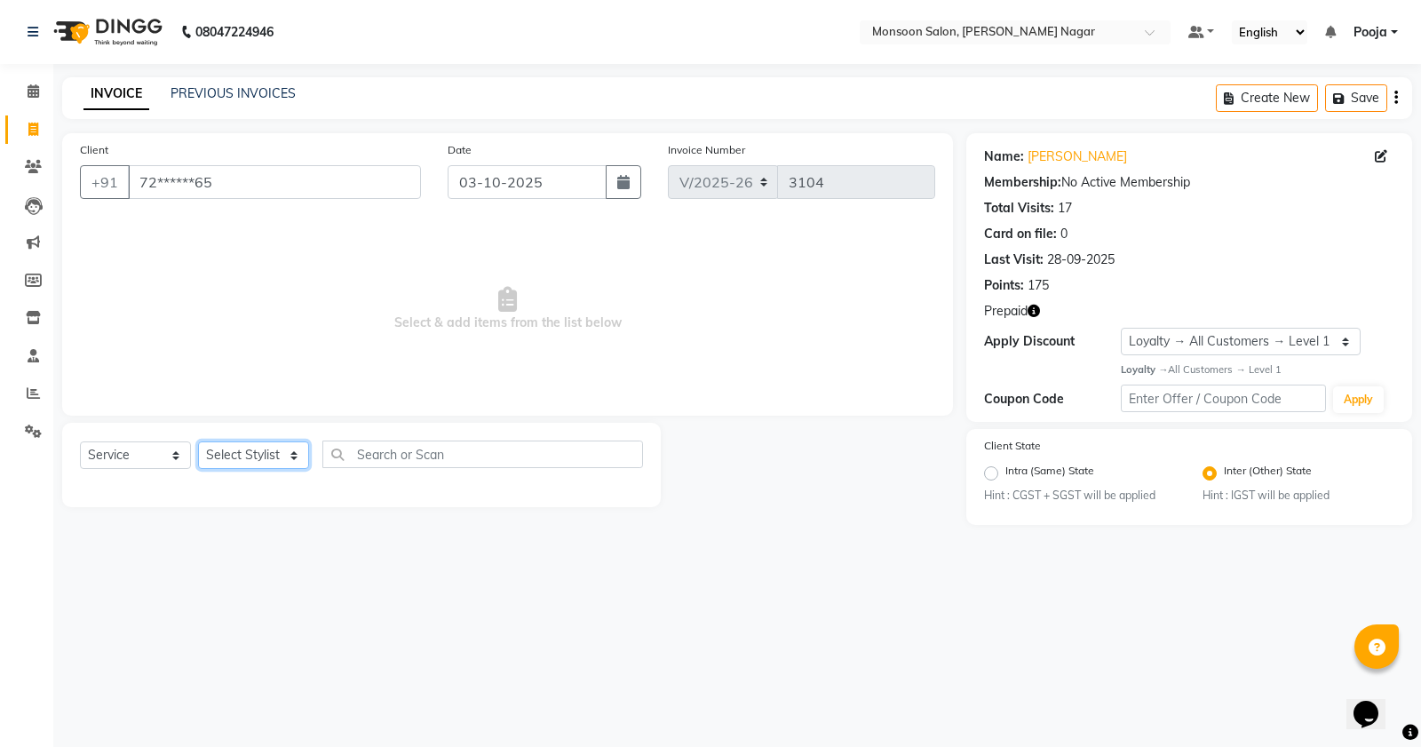
select select "89609"
click at [198, 442] on select "Select Stylist [PERSON_NAME] [PERSON_NAME] [PERSON_NAME] [PERSON_NAME] [PERSON_…" at bounding box center [253, 456] width 111 height 28
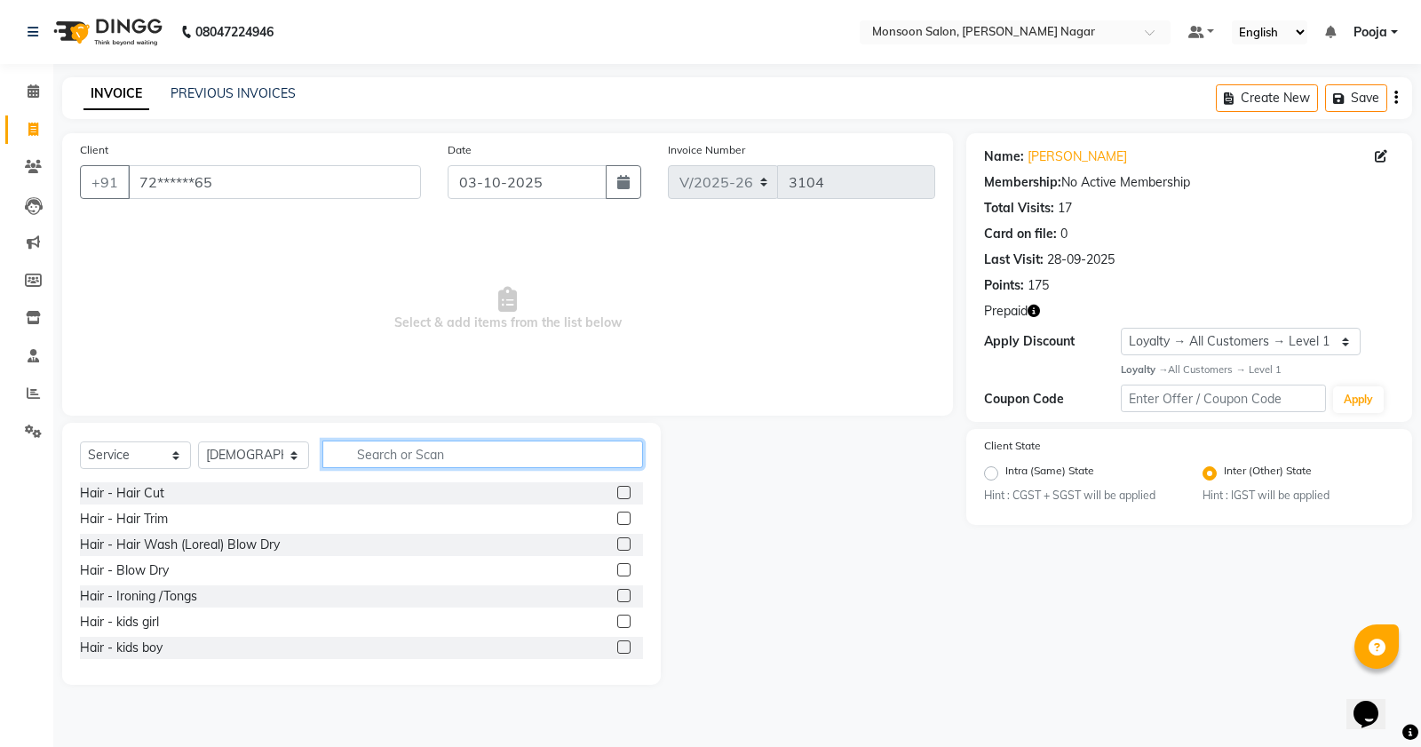
click at [465, 458] on input "text" at bounding box center [482, 455] width 321 height 28
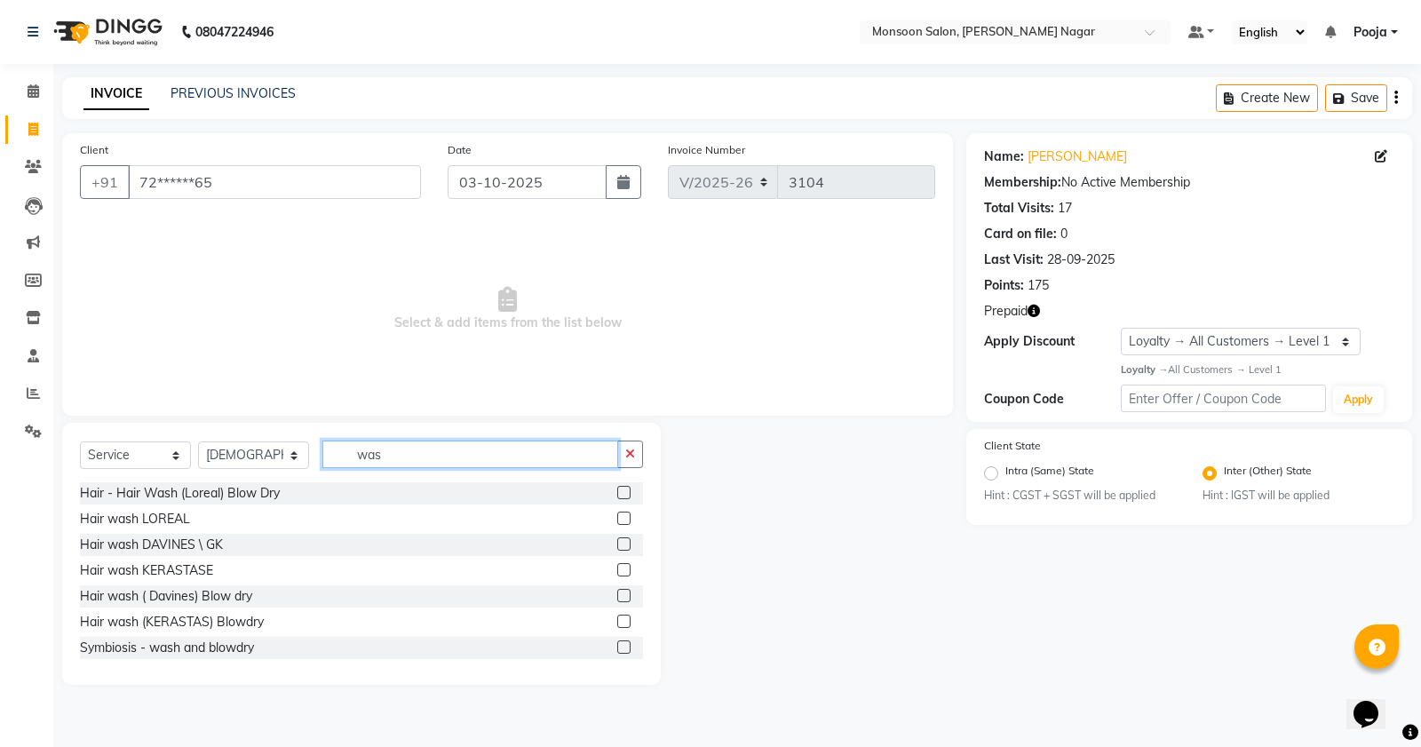
type input "was"
click at [617, 518] on label at bounding box center [623, 518] width 13 height 13
click at [617, 518] on input "checkbox" at bounding box center [623, 519] width 12 height 12
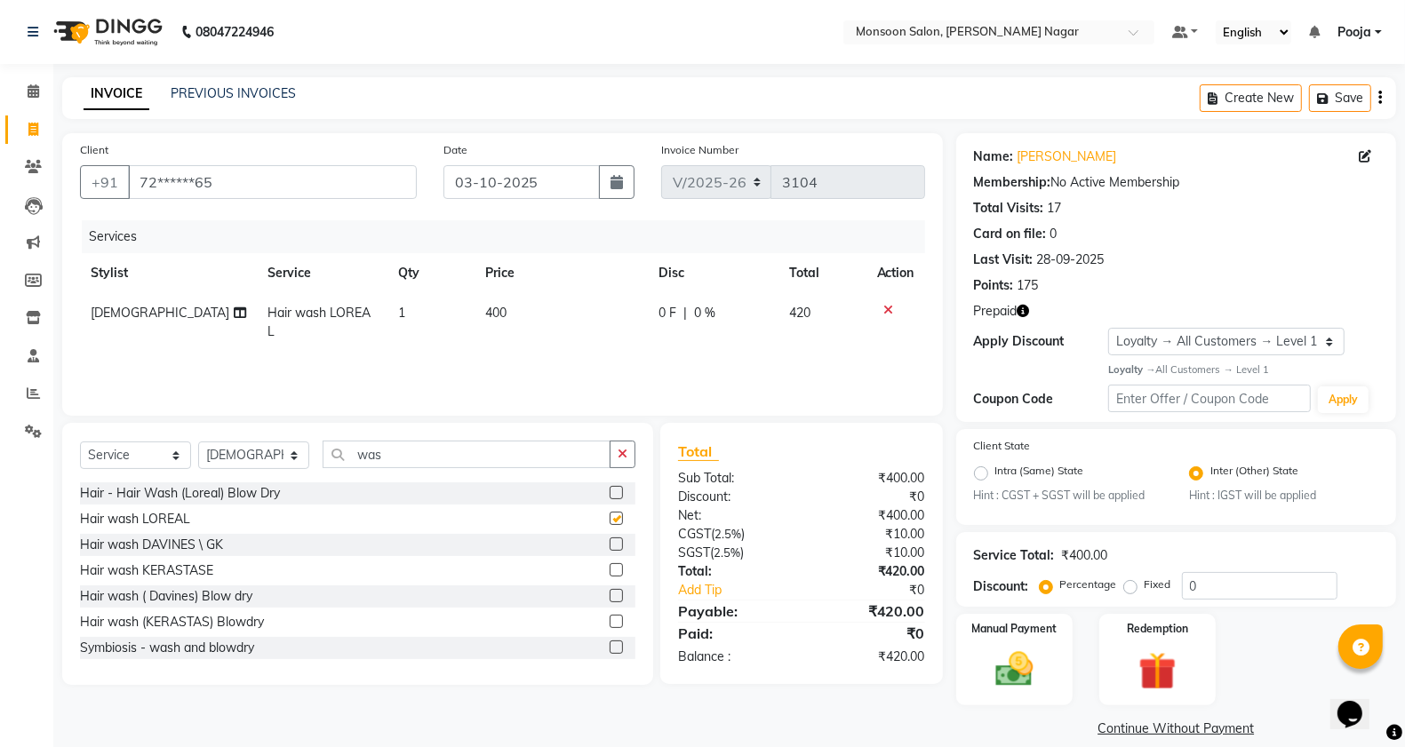
checkbox input "false"
click at [1169, 689] on img at bounding box center [1157, 672] width 63 height 48
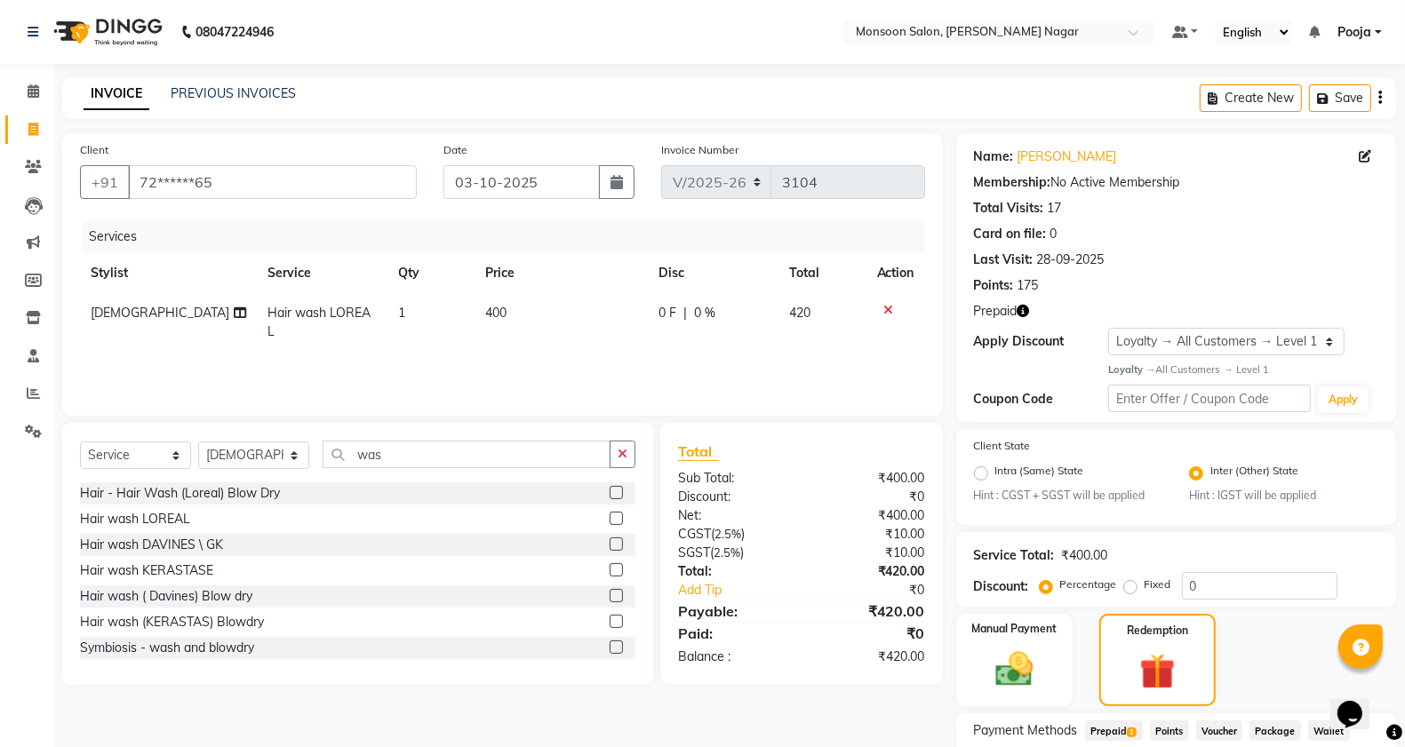
click at [1117, 720] on span "Prepaid 1" at bounding box center [1114, 730] width 58 height 20
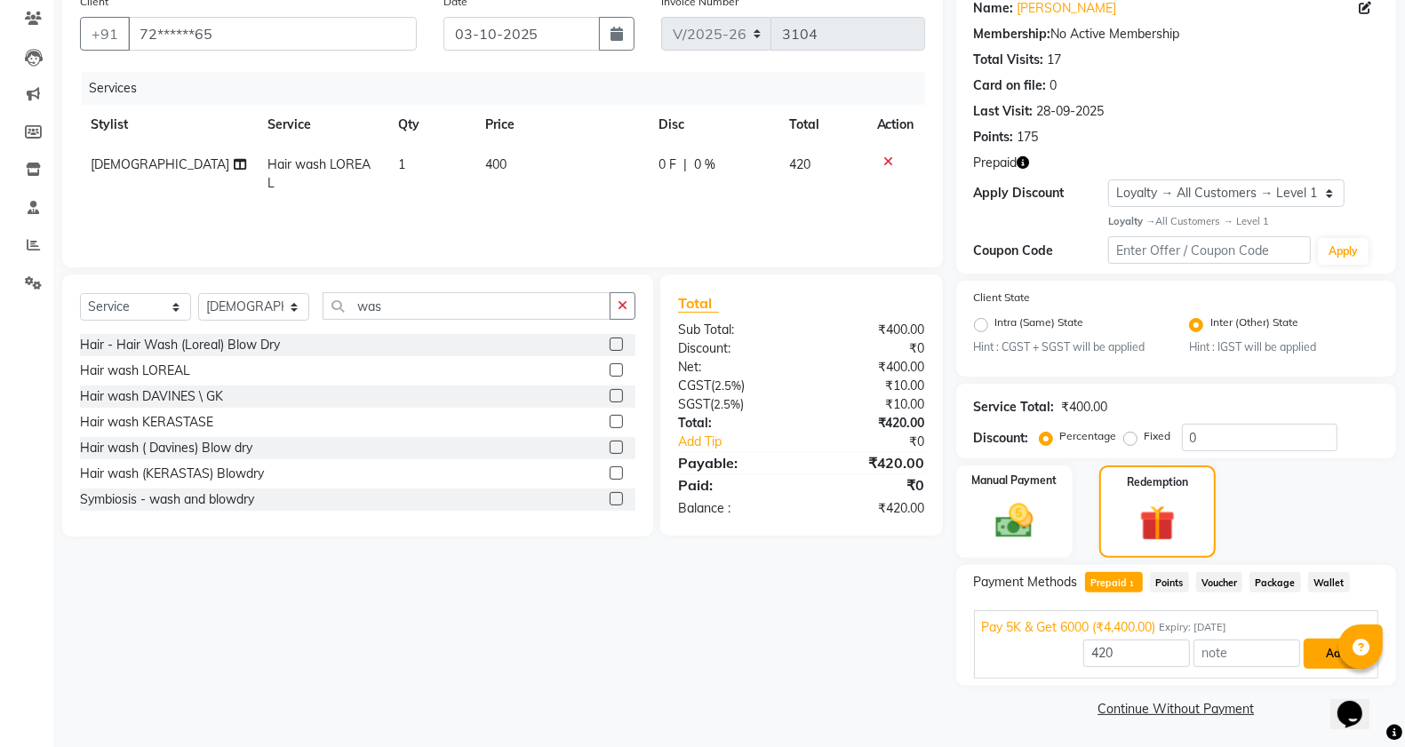
click at [1313, 658] on button "Add" at bounding box center [1335, 654] width 65 height 30
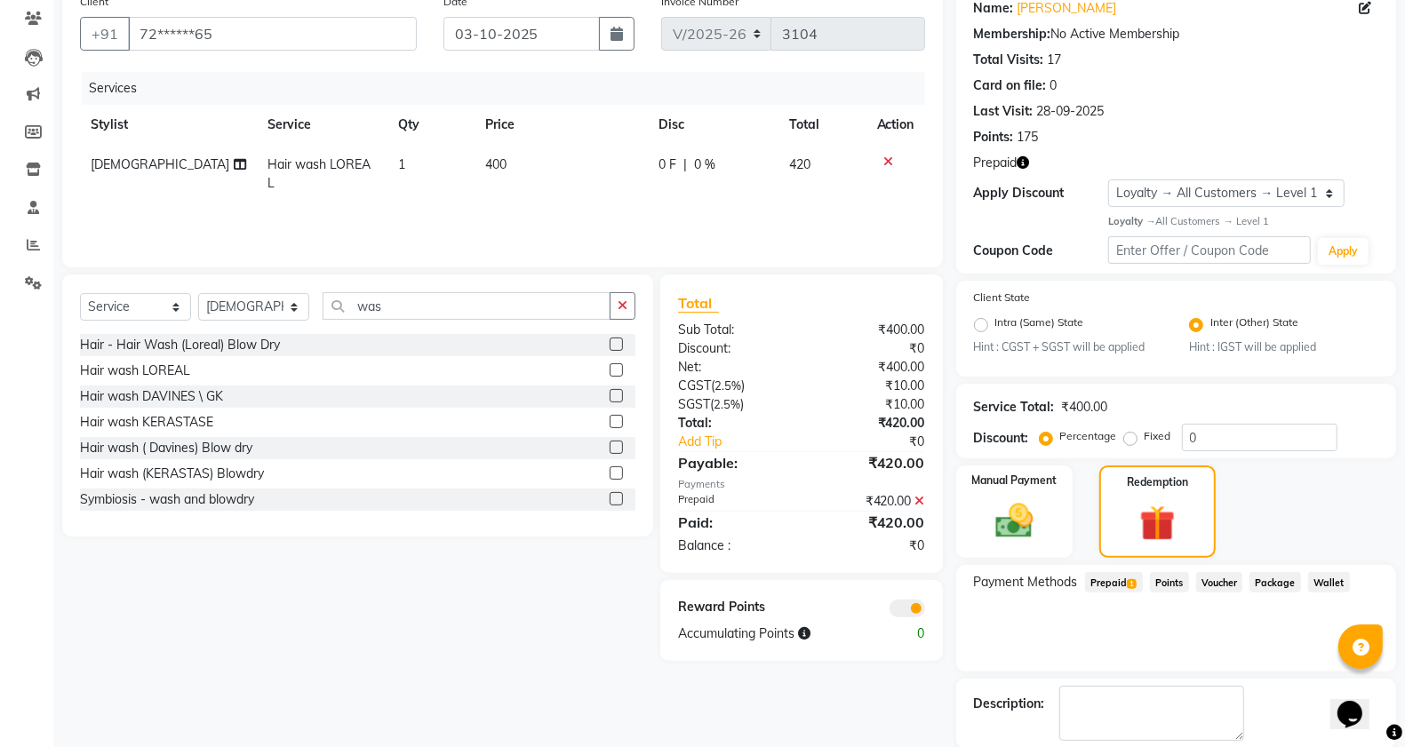
scroll to position [235, 0]
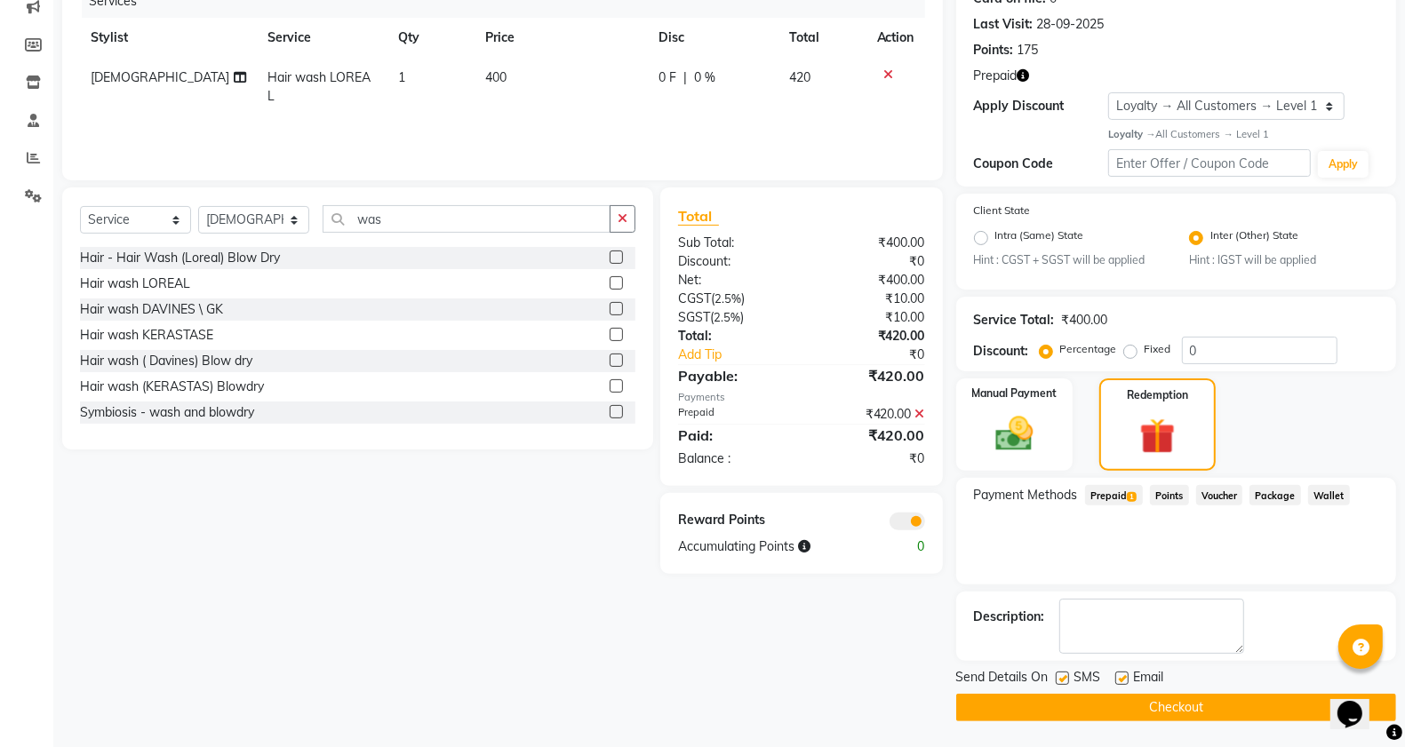
click at [1072, 698] on button "Checkout" at bounding box center [1176, 708] width 440 height 28
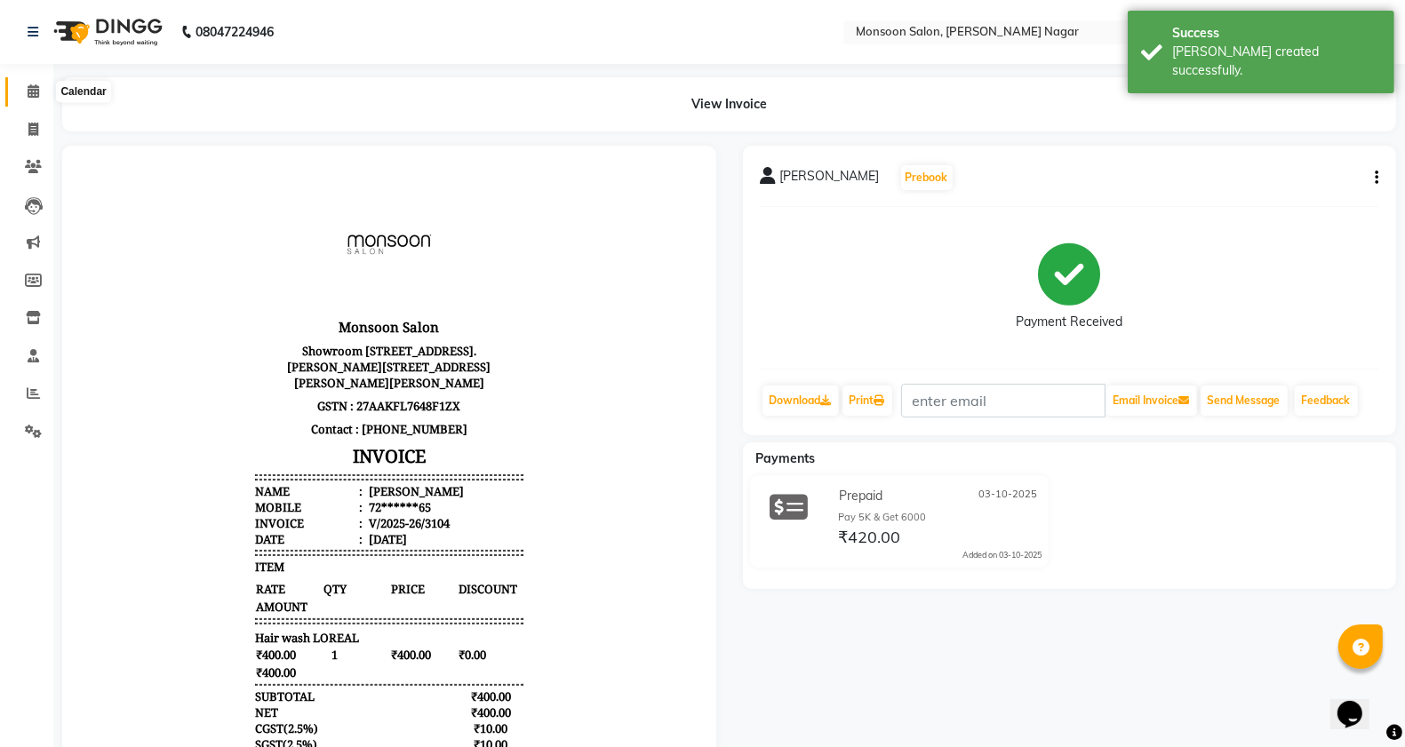
click at [46, 94] on span at bounding box center [33, 92] width 31 height 20
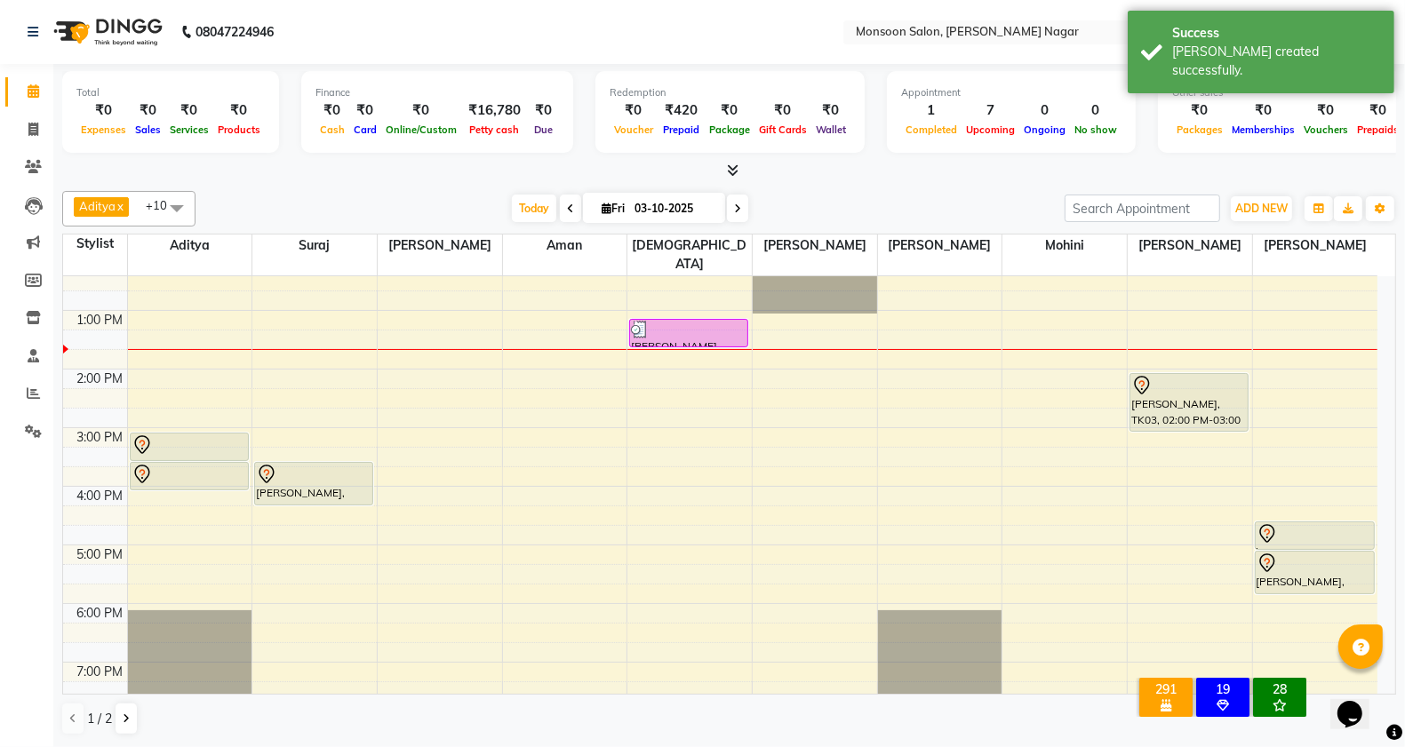
scroll to position [296, 0]
